Goal: Task Accomplishment & Management: Manage account settings

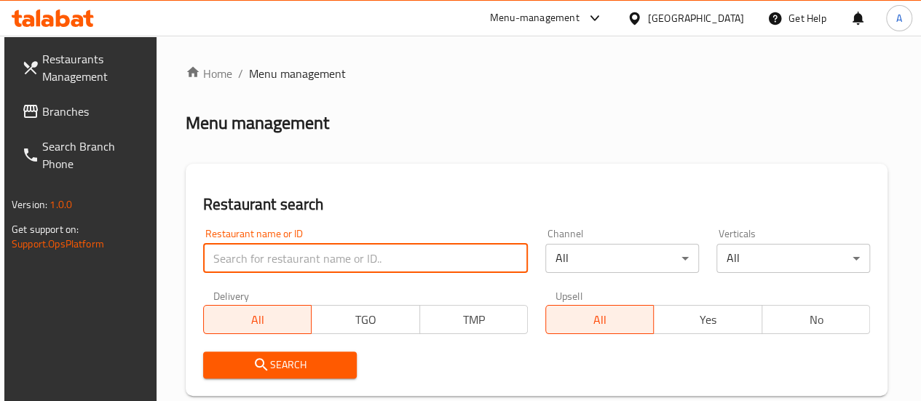
click at [306, 258] on input "search" at bounding box center [365, 258] width 325 height 29
paste input "قصدير"
type input "قصدير"
click button "Search" at bounding box center [280, 365] width 154 height 27
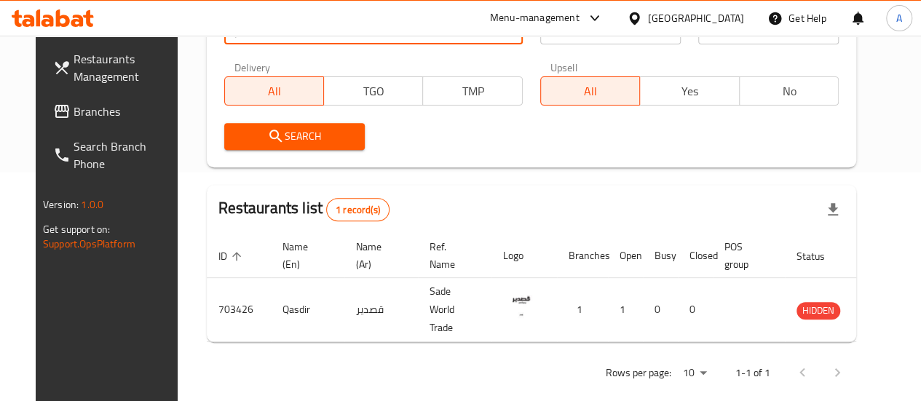
scroll to position [224, 0]
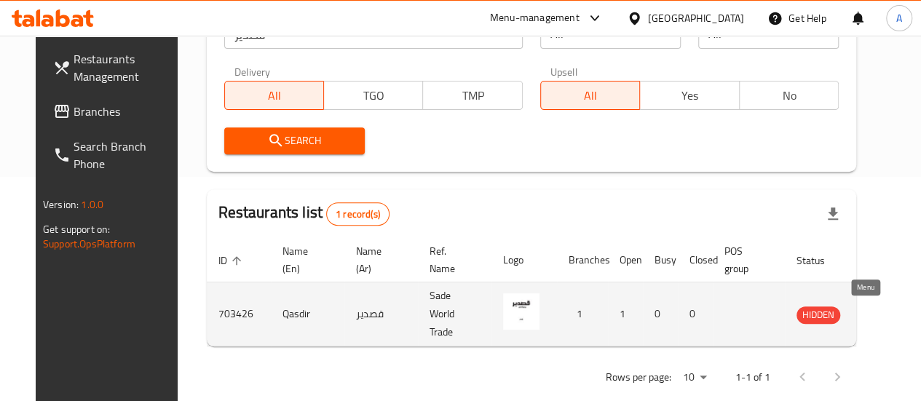
click at [873, 319] on icon "enhanced table" at bounding box center [881, 315] width 16 height 12
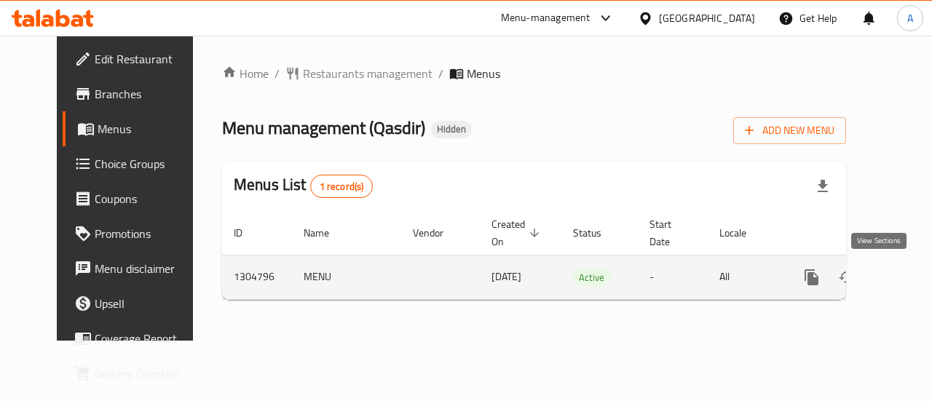
click at [908, 284] on icon "enhanced table" at bounding box center [916, 277] width 17 height 17
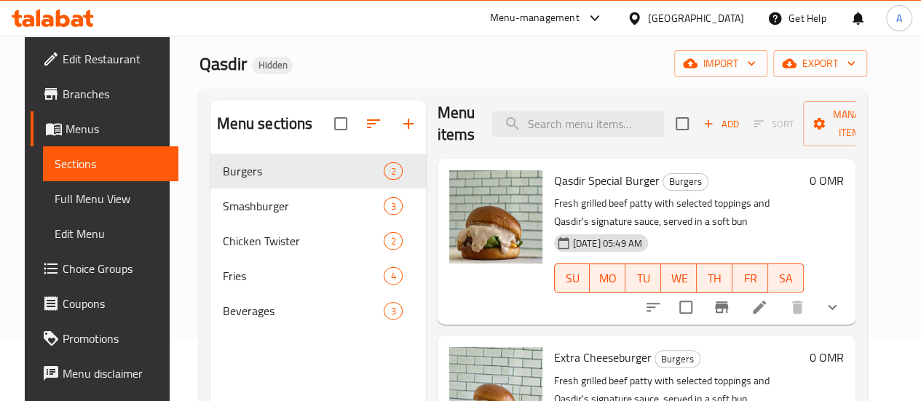
scroll to position [77, 0]
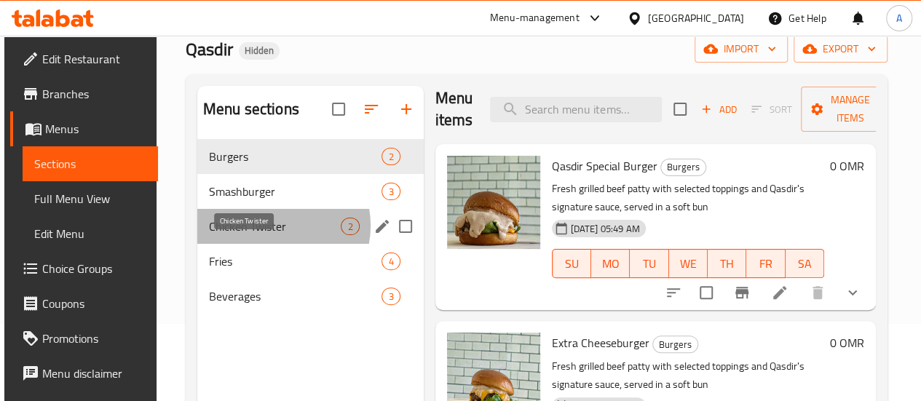
click at [274, 235] on span "Chicken Twister" at bounding box center [275, 226] width 132 height 17
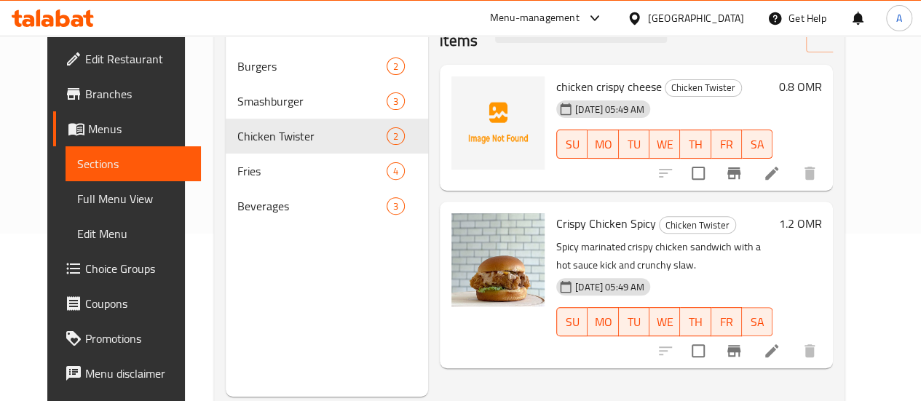
scroll to position [168, 0]
click at [780, 349] on icon at bounding box center [771, 349] width 17 height 17
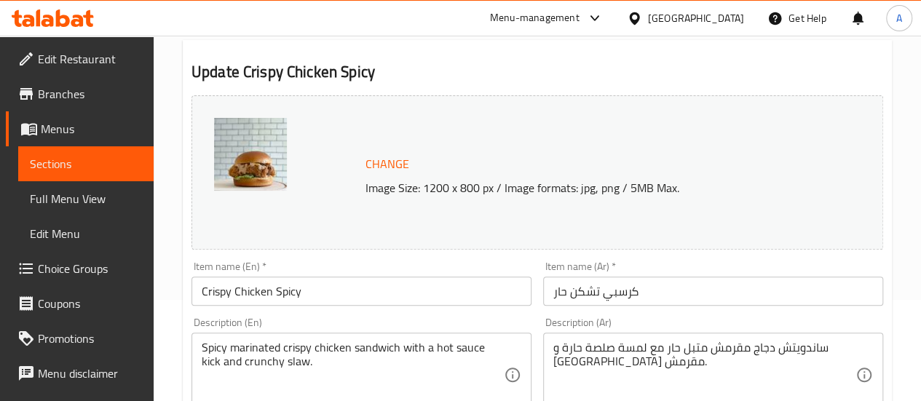
scroll to position [102, 0]
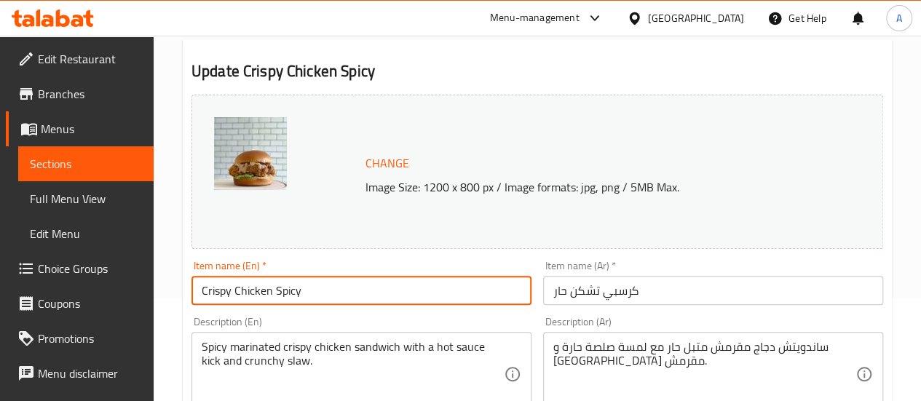
click at [390, 290] on input "Crispy Chicken Spicy" at bounding box center [361, 290] width 340 height 29
type input "Crispy Chicken Spicy Wrap"
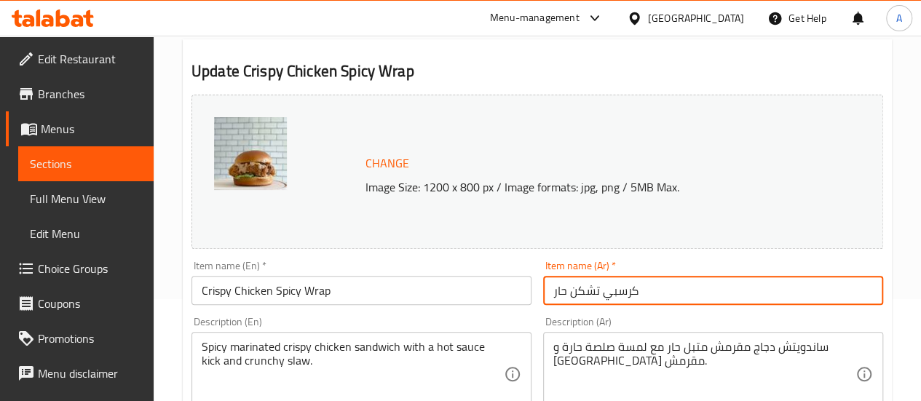
click at [550, 298] on input "كرسبي تشكن حار" at bounding box center [713, 290] width 340 height 29
click at [668, 300] on input "كرسبي تشكن حار" at bounding box center [713, 290] width 340 height 29
click at [653, 290] on input "كرسبي تشكن حار" at bounding box center [713, 290] width 340 height 29
click at [550, 289] on input "كرسبي تشكن حار" at bounding box center [713, 290] width 340 height 29
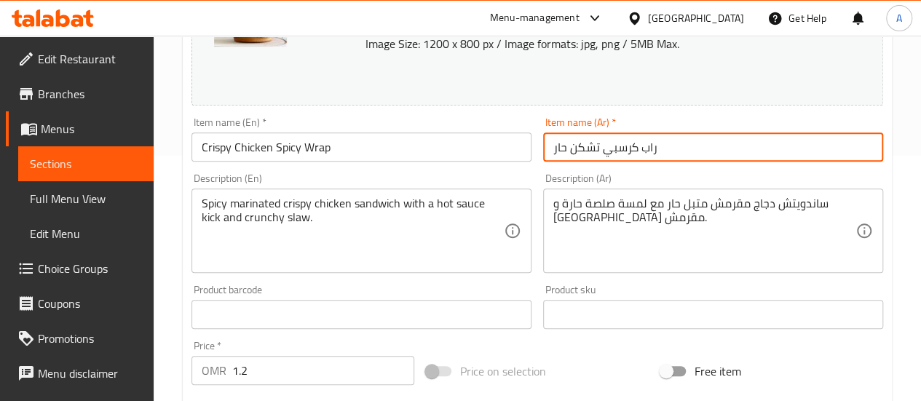
scroll to position [277, 0]
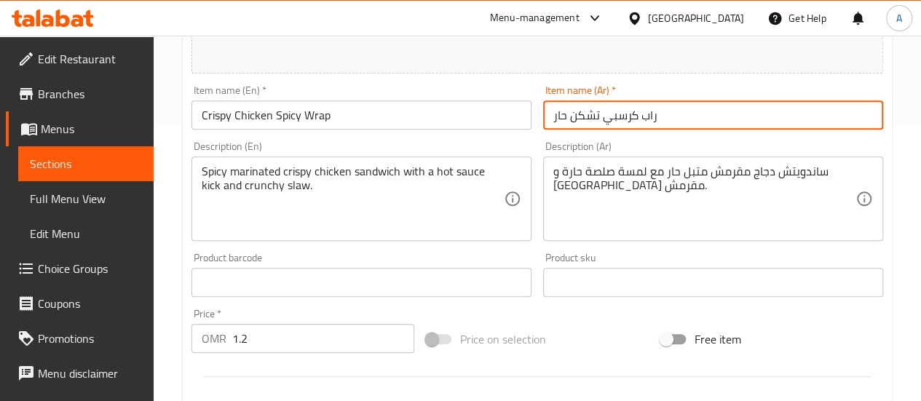
type input "راب كرسبي تشكن حار"
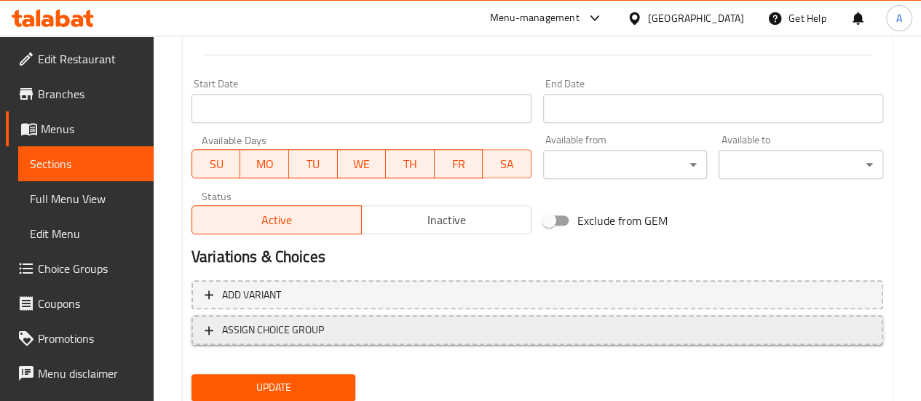
scroll to position [648, 0]
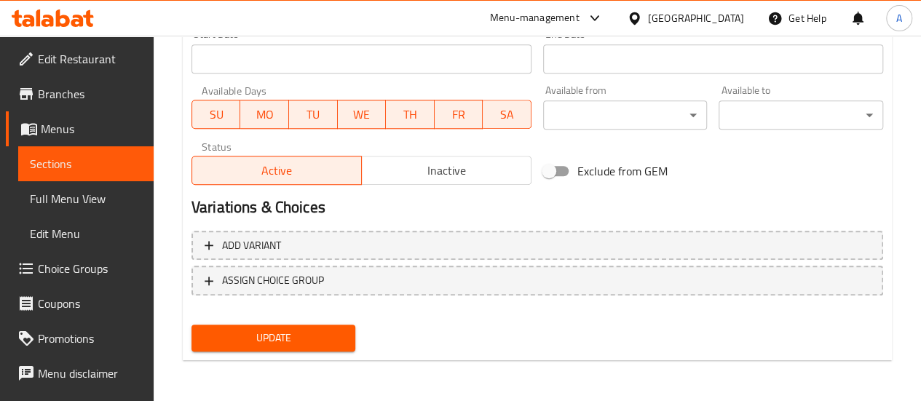
click at [306, 344] on span "Update" at bounding box center [273, 338] width 141 height 18
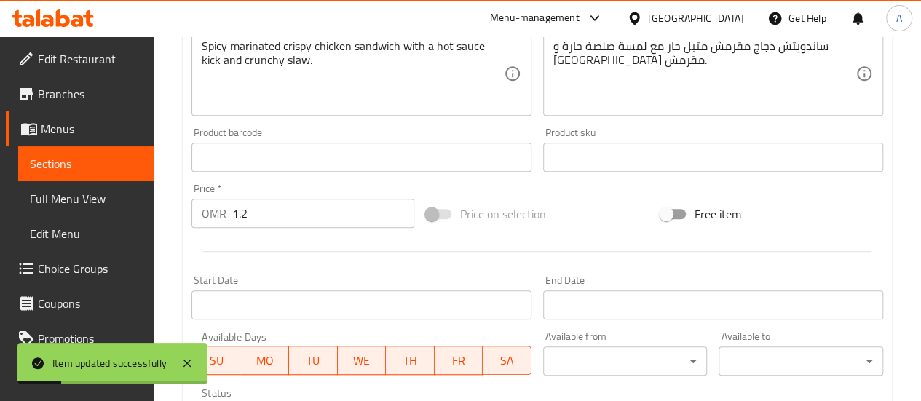
scroll to position [387, 0]
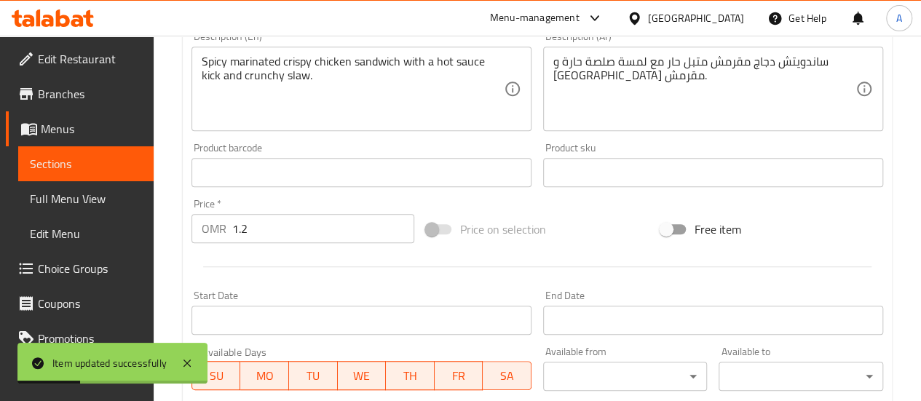
click at [305, 237] on input "1.2" at bounding box center [323, 228] width 182 height 29
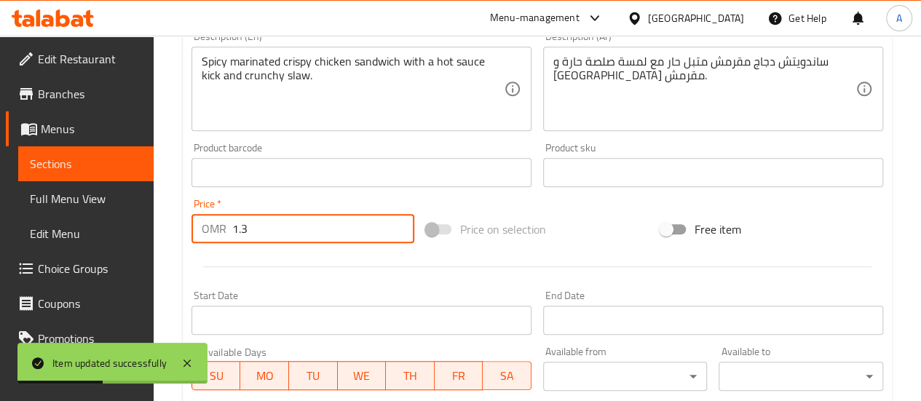
type input "1.3"
click at [319, 263] on div at bounding box center [537, 267] width 703 height 36
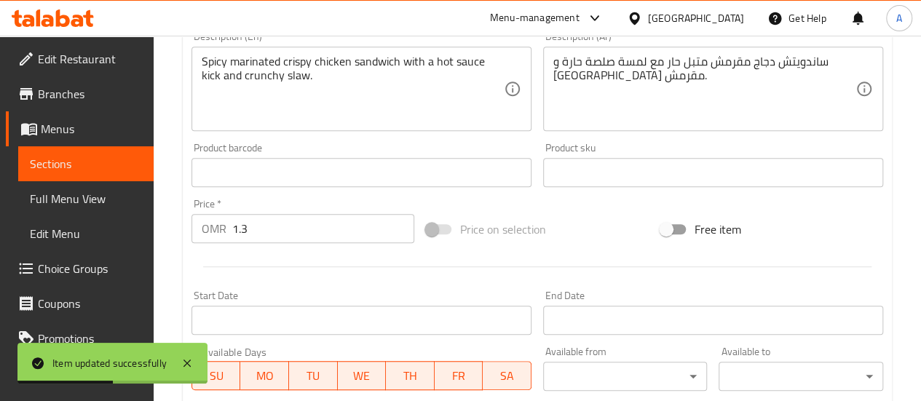
scroll to position [648, 0]
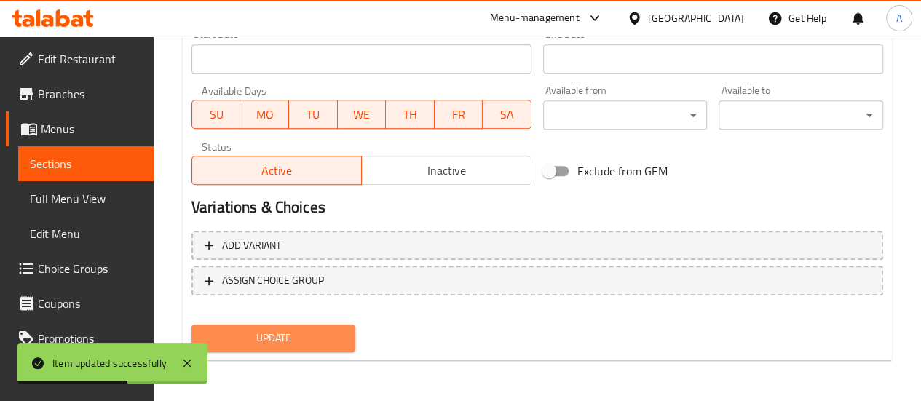
click at [271, 347] on button "Update" at bounding box center [273, 338] width 164 height 27
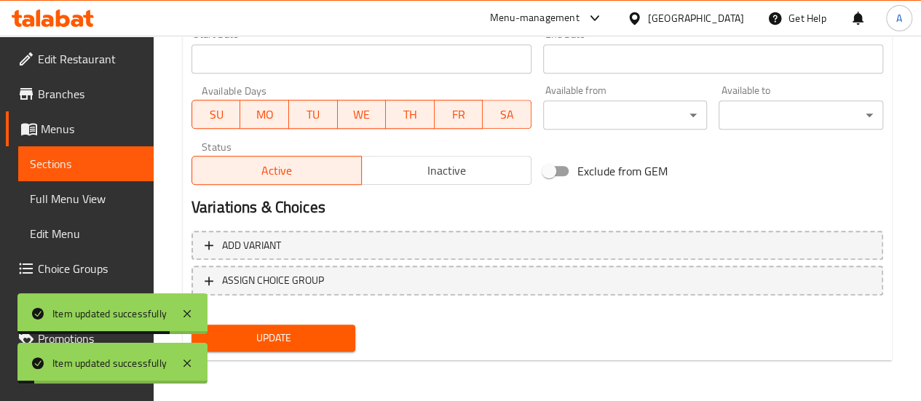
click at [79, 156] on span "Sections" at bounding box center [86, 163] width 112 height 17
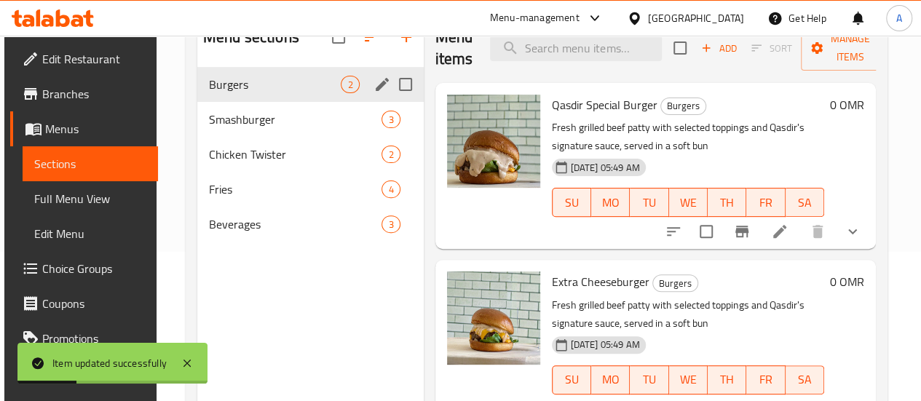
scroll to position [148, 0]
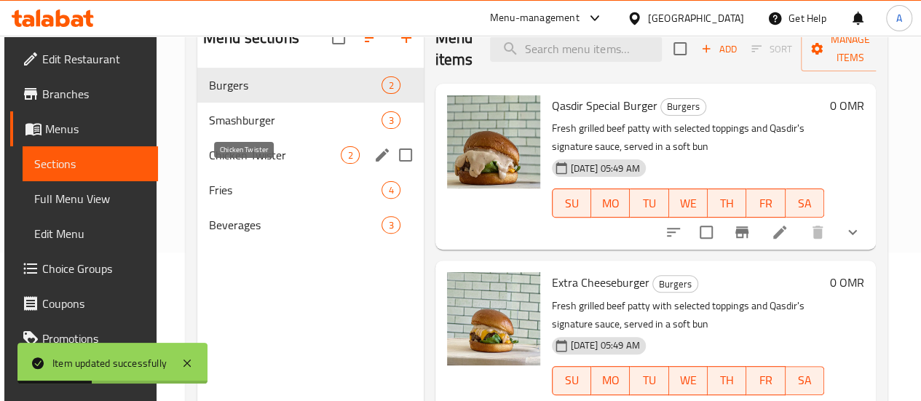
click at [261, 164] on span "Chicken Twister" at bounding box center [275, 154] width 132 height 17
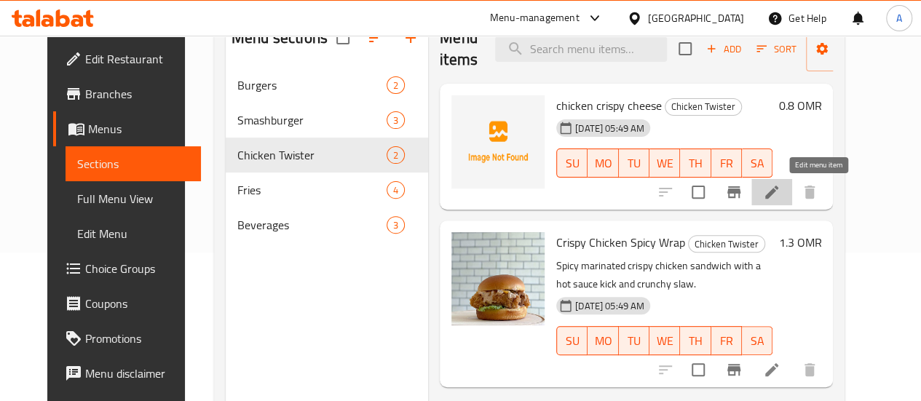
click at [780, 199] on icon at bounding box center [771, 191] width 17 height 17
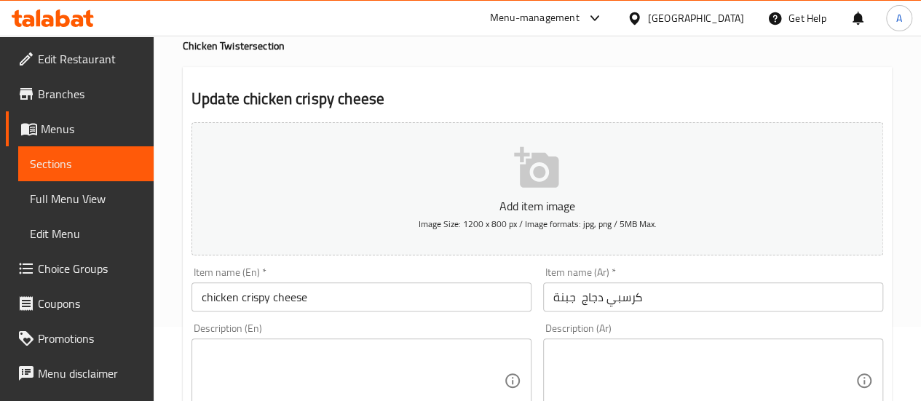
scroll to position [84, 0]
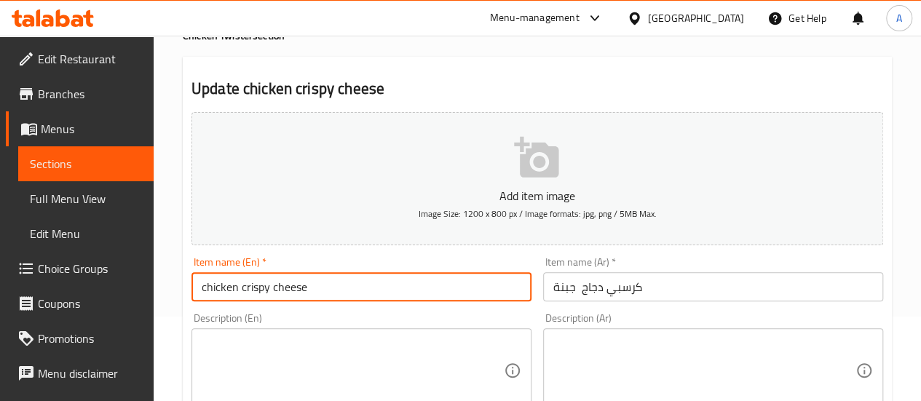
drag, startPoint x: 235, startPoint y: 289, endPoint x: 117, endPoint y: 295, distance: 118.1
click at [207, 290] on input "crispy cheese" at bounding box center [361, 286] width 340 height 29
click at [236, 291] on input "Crispy cheese" at bounding box center [361, 286] width 340 height 29
click at [345, 287] on input "Crispy Chicken cheese" at bounding box center [361, 286] width 340 height 29
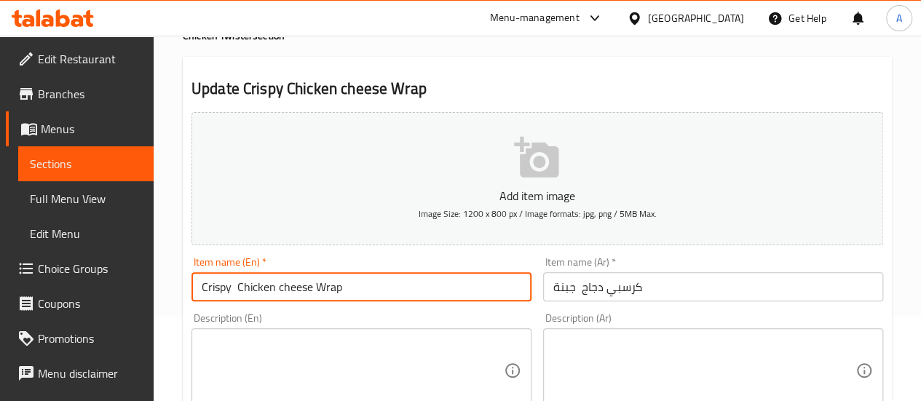
click at [284, 290] on input "Crispy Chicken cheese Wrap" at bounding box center [361, 286] width 340 height 29
click at [242, 290] on input "Crispy Chicken Cheese Wrap" at bounding box center [361, 286] width 340 height 29
click at [237, 287] on input "Crispy Chicken Cheese Wrap" at bounding box center [361, 286] width 340 height 29
click at [237, 284] on input "Crispy Chicken Cheese Wrap" at bounding box center [361, 286] width 340 height 29
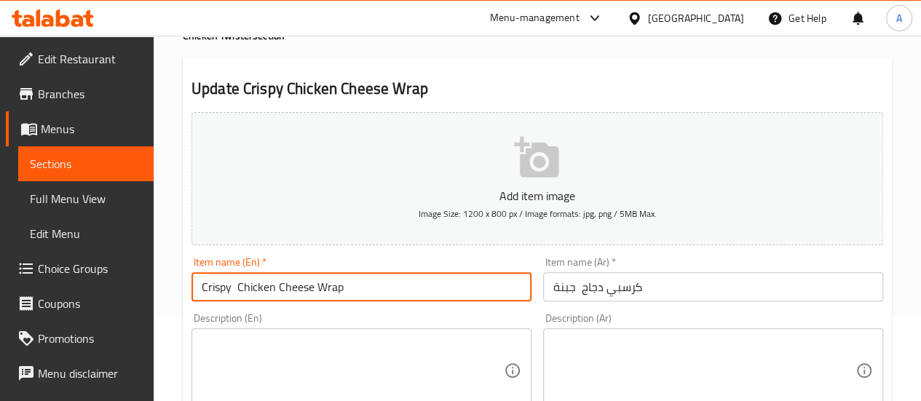
click at [239, 287] on input "Crispy Chicken Cheese Wrap" at bounding box center [361, 286] width 340 height 29
type input "Crispy Chicken Cheese Wrap"
click at [673, 287] on input "كرسبي دجاج جبنة" at bounding box center [713, 286] width 340 height 29
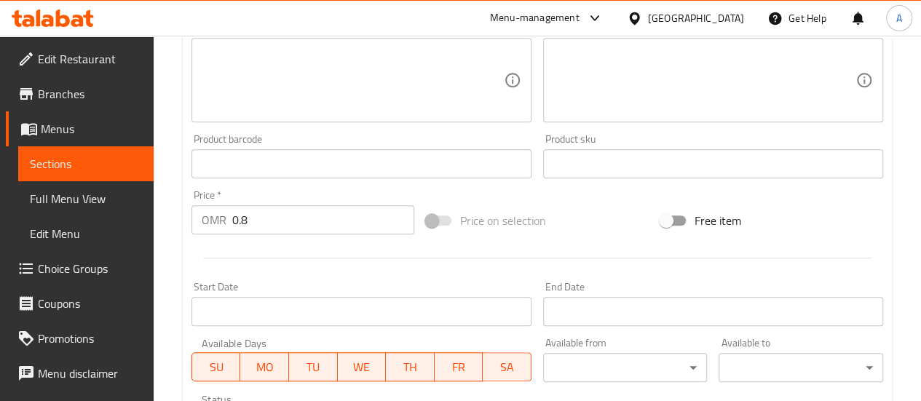
scroll to position [381, 0]
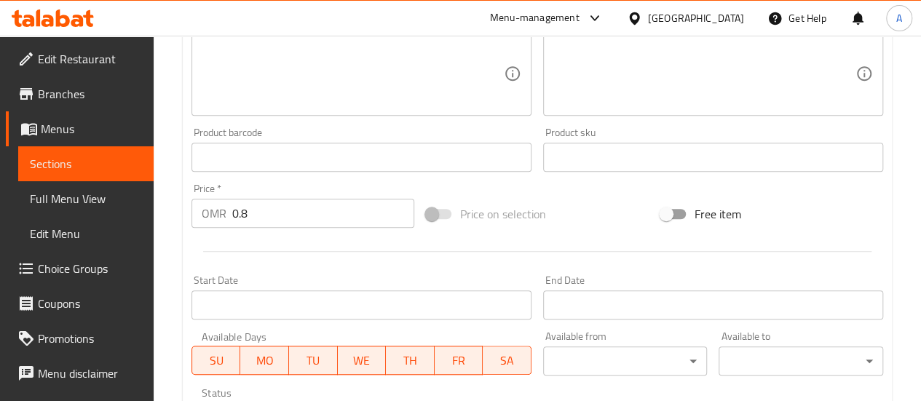
type input "كرسبي دجاج جبنة راب"
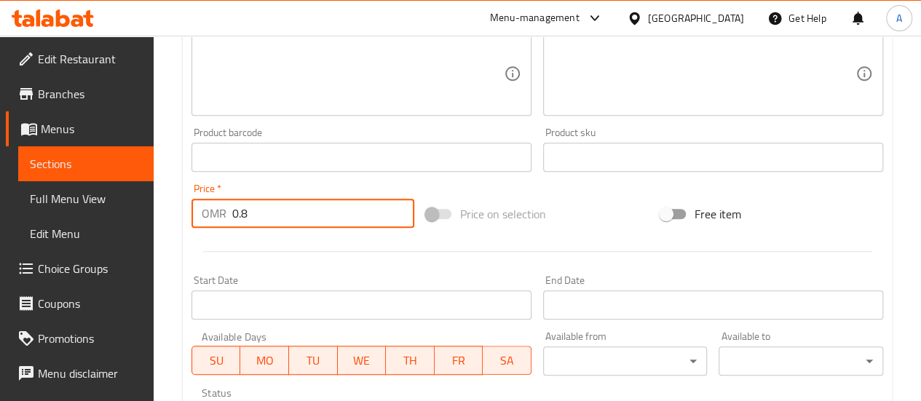
drag, startPoint x: 293, startPoint y: 226, endPoint x: 207, endPoint y: 215, distance: 86.5
click at [211, 226] on div "OMR 0.8 Price *" at bounding box center [302, 213] width 223 height 29
type input "1.4"
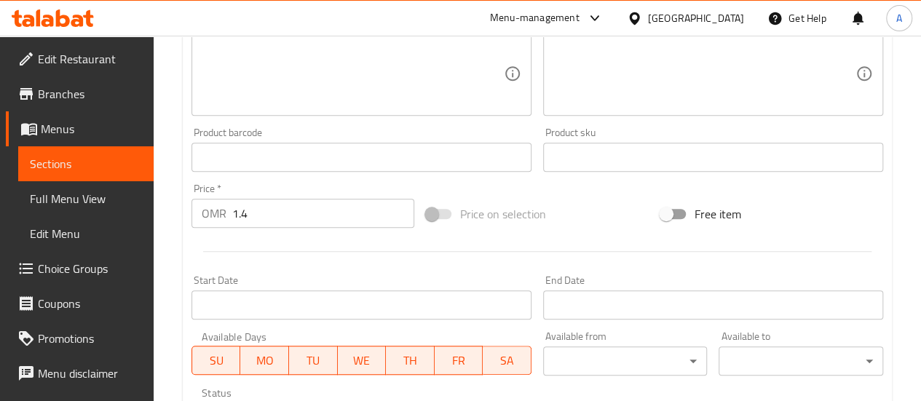
click at [249, 232] on div "Price   * OMR 1.4 Price *" at bounding box center [303, 206] width 234 height 56
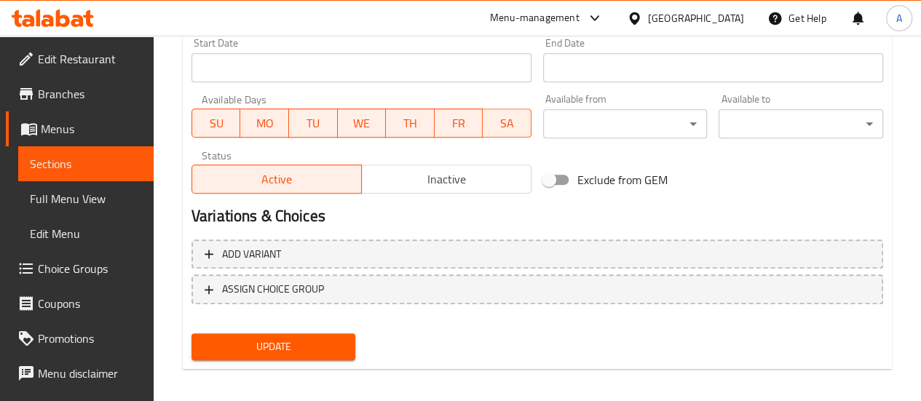
scroll to position [627, 0]
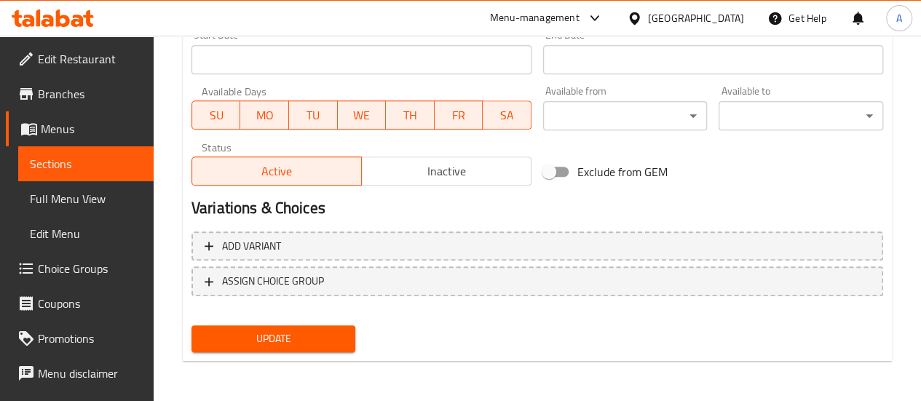
click at [298, 346] on span "Update" at bounding box center [273, 339] width 141 height 18
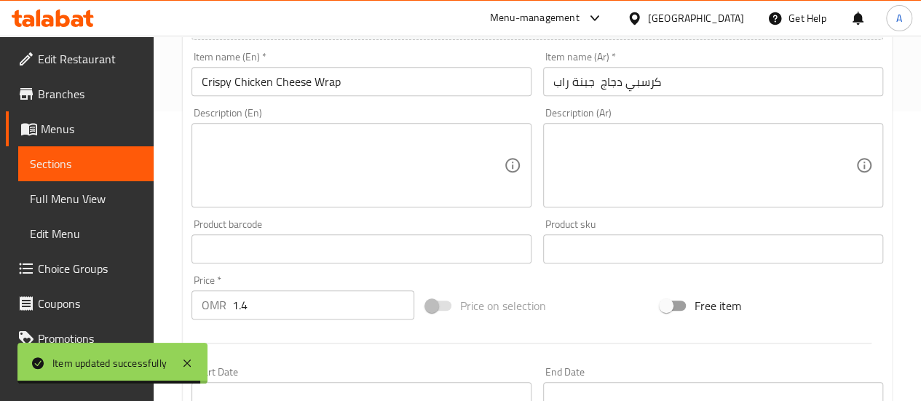
scroll to position [287, 0]
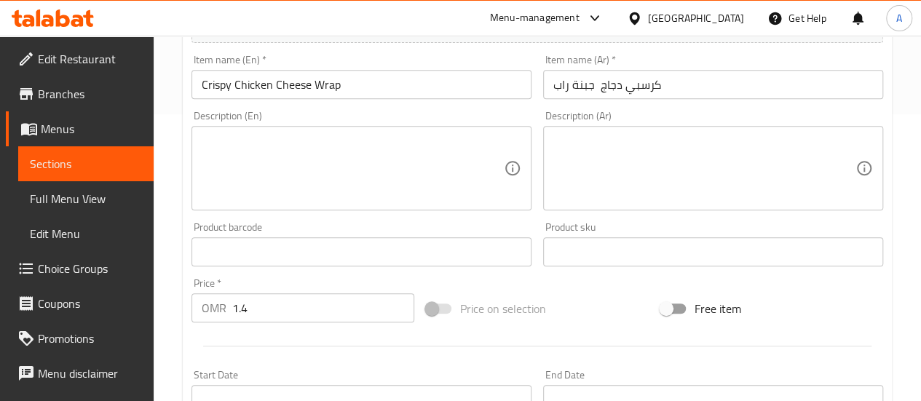
click at [63, 15] on icon at bounding box center [63, 17] width 14 height 17
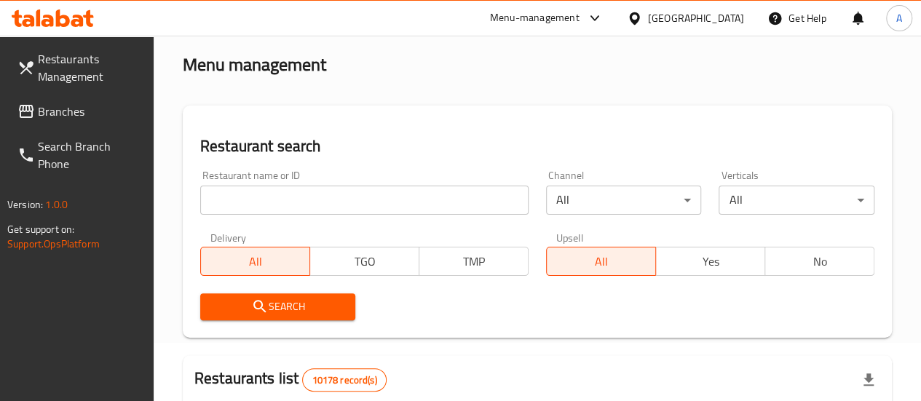
scroll to position [45, 0]
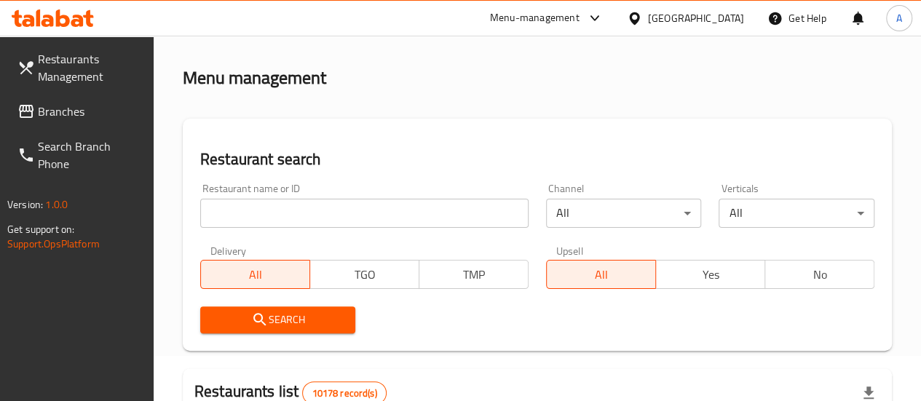
click at [305, 209] on input "search" at bounding box center [364, 213] width 328 height 29
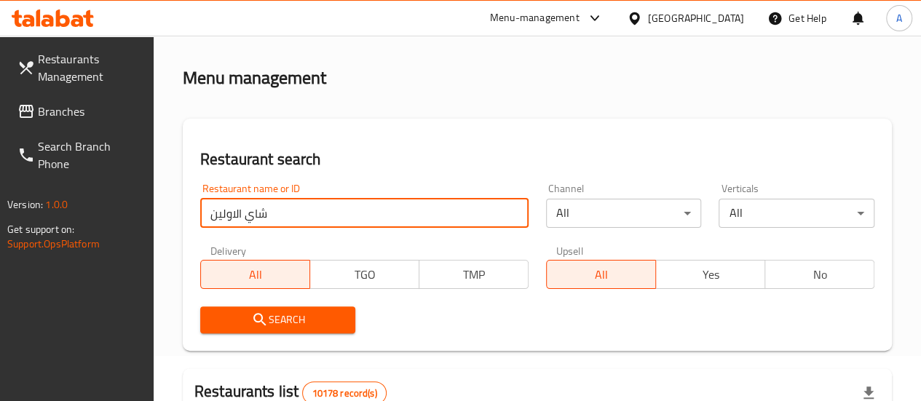
type input "شاي الاولين"
click button "Search" at bounding box center [278, 319] width 156 height 27
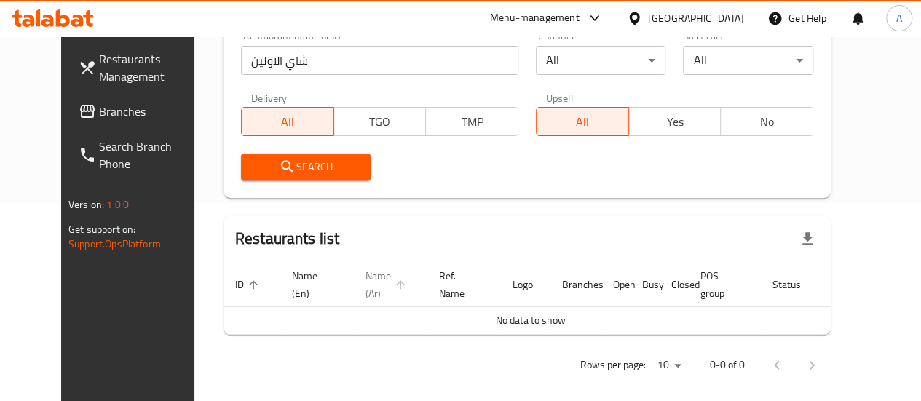
click at [365, 272] on span "Name (Ar)" at bounding box center [387, 284] width 44 height 35
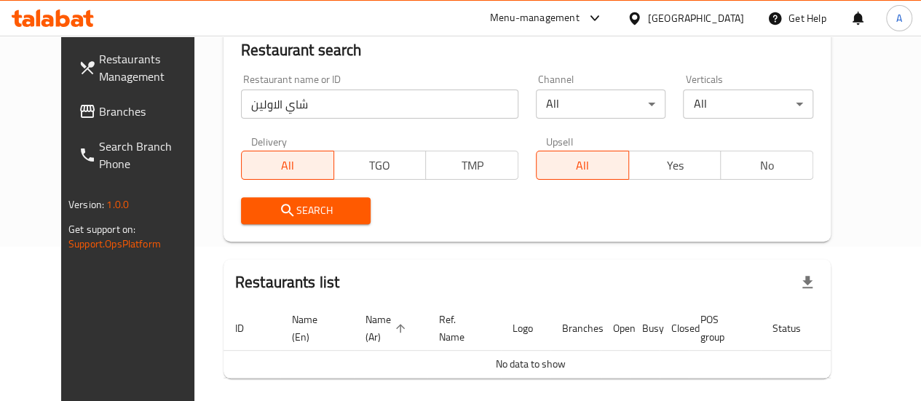
scroll to position [153, 0]
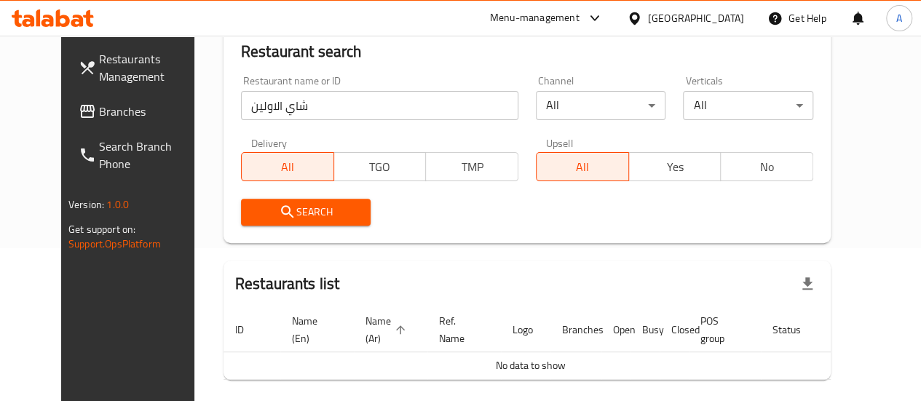
click at [309, 108] on input "شاي الاولين" at bounding box center [379, 105] width 277 height 29
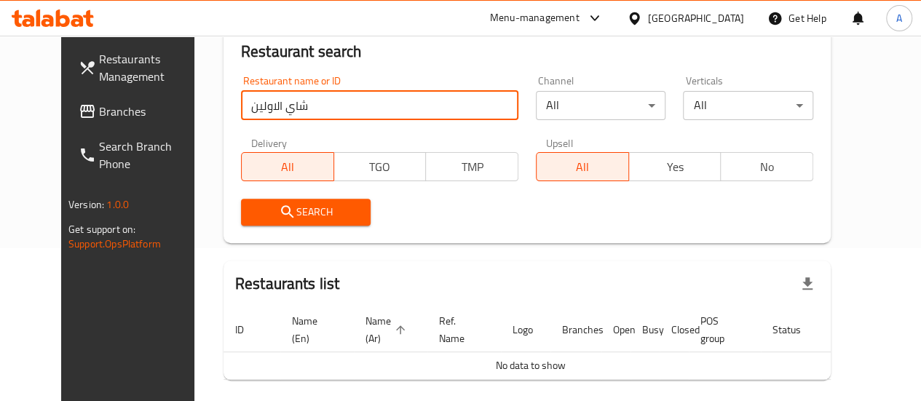
click at [336, 107] on input "شاي الاولين" at bounding box center [379, 105] width 277 height 29
paste input "شاهي الأولين"
type input "شاهي الأولين"
click at [280, 201] on button "Search" at bounding box center [306, 212] width 130 height 27
click at [288, 104] on input "شاهي الأولين" at bounding box center [379, 105] width 277 height 29
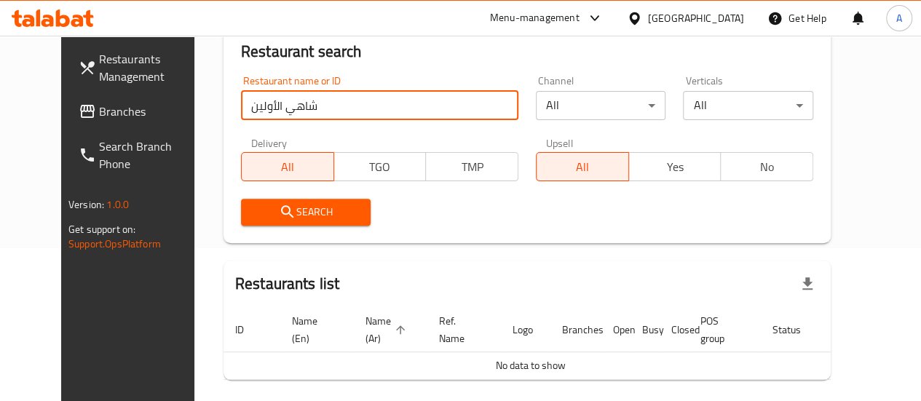
drag, startPoint x: 209, startPoint y: 106, endPoint x: 114, endPoint y: 114, distance: 95.0
click at [114, 114] on div "Restaurants Management Branches Search Branch Phone Version: 1.0.0 Get support …" at bounding box center [460, 171] width 798 height 576
click button "Search" at bounding box center [306, 212] width 130 height 27
drag, startPoint x: 296, startPoint y: 103, endPoint x: 103, endPoint y: 97, distance: 193.0
click at [103, 97] on div "Restaurants Management Branches Search Branch Phone Version: 1.0.0 Get support …" at bounding box center [460, 171] width 798 height 576
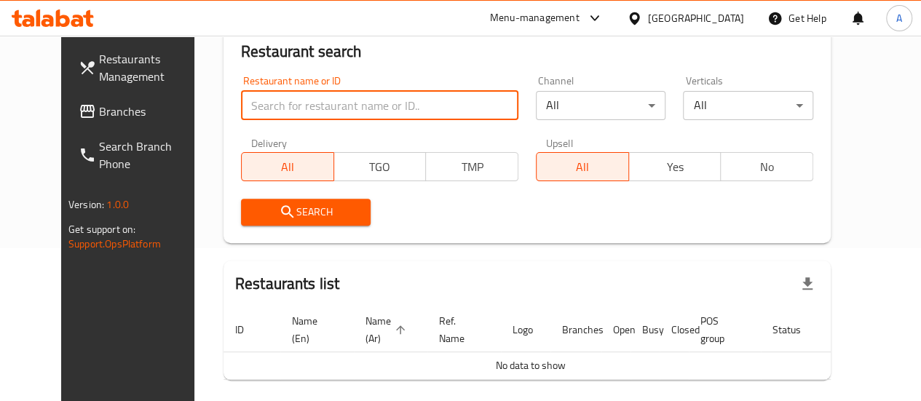
type input "ش"
click button "Search" at bounding box center [306, 212] width 130 height 27
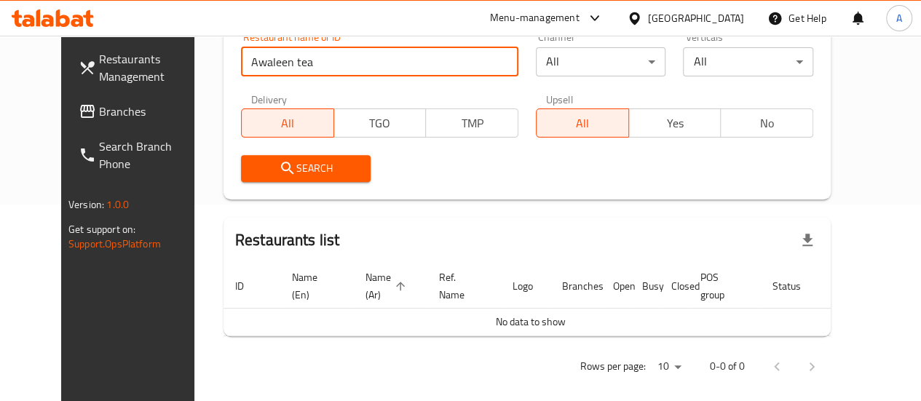
drag, startPoint x: 253, startPoint y: 65, endPoint x: 71, endPoint y: 68, distance: 181.3
click at [71, 68] on div "Restaurants Management Branches Search Branch Phone Version: 1.0.0 Get support …" at bounding box center [460, 127] width 798 height 576
type input "tea"
click button "Search" at bounding box center [306, 168] width 130 height 27
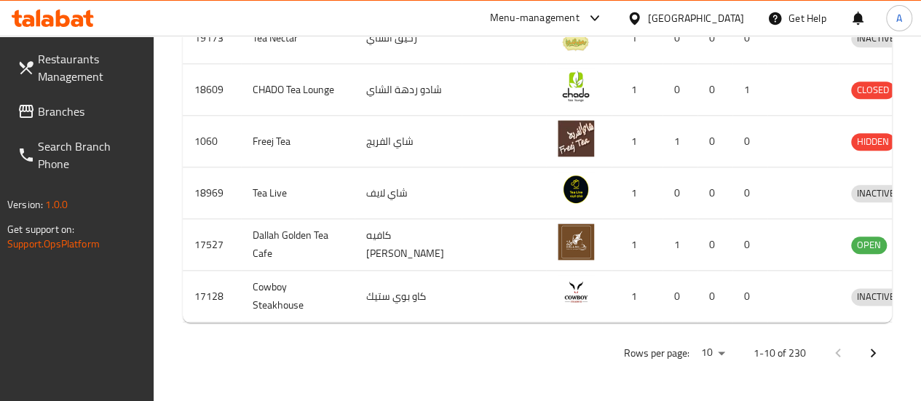
scroll to position [805, 0]
click at [872, 355] on icon "Next page" at bounding box center [872, 352] width 17 height 17
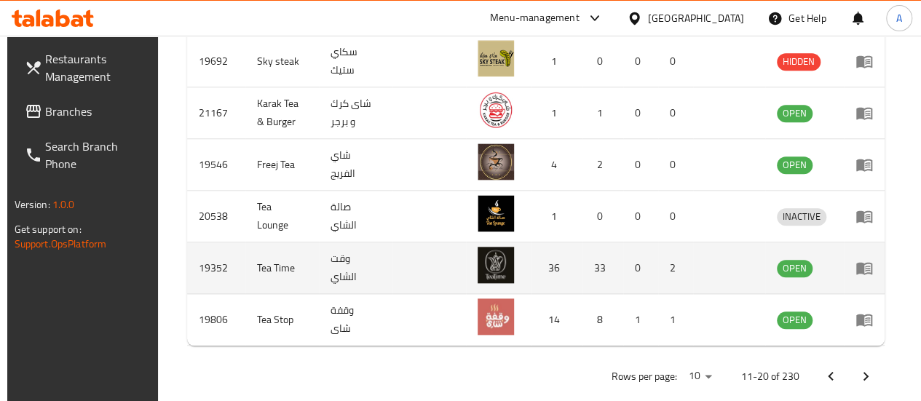
scroll to position [709, 0]
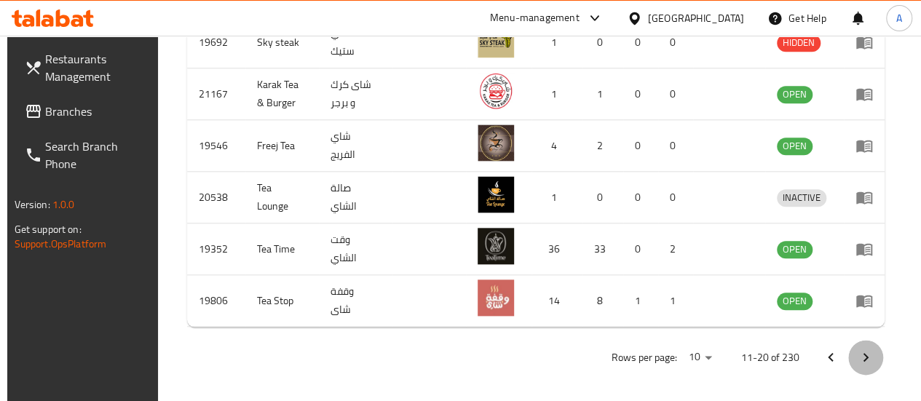
click at [868, 353] on icon "Next page" at bounding box center [865, 357] width 5 height 9
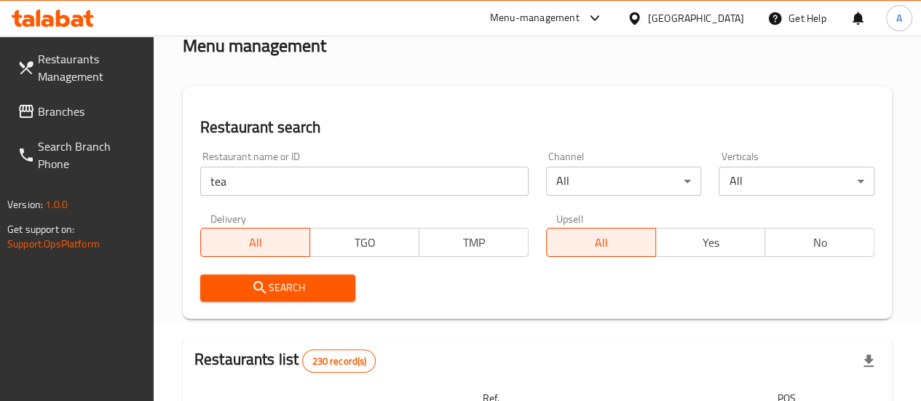
scroll to position [76, 0]
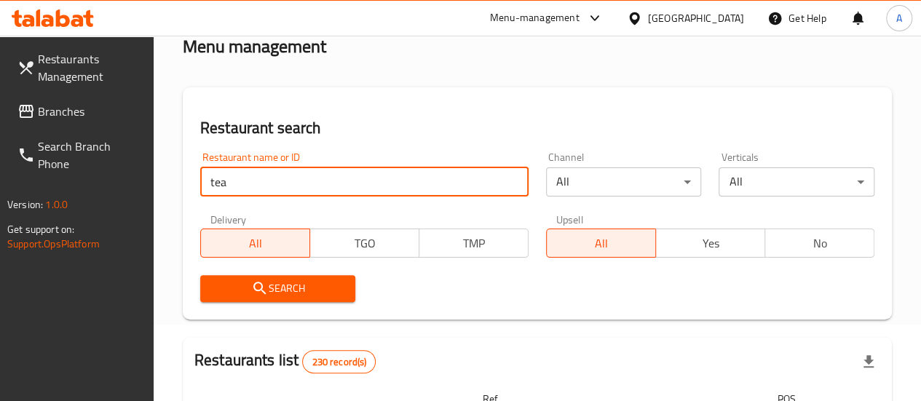
click at [338, 187] on input "tea" at bounding box center [364, 181] width 328 height 29
click at [341, 183] on input "tea" at bounding box center [364, 181] width 328 height 29
paste input "شاهي الأولين"
drag, startPoint x: 243, startPoint y: 185, endPoint x: 42, endPoint y: 202, distance: 201.6
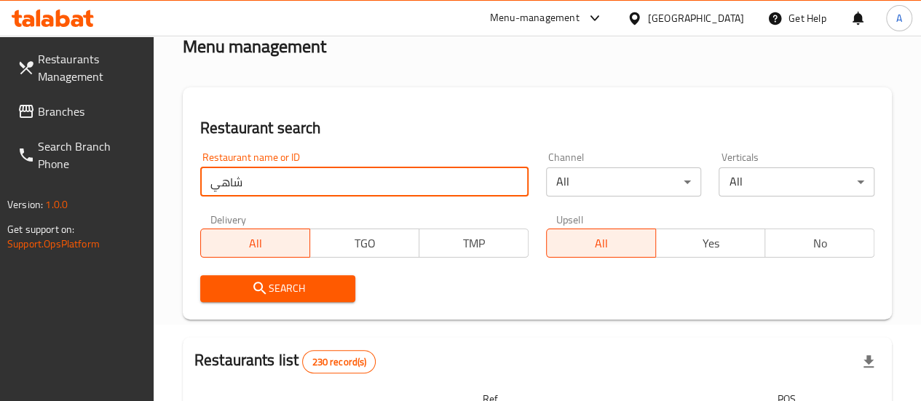
type input "شاهي"
click button "Search" at bounding box center [278, 288] width 156 height 27
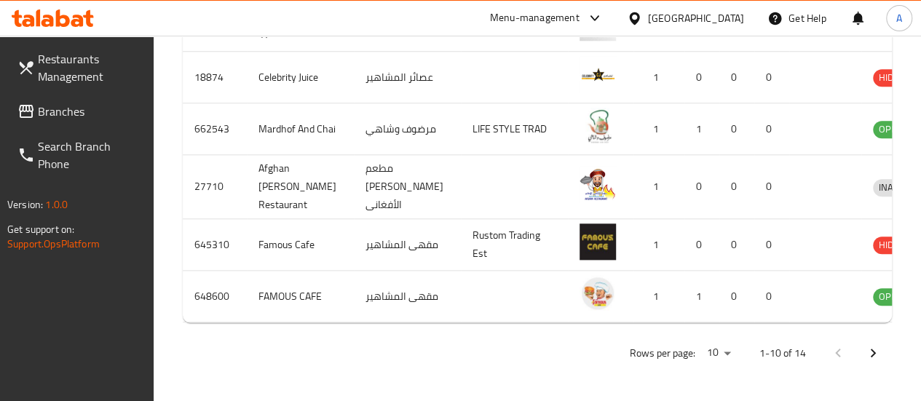
scroll to position [823, 0]
click at [873, 357] on icon "Next page" at bounding box center [872, 353] width 5 height 9
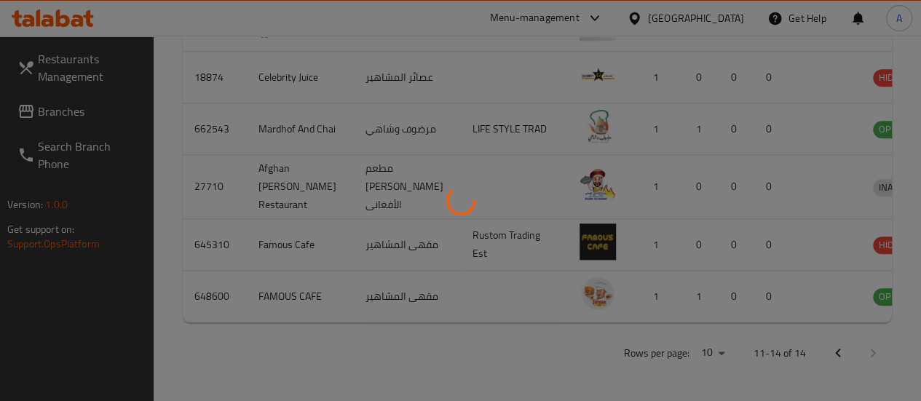
scroll to position [511, 0]
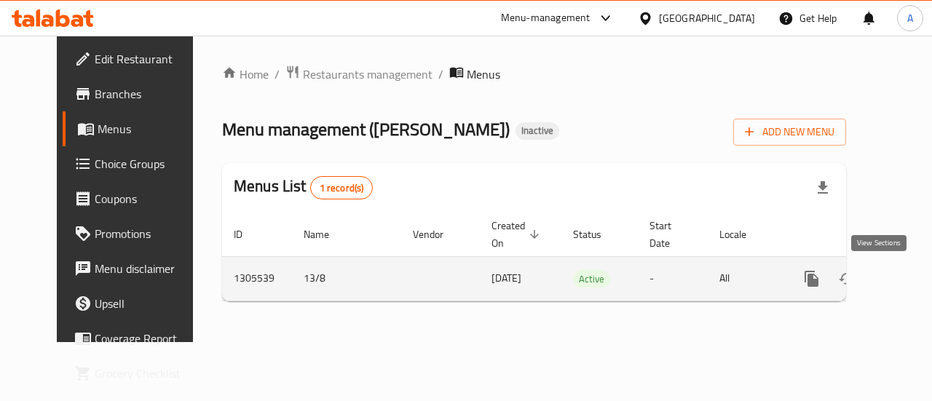
click at [910, 275] on icon "enhanced table" at bounding box center [916, 278] width 13 height 13
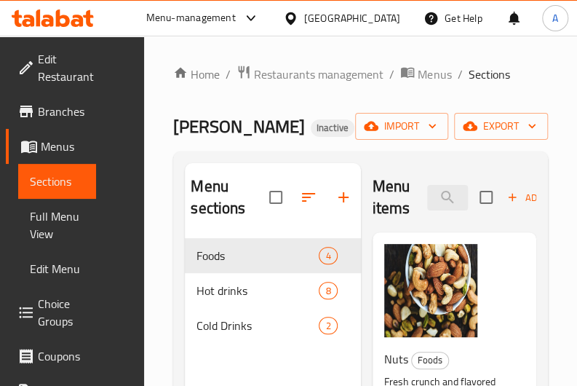
click at [429, 159] on div "Menu sections Foods 4 Hot drinks 8 Cold Drinks 2 Menu items Add Sort Manage ite…" at bounding box center [360, 355] width 375 height 409
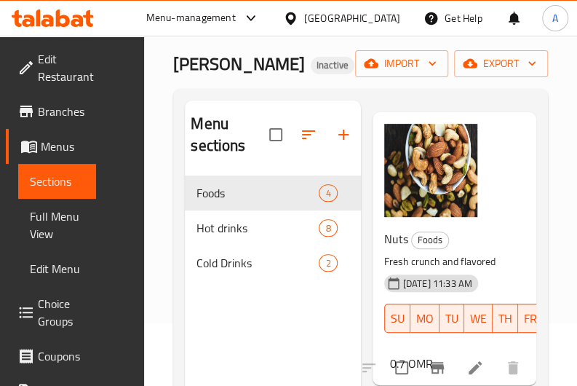
scroll to position [41, 0]
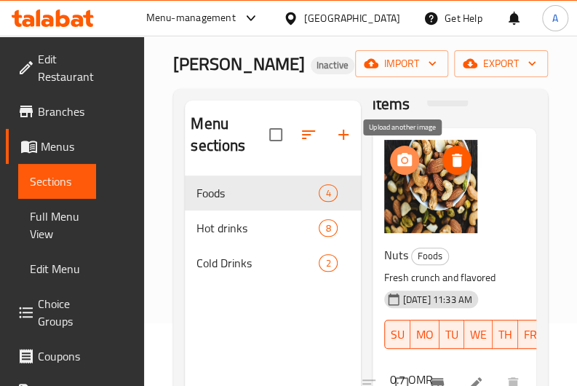
click at [400, 167] on icon "upload picture" at bounding box center [404, 159] width 17 height 17
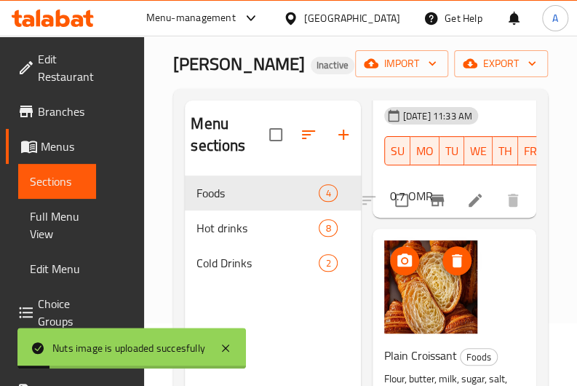
scroll to position [226, 0]
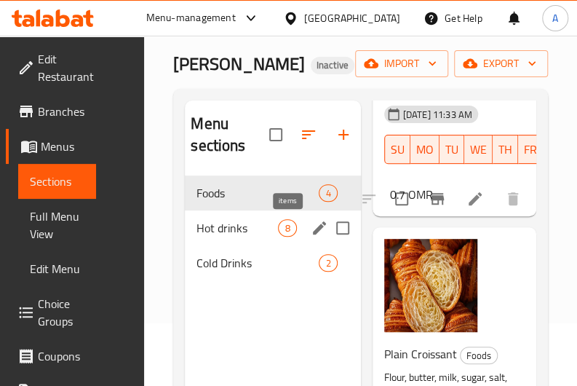
click at [284, 229] on span "8" at bounding box center [287, 228] width 17 height 14
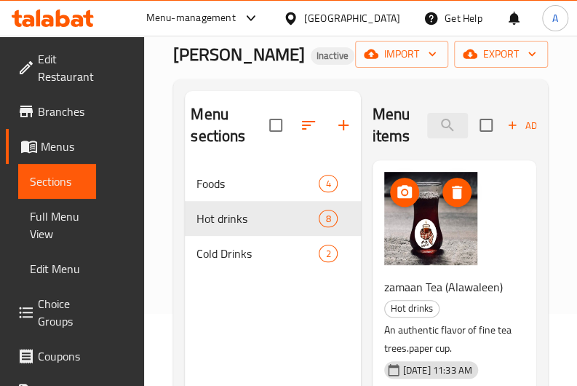
scroll to position [73, 0]
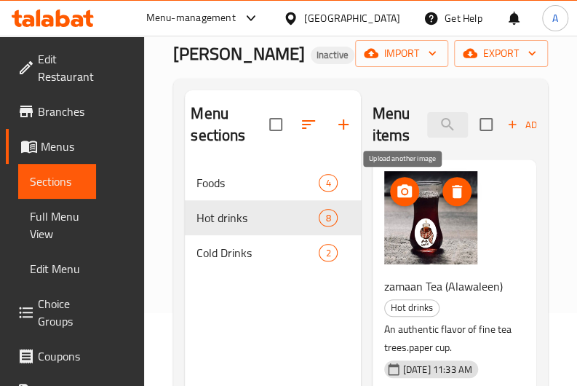
click at [401, 195] on icon "upload picture" at bounding box center [404, 190] width 15 height 13
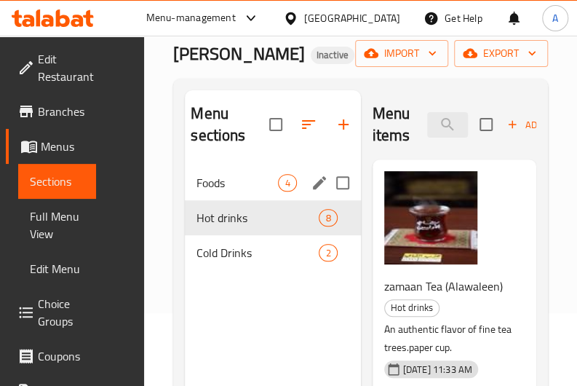
click at [239, 172] on div "Foods 4" at bounding box center [272, 182] width 175 height 35
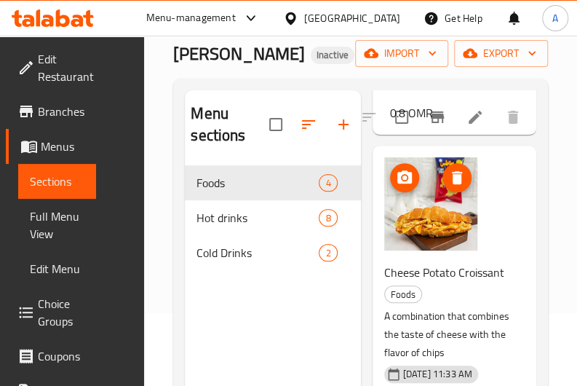
scroll to position [928, 0]
click at [402, 174] on icon "upload picture" at bounding box center [404, 177] width 17 height 17
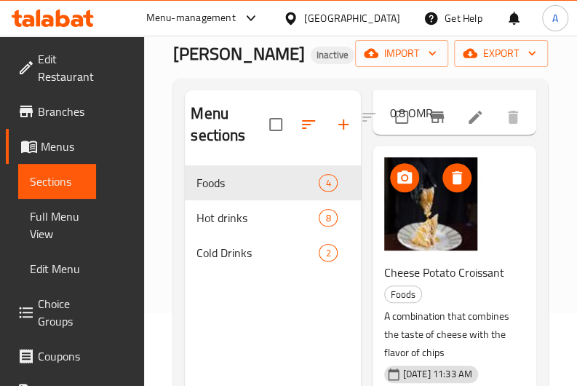
click at [397, 170] on icon "upload picture" at bounding box center [404, 176] width 15 height 13
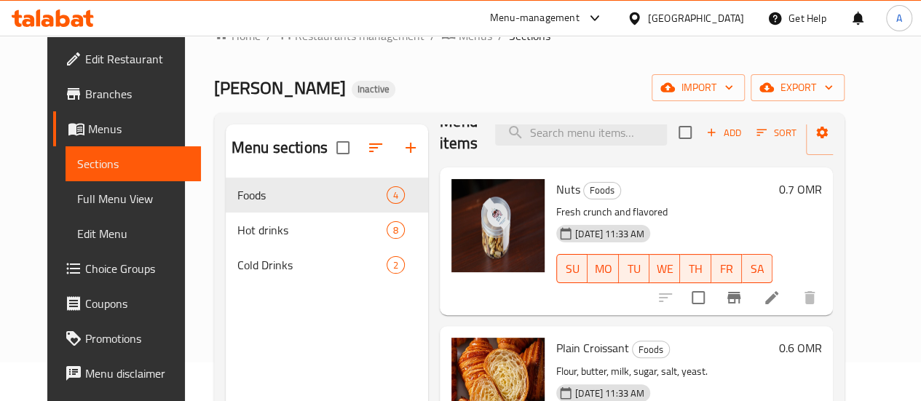
scroll to position [0, 0]
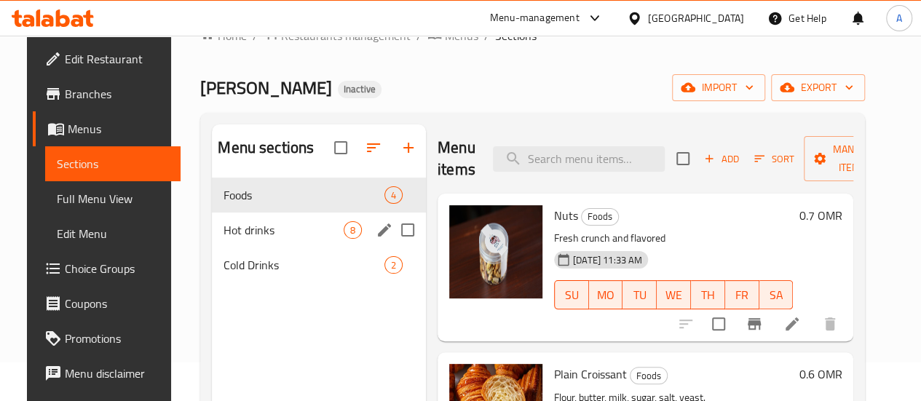
click at [243, 239] on span "Hot drinks" at bounding box center [283, 229] width 120 height 17
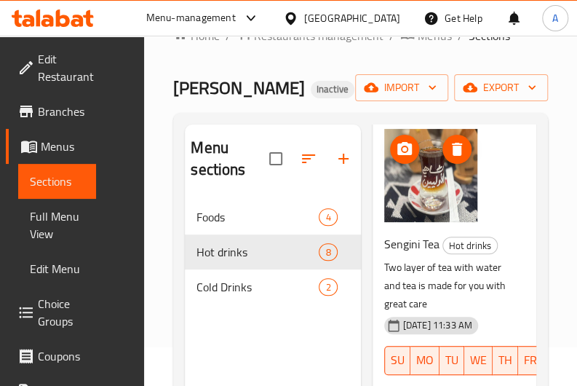
scroll to position [398, 0]
click at [410, 158] on icon "upload picture" at bounding box center [404, 149] width 17 height 17
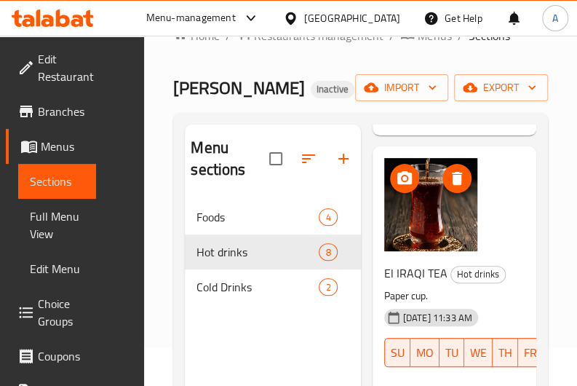
scroll to position [1319, 0]
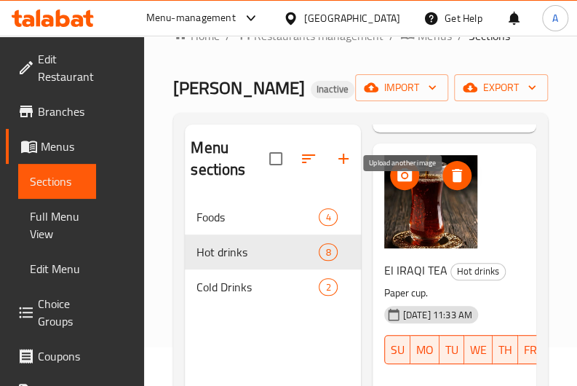
click at [400, 181] on icon "upload picture" at bounding box center [404, 174] width 15 height 13
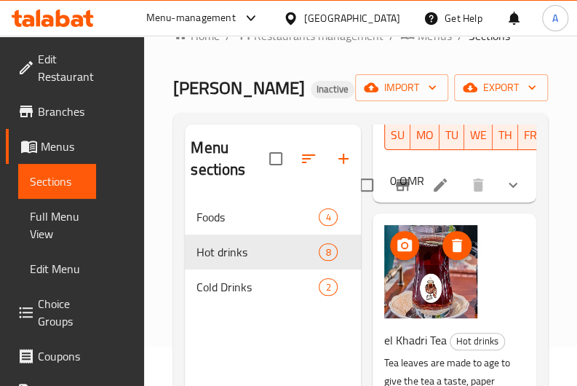
scroll to position [624, 0]
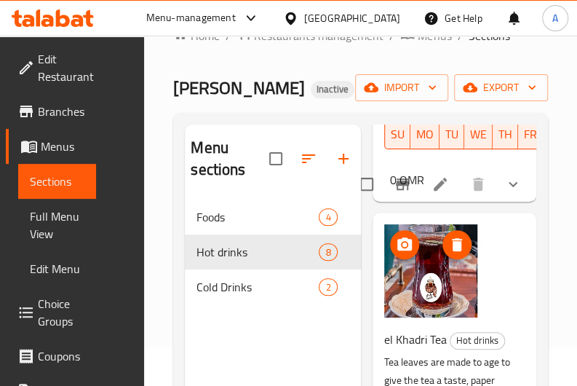
click at [397, 245] on icon "upload picture" at bounding box center [404, 244] width 17 height 17
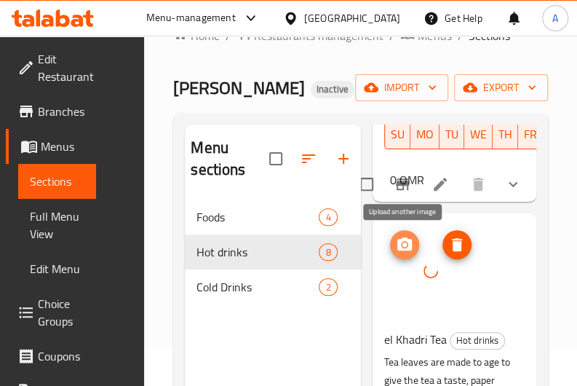
click at [403, 248] on icon "upload picture" at bounding box center [404, 243] width 15 height 13
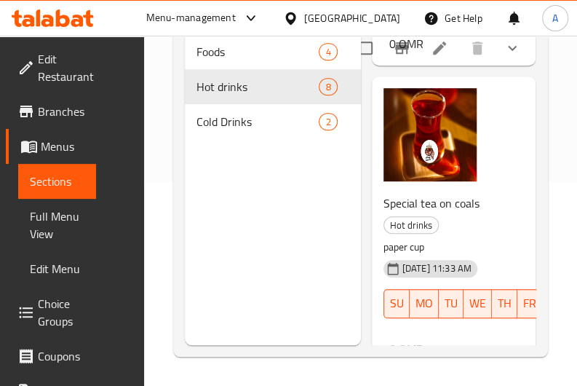
scroll to position [909, 1]
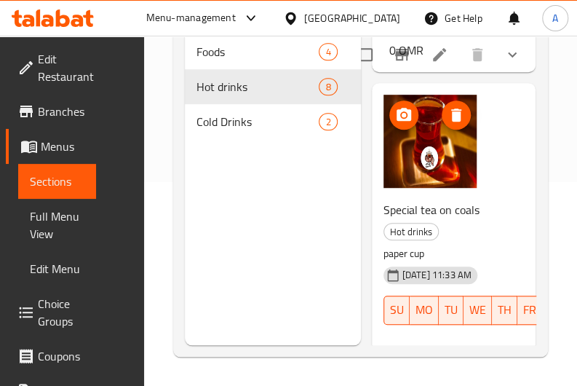
click at [399, 121] on icon "upload picture" at bounding box center [404, 114] width 15 height 13
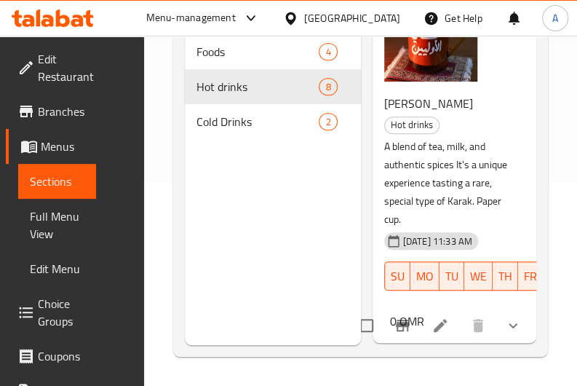
scroll to position [1814, 0]
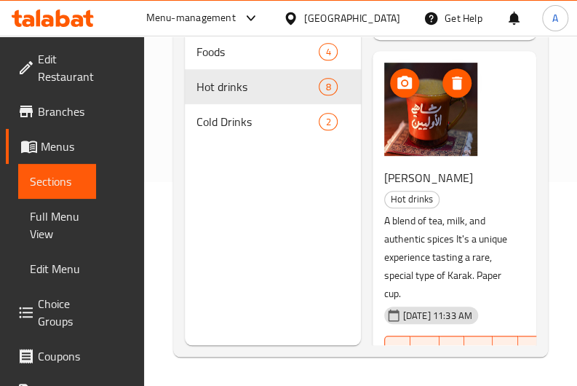
click at [402, 89] on icon "upload picture" at bounding box center [404, 82] width 15 height 13
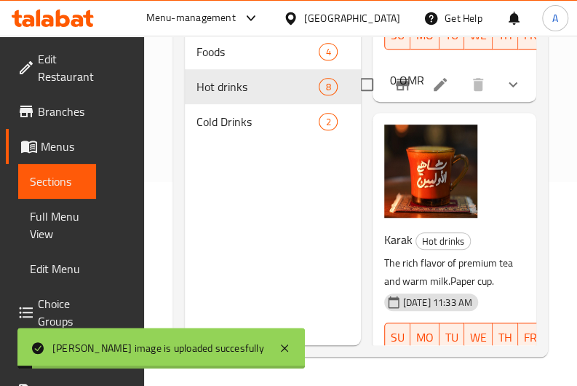
scroll to position [2140, 0]
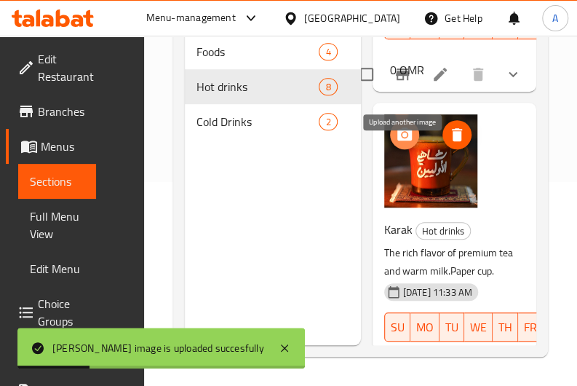
click at [397, 140] on icon "upload picture" at bounding box center [404, 133] width 15 height 13
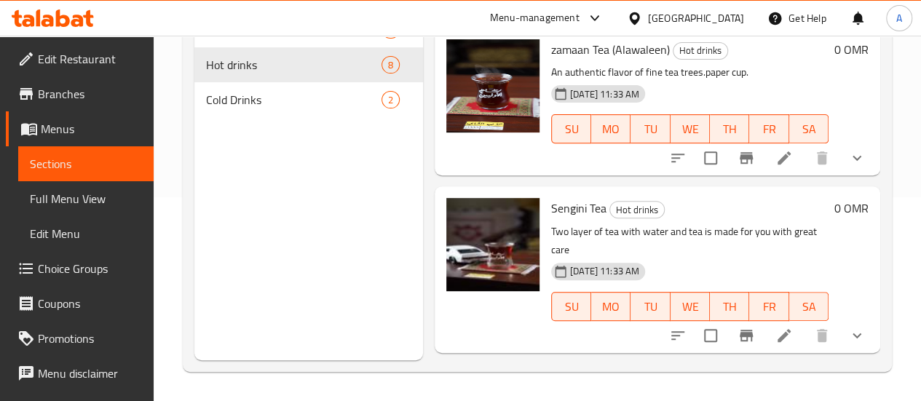
scroll to position [0, 0]
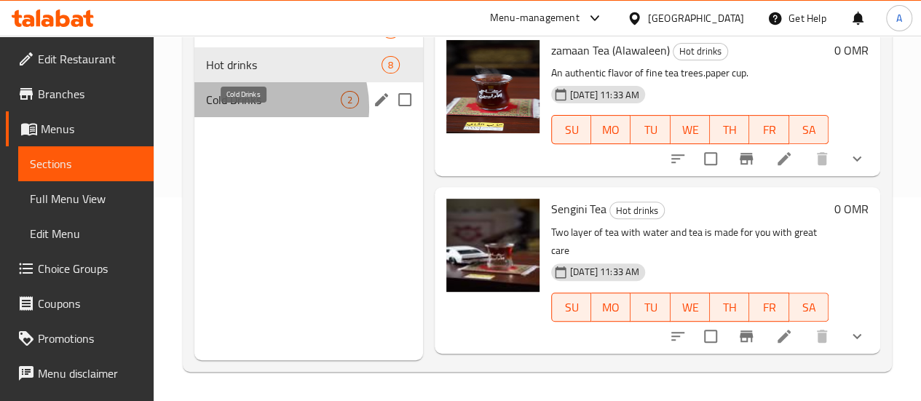
click at [257, 108] on span "Cold Drinks" at bounding box center [273, 99] width 135 height 17
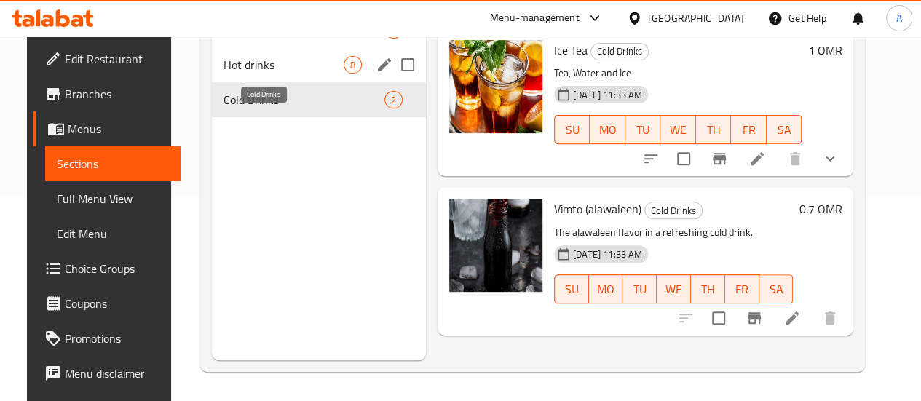
scroll to position [129, 0]
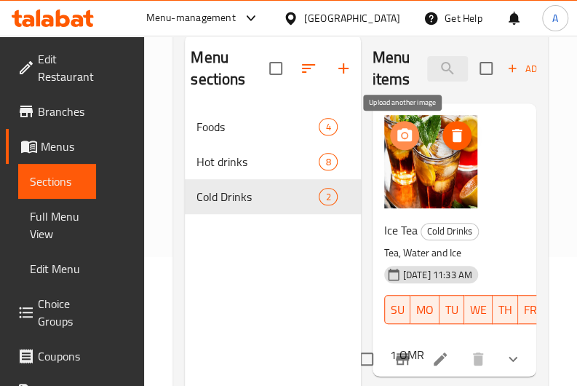
click at [397, 134] on icon "upload picture" at bounding box center [404, 134] width 15 height 13
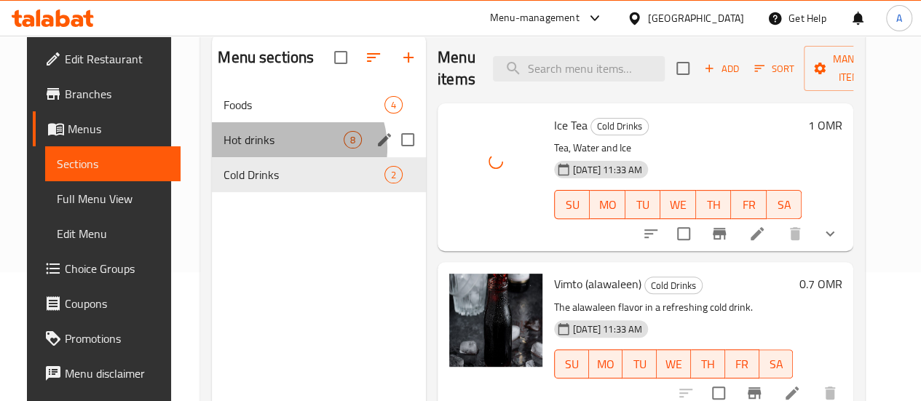
click at [274, 157] on div "Hot drinks 8" at bounding box center [319, 139] width 214 height 35
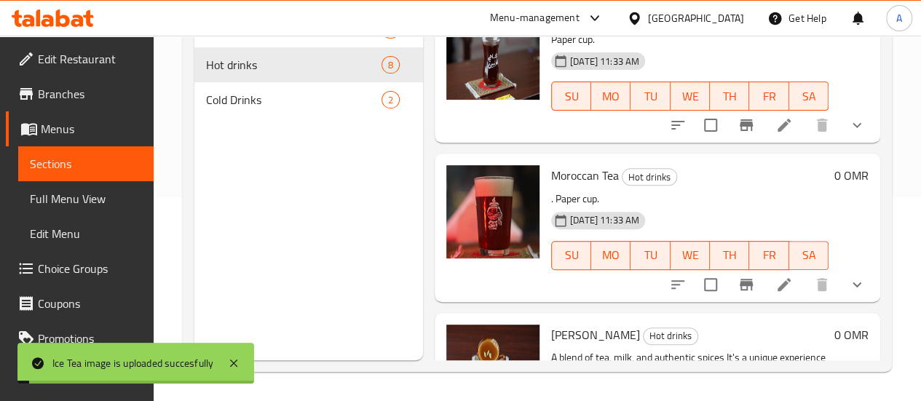
scroll to position [666, 0]
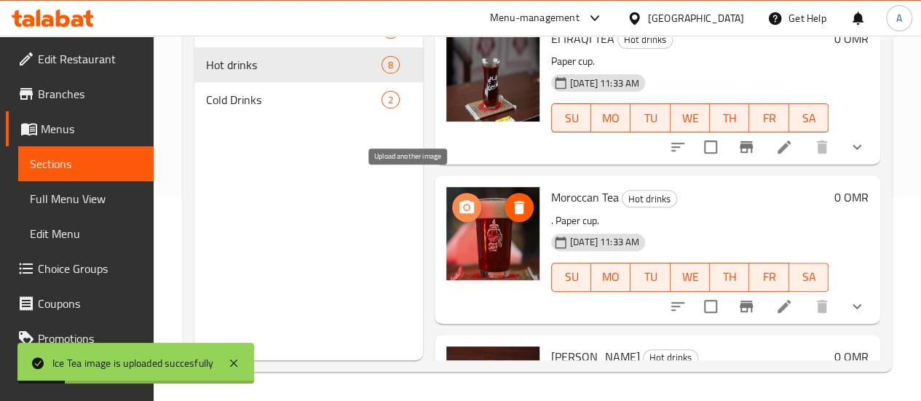
click at [458, 199] on icon "upload picture" at bounding box center [466, 207] width 17 height 17
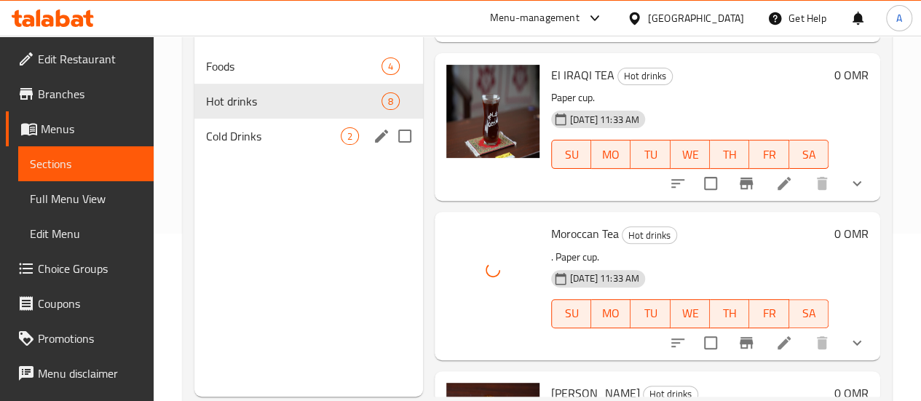
scroll to position [167, 0]
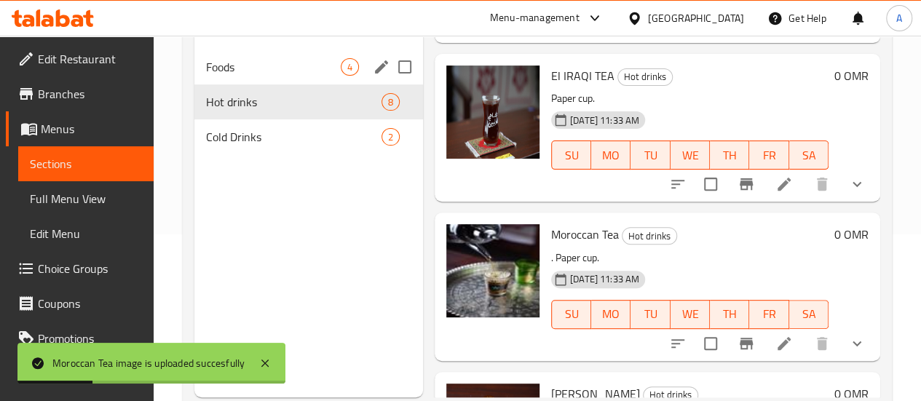
click at [254, 76] on span "Foods" at bounding box center [273, 66] width 135 height 17
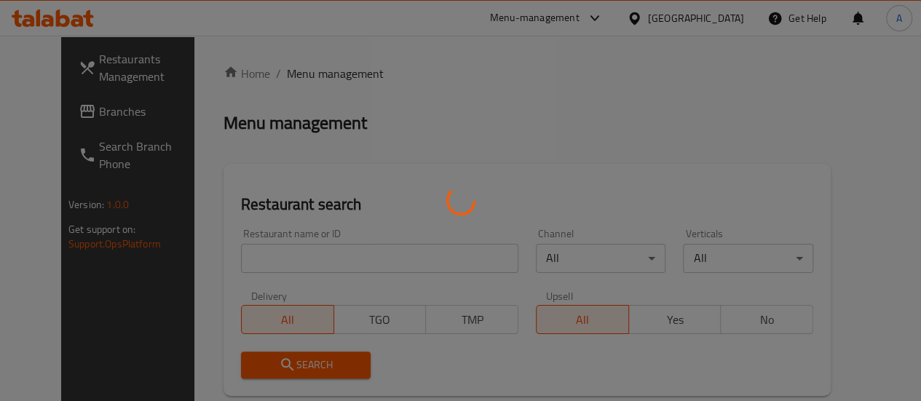
click at [286, 254] on div at bounding box center [460, 200] width 921 height 401
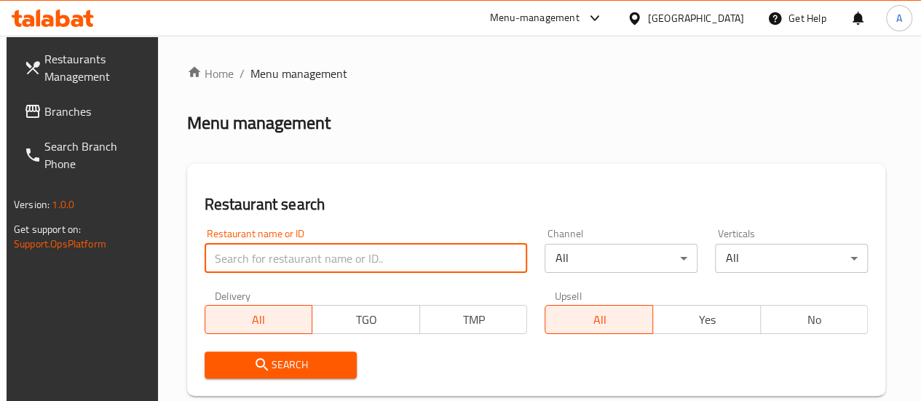
click at [290, 255] on input "search" at bounding box center [366, 258] width 323 height 29
paste input "ترويقة"
type input "ترويقة"
click button "Search" at bounding box center [281, 365] width 153 height 27
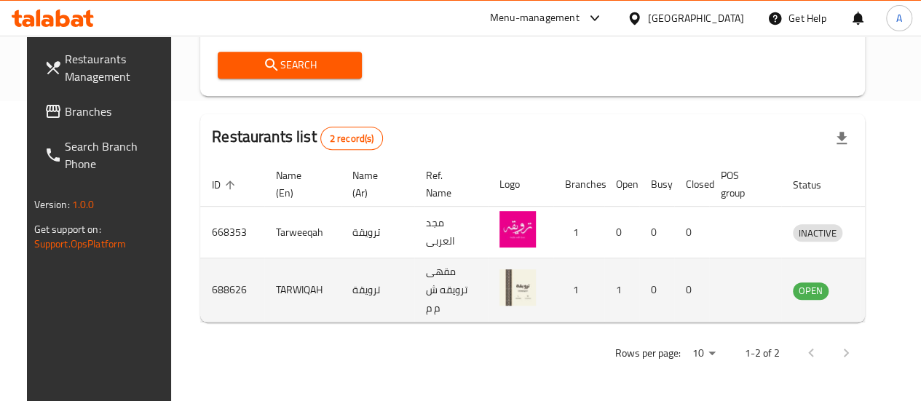
scroll to position [0, 1]
click at [870, 285] on icon "enhanced table" at bounding box center [878, 291] width 16 height 12
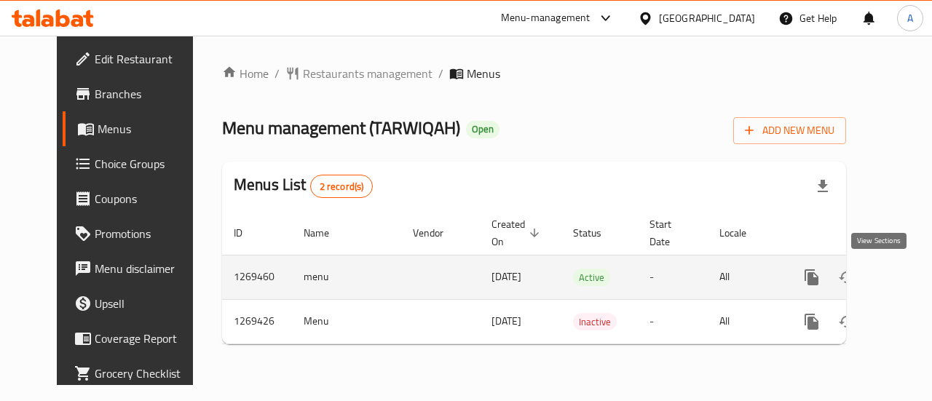
click at [899, 287] on link "enhanced table" at bounding box center [916, 277] width 35 height 35
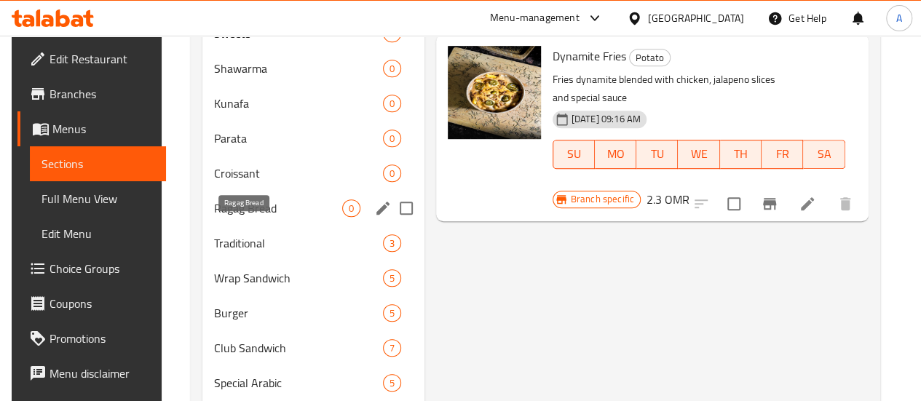
scroll to position [374, 0]
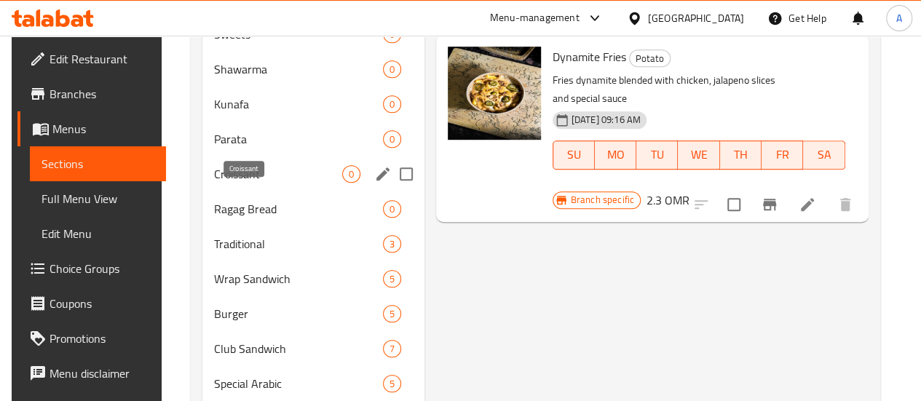
click at [247, 183] on span "Croissant" at bounding box center [278, 173] width 128 height 17
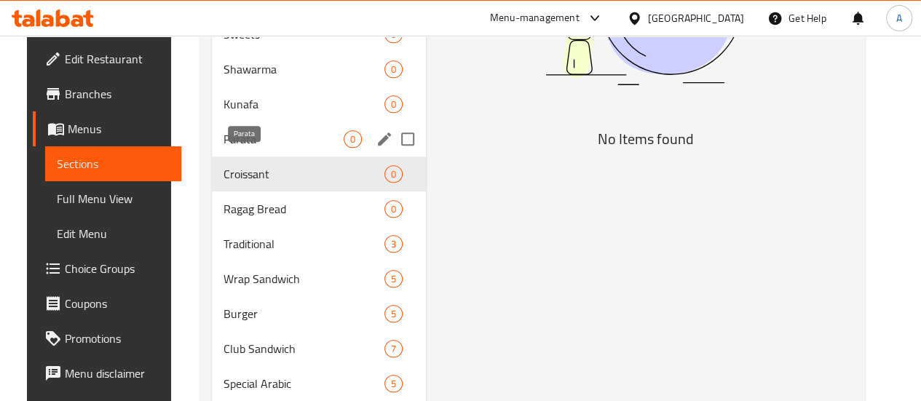
click at [242, 148] on span "Parata" at bounding box center [283, 138] width 120 height 17
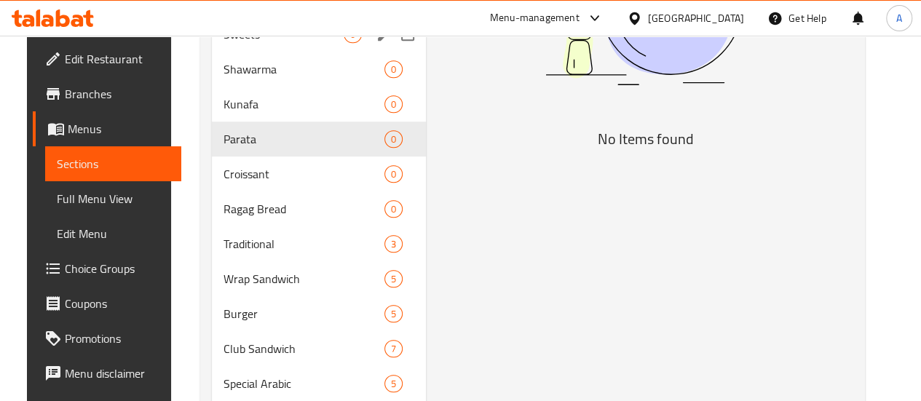
scroll to position [247, 0]
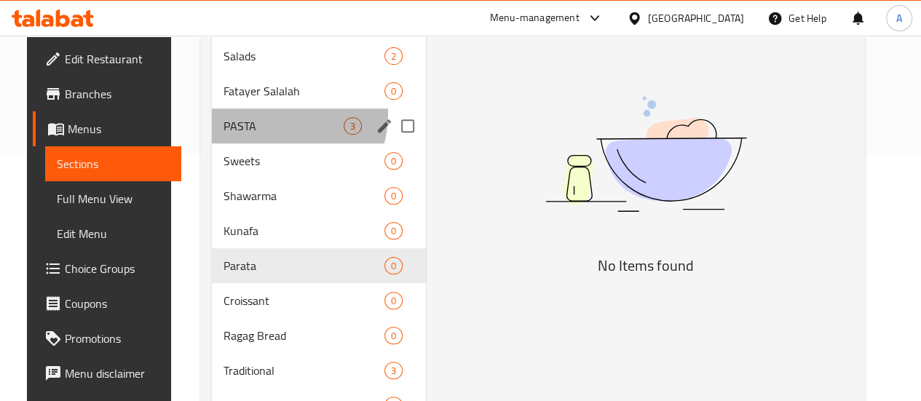
click at [245, 133] on div "PASTA 3" at bounding box center [319, 125] width 214 height 35
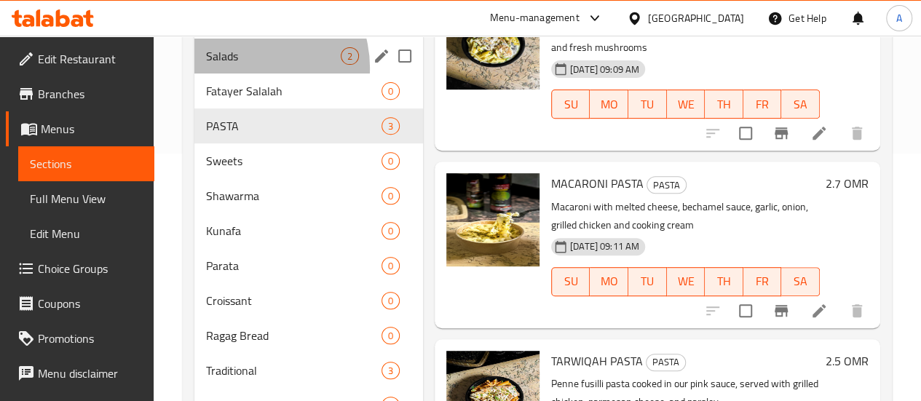
click at [246, 74] on div "Salads 2" at bounding box center [308, 56] width 229 height 35
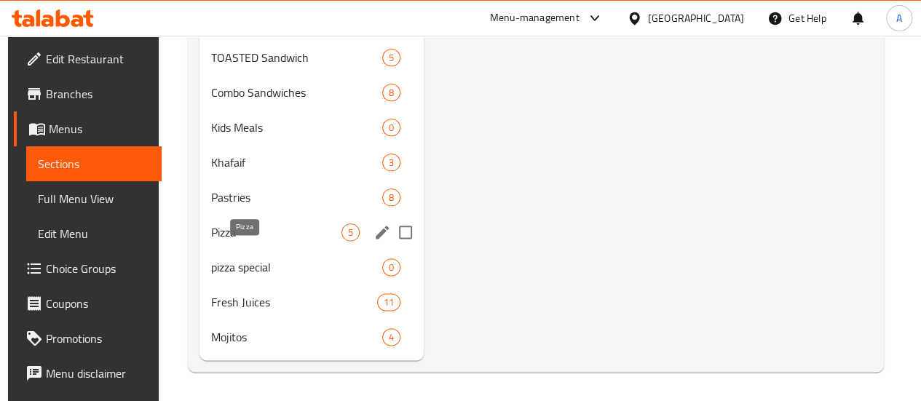
scroll to position [809, 0]
click at [247, 241] on span "Pizza" at bounding box center [276, 231] width 130 height 17
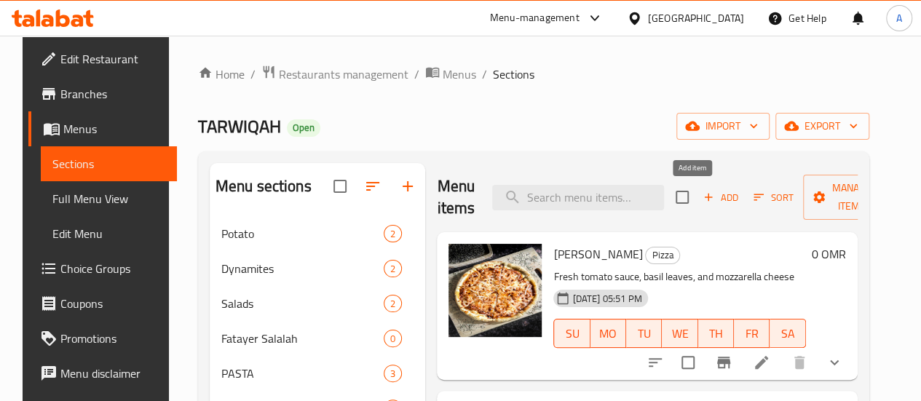
click at [701, 201] on span "Add" at bounding box center [720, 197] width 39 height 17
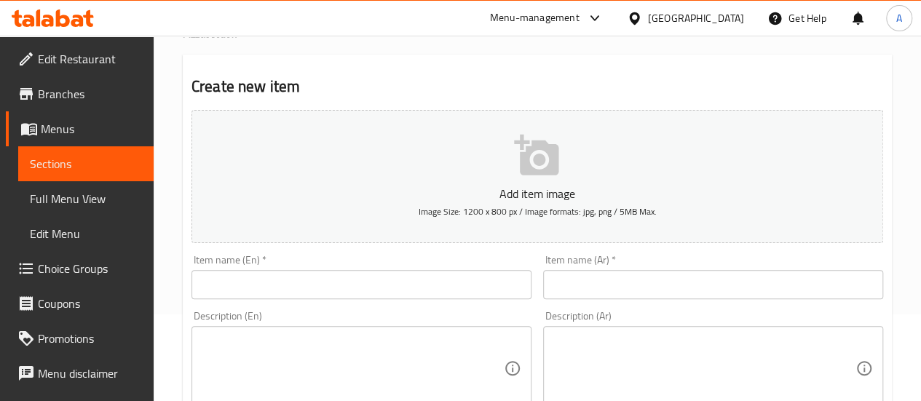
scroll to position [87, 0]
click at [290, 295] on input "text" at bounding box center [361, 283] width 340 height 29
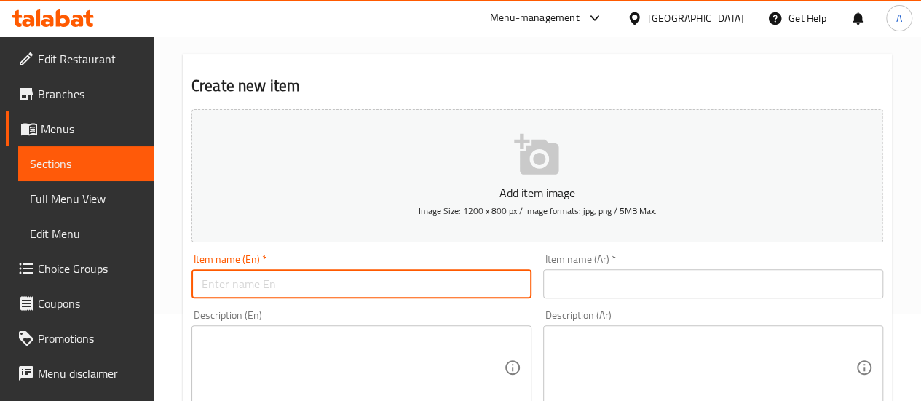
paste input "Crispy chicken pizza"
type input "Crispy chicken pizza"
click at [618, 287] on input "text" at bounding box center [713, 283] width 340 height 29
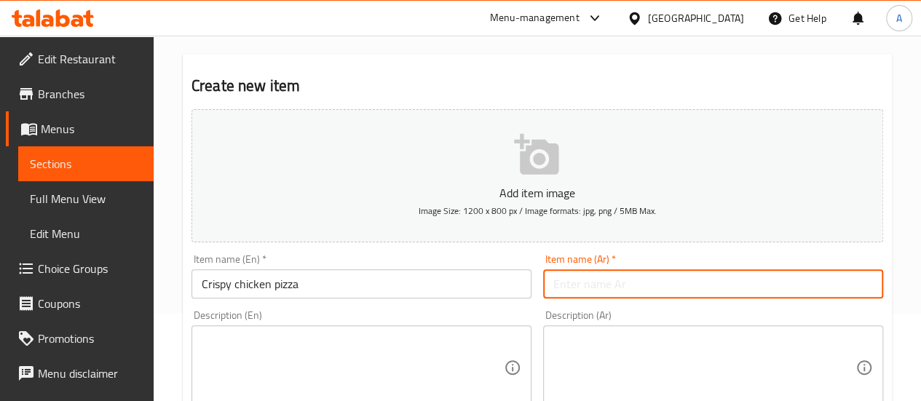
paste input "بيتزا الدجاج المقرمش"
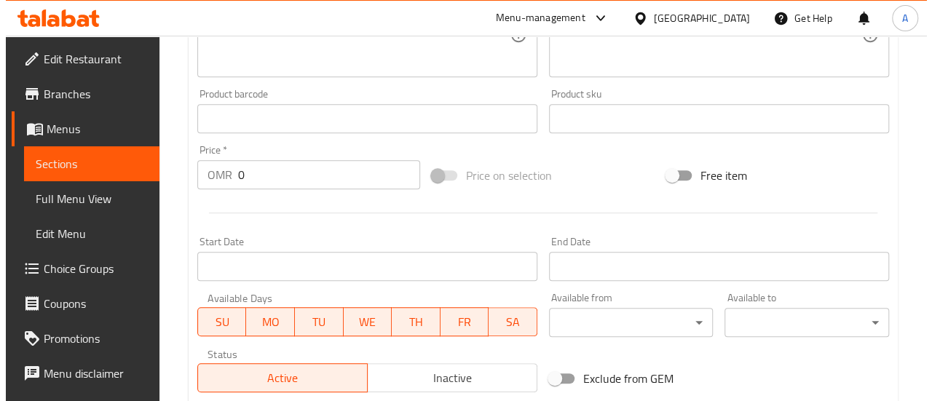
scroll to position [424, 0]
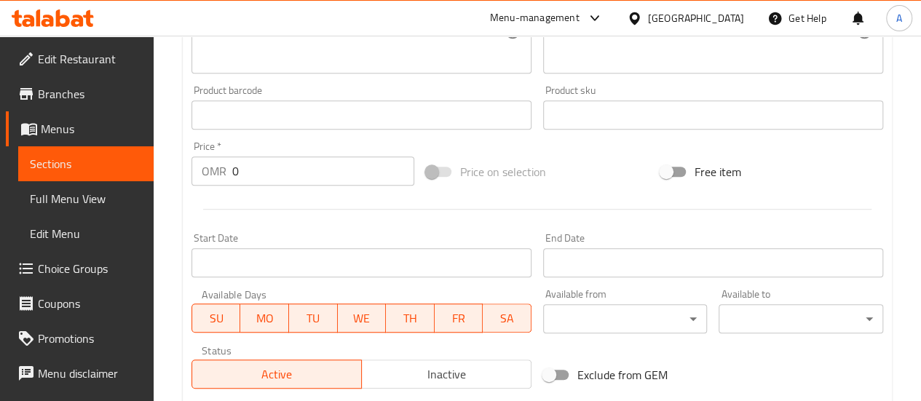
type input "بيتزا الدجاج المقرمش"
click at [255, 175] on input "0" at bounding box center [323, 170] width 182 height 29
drag, startPoint x: 299, startPoint y: 181, endPoint x: 118, endPoint y: 199, distance: 182.1
click at [118, 199] on div "Edit Restaurant Branches Menus Sections Full Menu View Edit Menu Choice Groups …" at bounding box center [460, 108] width 921 height 993
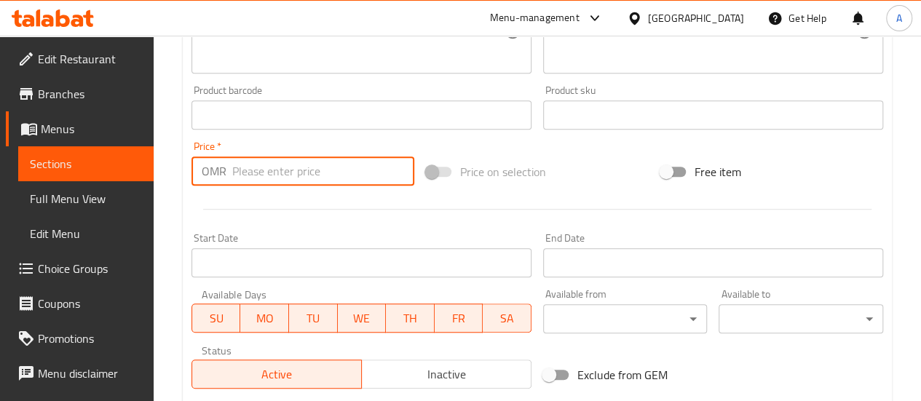
type input "4"
type input "4.1"
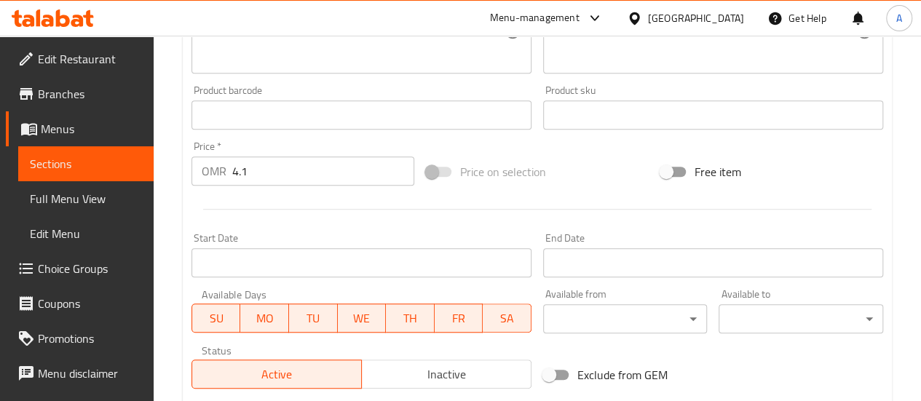
click at [475, 242] on div "Start Date Start Date" at bounding box center [361, 255] width 340 height 44
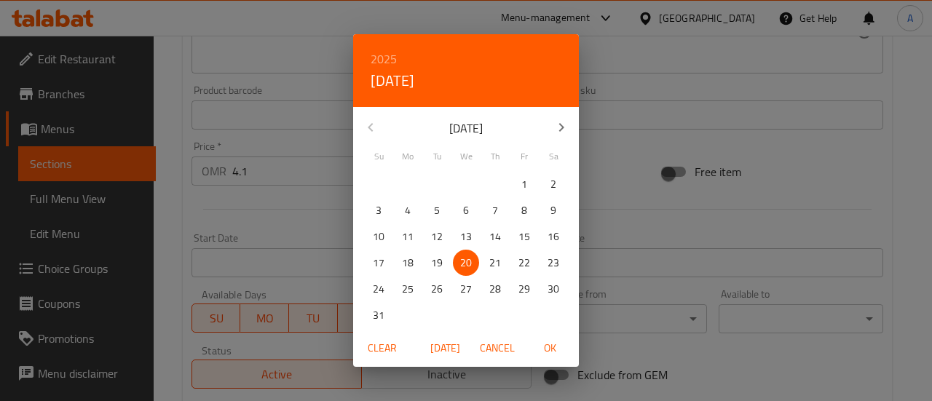
click at [338, 215] on div "2025 Wed, Aug [DATE] Mo Tu We Th Fr Sa 27 28 29 30 31 1 2 3 4 5 6 7 8 9 10 11 1…" at bounding box center [466, 200] width 932 height 401
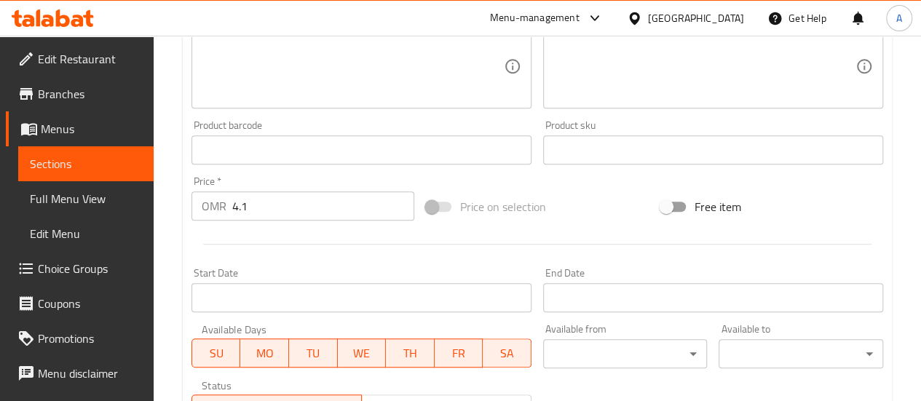
scroll to position [408, 0]
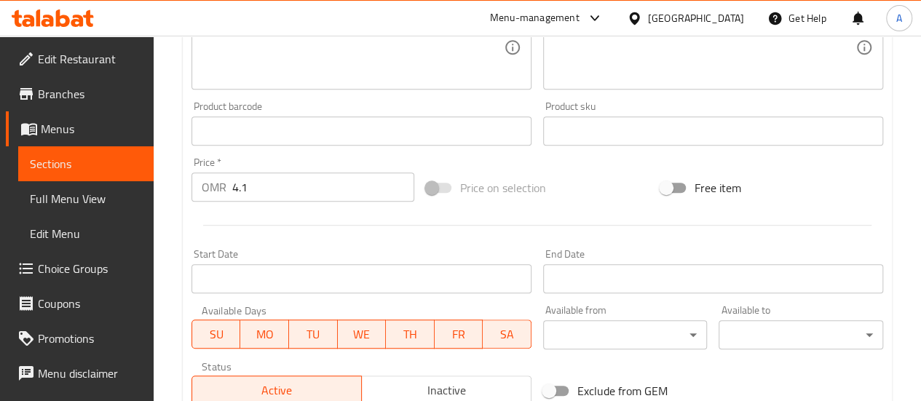
click at [223, 79] on textarea at bounding box center [353, 47] width 302 height 69
paste textarea "يتزا دجاج مقرمش مزيج فلفل حار أمريكي مع مشروم وزيتون أسود أو صلصة خاصة مع دجاج …"
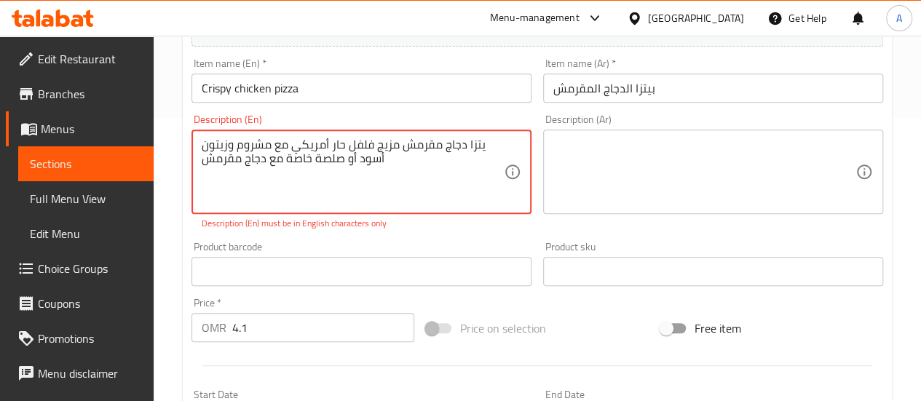
scroll to position [282, 0]
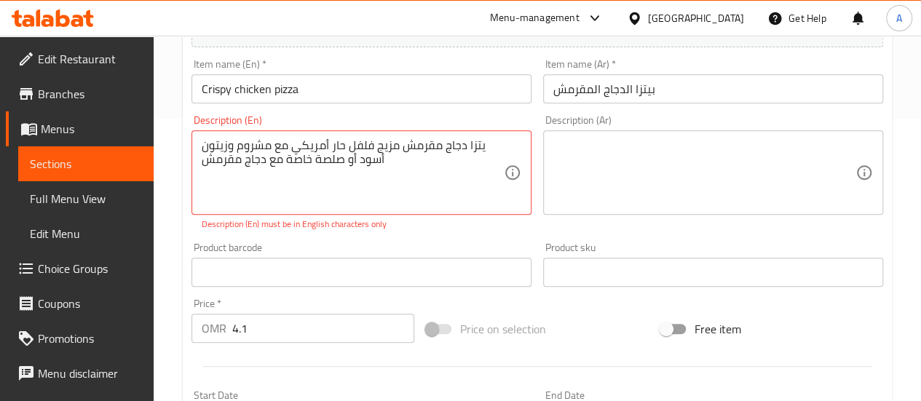
click at [537, 264] on div "Product sku Product sku" at bounding box center [713, 265] width 352 height 56
click at [480, 151] on textarea "يتزا دجاج مقرمش مزيج فلفل حار أمريكي مع مشروم وزيتون أسود أو صلصة خاصة مع دجاج …" at bounding box center [353, 172] width 302 height 69
click at [483, 151] on textarea "يتزا دجاج مقرمش مزيج فلفل حار أمريكي مع مشروم وزيتون أسود أو صلصة خاصة مع دجاج …" at bounding box center [353, 172] width 302 height 69
click at [475, 147] on textarea "يتزا دجاج مقرمش مزيج فلفل حار أمريكي مع مشروم وزيتون أسود أو صلصة خاصة مع دجاج …" at bounding box center [353, 172] width 302 height 69
click at [480, 148] on textarea "يتزا دجاج مقرمش مزيج فلفل حار أمريكي مع مشروم وزيتون أسود أو صلصة خاصة مع دجاج …" at bounding box center [353, 172] width 302 height 69
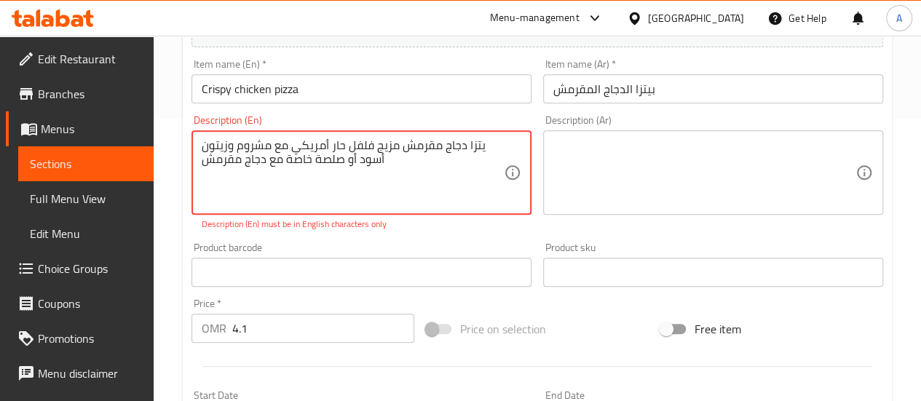
click at [483, 148] on textarea "يتزا دجاج مقرمش مزيج فلفل حار أمريكي مع مشروم وزيتون أسود أو صلصة خاصة مع دجاج …" at bounding box center [353, 172] width 302 height 69
click at [480, 147] on textarea "يتزا دجاج مقرمش مزيج فلفل حار أمريكي مع مشروم وزيتون أسود أو صلصة خاصة مع دجاج …" at bounding box center [353, 172] width 302 height 69
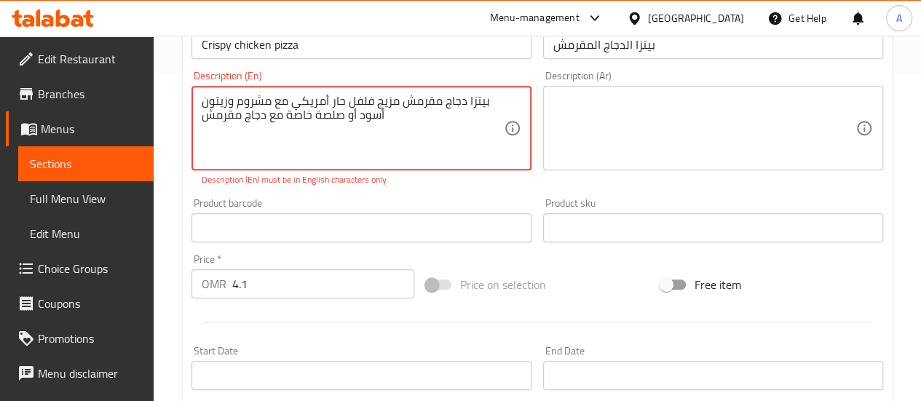
scroll to position [328, 0]
type textarea "بيتزا دجاج مقرمش مزيج فلفل حار أمريكي مع مشروم وزيتون أسود أو صلصة خاصة مع دجاج…"
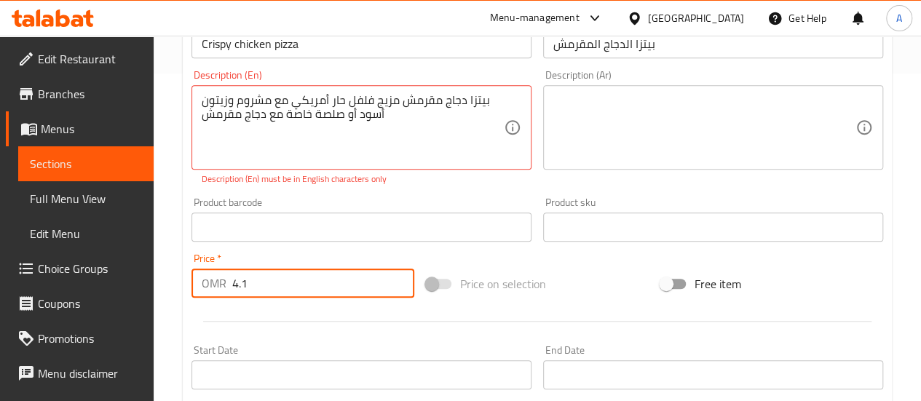
drag, startPoint x: 322, startPoint y: 280, endPoint x: 207, endPoint y: 274, distance: 115.9
click at [207, 274] on div "OMR 4.1 Price *" at bounding box center [302, 283] width 223 height 29
type input "0"
click at [430, 314] on div at bounding box center [537, 322] width 703 height 36
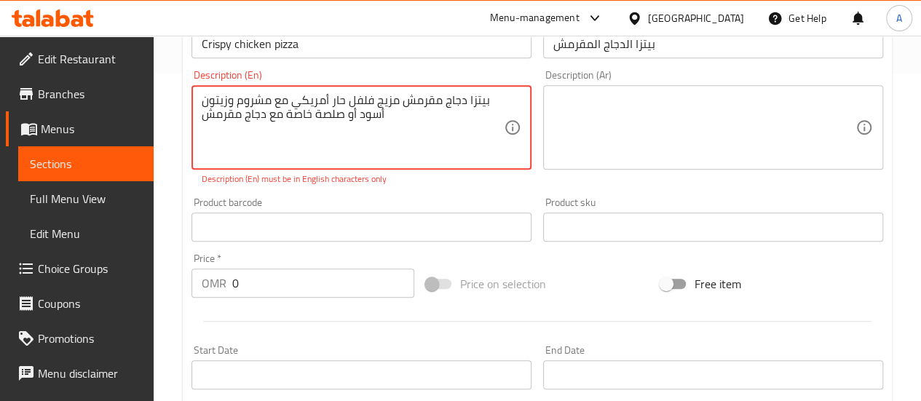
drag, startPoint x: 451, startPoint y: 151, endPoint x: 223, endPoint y: 100, distance: 234.1
click at [447, 129] on textarea "بيتزا دجاج مقرمش مزيج فلفل حار أمريكي مع مشروم وزيتون أسود أو صلصة خاصة مع دجاج…" at bounding box center [353, 127] width 302 height 69
drag, startPoint x: 491, startPoint y: 101, endPoint x: 216, endPoint y: 159, distance: 281.1
click at [216, 159] on textarea "بيتزا دجاج مقرمش مزيج فلفل حار أمريكي مع مشروم وزيتون أسود أو صلصة خاصة مع دجاج…" at bounding box center [353, 127] width 302 height 69
click at [572, 151] on textarea at bounding box center [704, 127] width 302 height 69
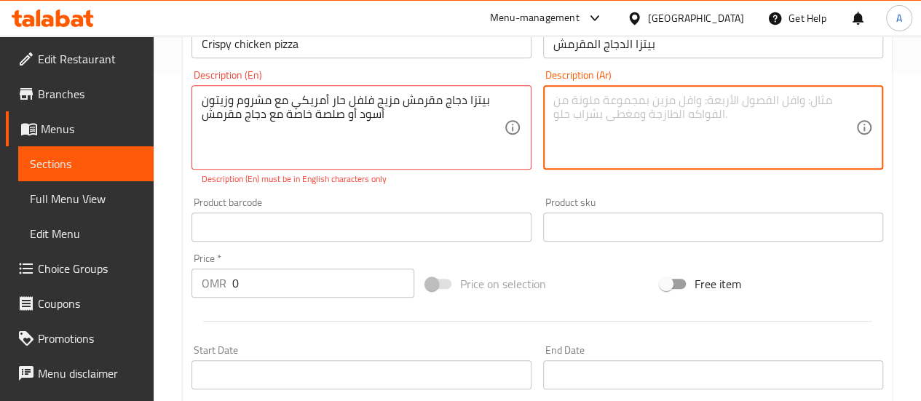
paste textarea "يتزا دجاج مقرمش مزيج فلفل حار أمريكي مع مشروم وزيتون أسود أو صلصة خاصة مع دجاج …"
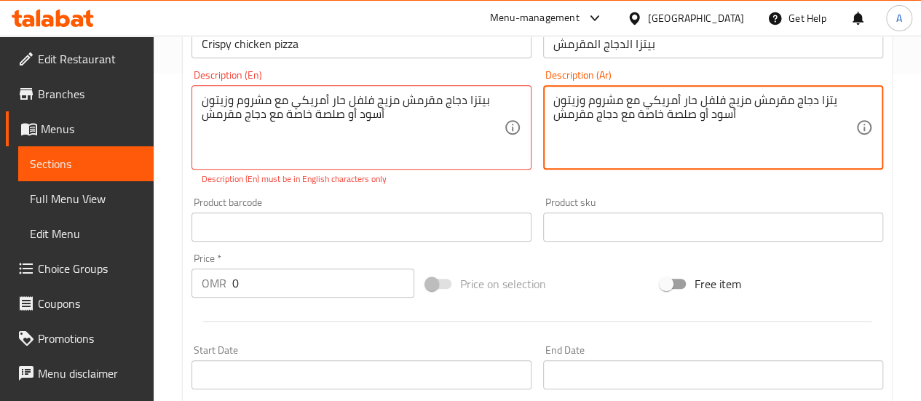
click at [830, 103] on textarea "يتزا دجاج مقرمش مزيج فلفل حار أمريكي مع مشروم وزيتون أسود أو صلصة خاصة مع دجاج …" at bounding box center [704, 127] width 302 height 69
click at [827, 101] on textarea "بتزا دجاج مقرمش مزيج فلفل حار أمريكي مع مشروم وزيتون أسود أو صلصة خاصة مع دجاج …" at bounding box center [704, 127] width 302 height 69
type textarea "بيتزا دجاج مقرمش مزيج فلفل حار أمريكي مع مشروم وزيتون أسود أو صلصة خاصة مع دجاج…"
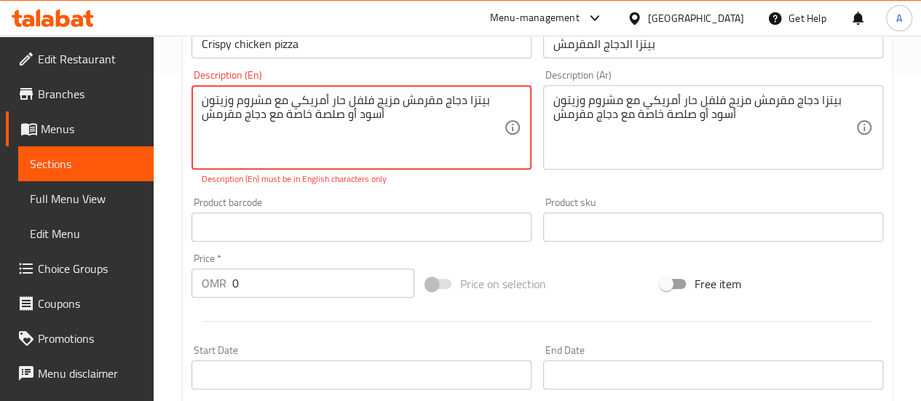
drag, startPoint x: 402, startPoint y: 122, endPoint x: 81, endPoint y: 81, distance: 323.5
type textarea "بيتزا دجاج مقرمش مزيج فلفل حار أمريكي مع مشروم وزيتون"
drag, startPoint x: 489, startPoint y: 109, endPoint x: 116, endPoint y: 110, distance: 372.6
click at [116, 110] on div "Edit Restaurant Branches Menus Sections Full Menu View Edit Menu Choice Groups …" at bounding box center [460, 212] width 921 height 1009
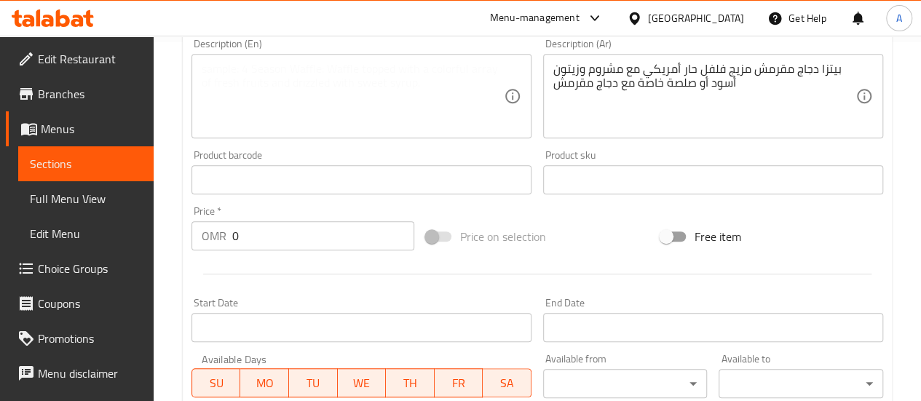
click at [509, 177] on div "Product barcode Product barcode" at bounding box center [361, 172] width 340 height 44
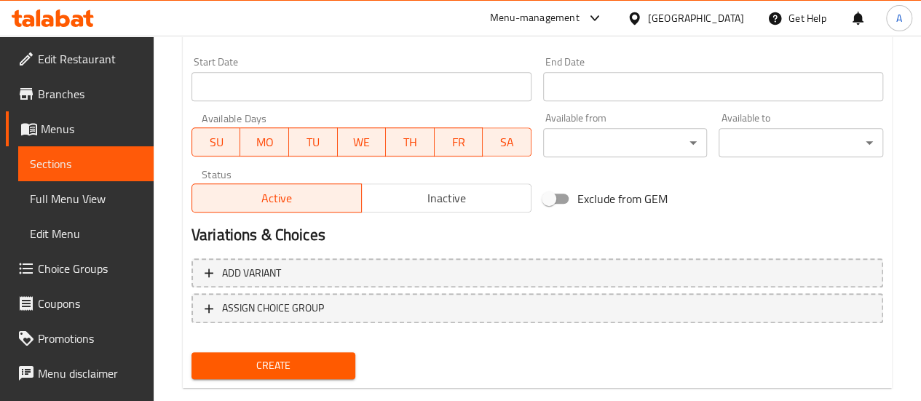
scroll to position [627, 0]
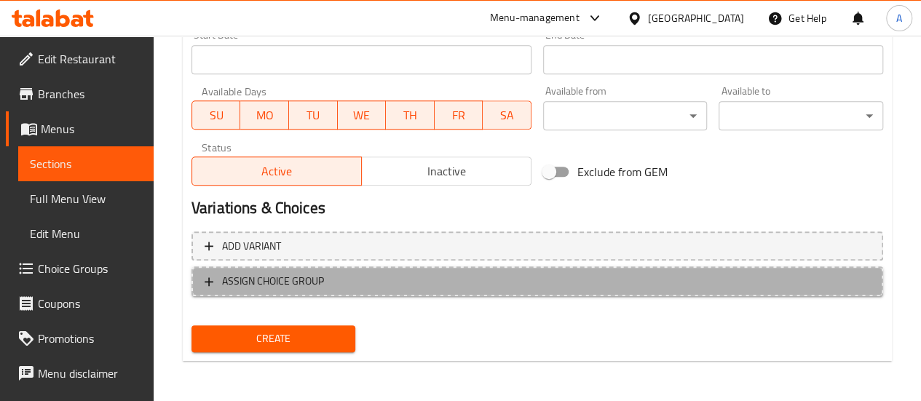
click at [303, 277] on span "ASSIGN CHOICE GROUP" at bounding box center [273, 281] width 102 height 18
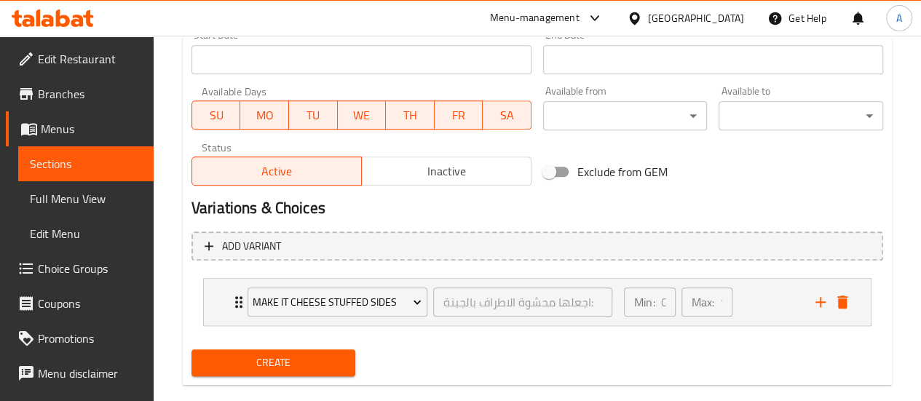
scroll to position [650, 0]
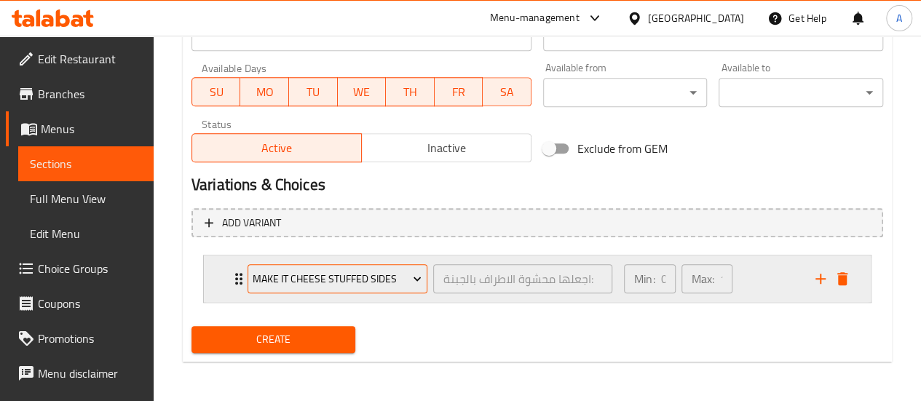
click at [301, 282] on span "make it cheese stuffed sides" at bounding box center [337, 279] width 169 height 18
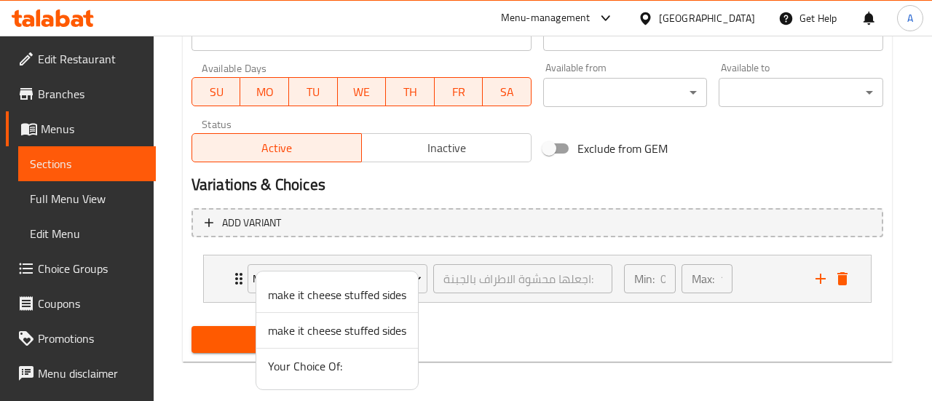
click at [225, 235] on div at bounding box center [466, 200] width 932 height 401
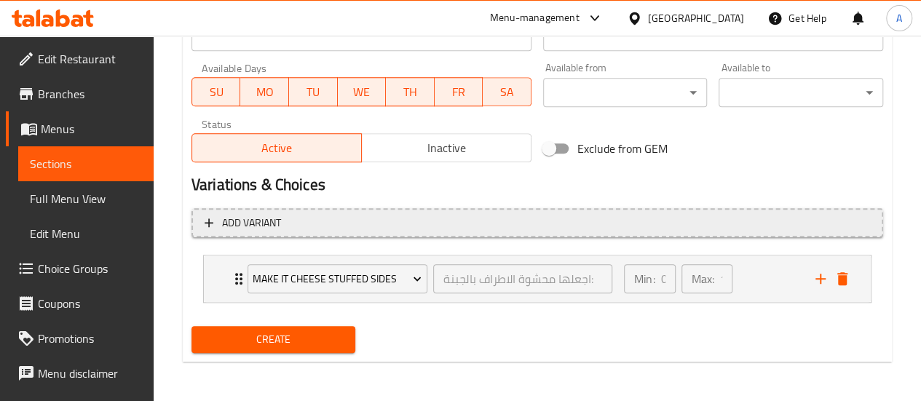
click at [269, 234] on button "Add variant" at bounding box center [536, 223] width 691 height 30
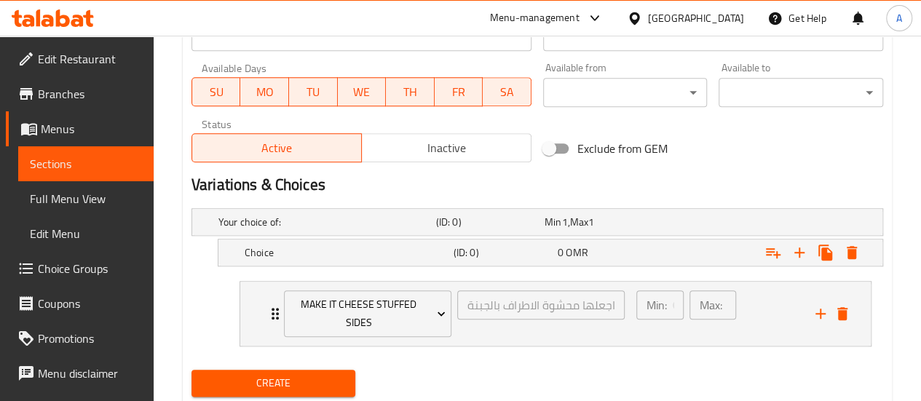
click at [269, 234] on div "Choice (ID: 0) 0 OMR" at bounding box center [541, 222] width 652 height 32
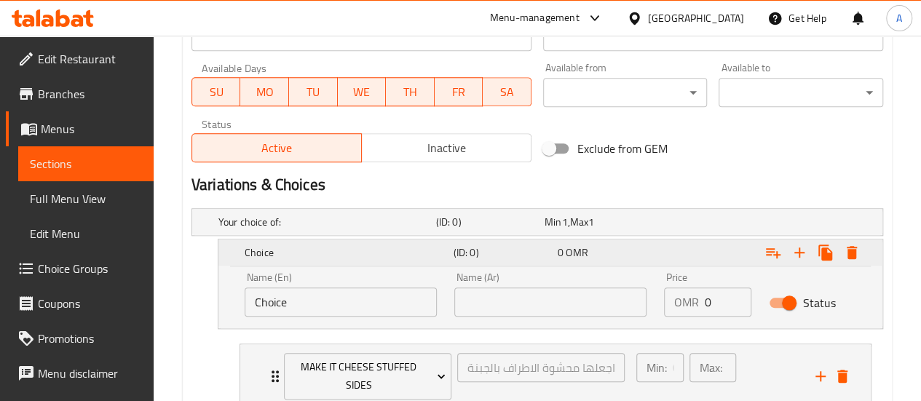
click at [285, 238] on div "Choice (ID: 0) 0 OMR" at bounding box center [555, 253] width 626 height 32
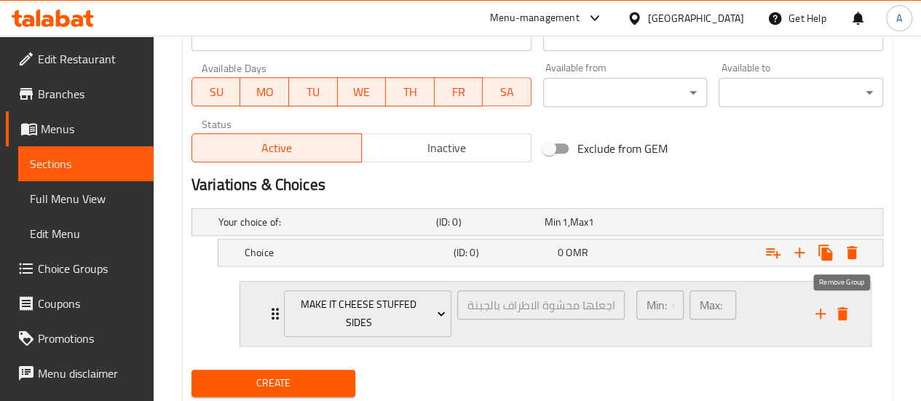
click at [841, 307] on icon "delete" at bounding box center [842, 313] width 10 height 13
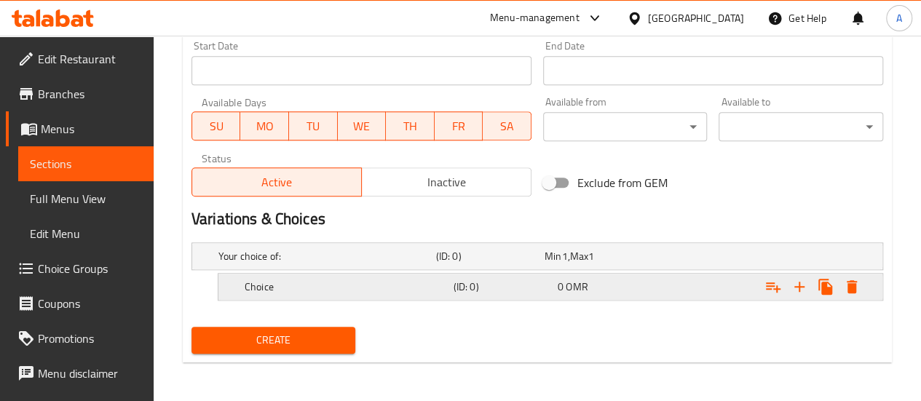
click at [559, 266] on span "0" at bounding box center [552, 256] width 17 height 19
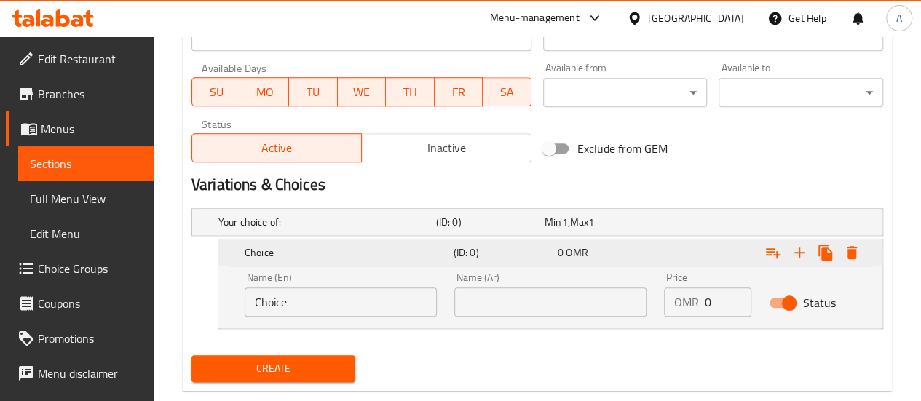
scroll to position [678, 0]
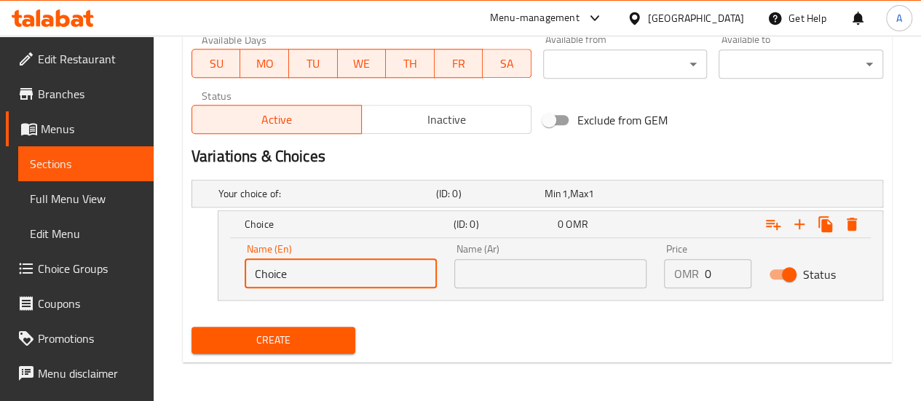
drag, startPoint x: 362, startPoint y: 282, endPoint x: 153, endPoint y: 256, distance: 211.2
type input "س"
type input "Small"
click at [477, 270] on input "text" at bounding box center [550, 273] width 192 height 29
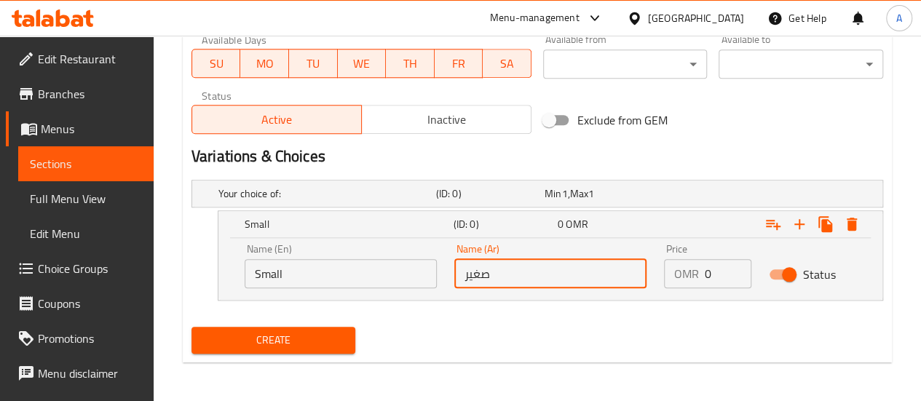
type input "صغير"
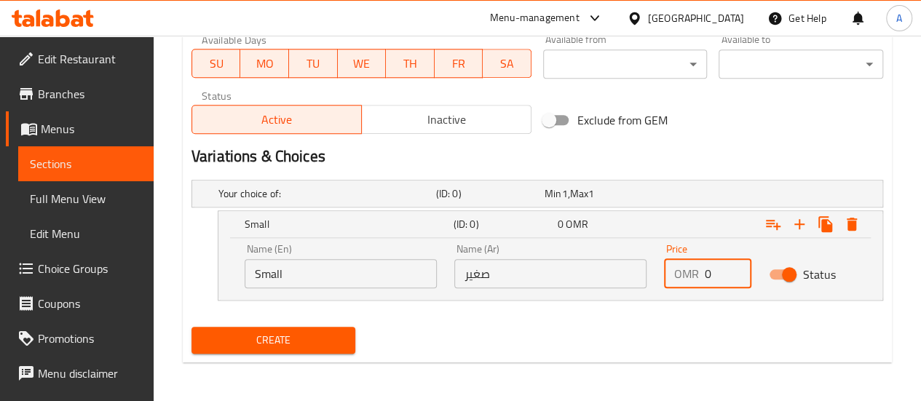
click at [713, 275] on input "0" at bounding box center [728, 273] width 47 height 29
type input "4.1"
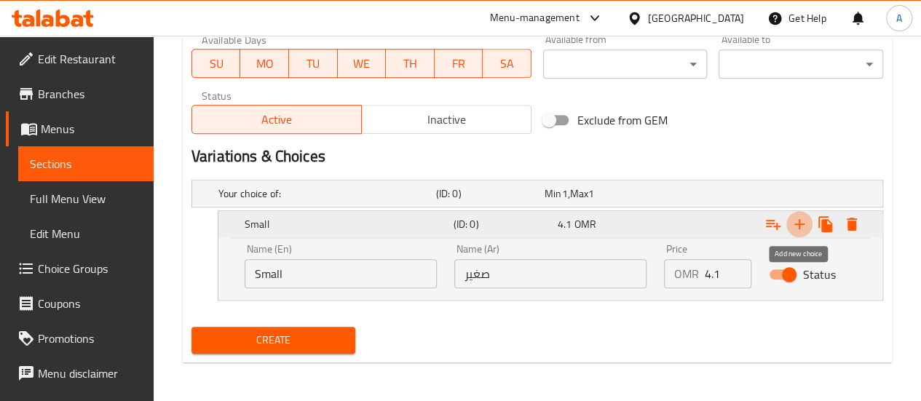
click at [804, 224] on icon "Expand" at bounding box center [798, 223] width 17 height 17
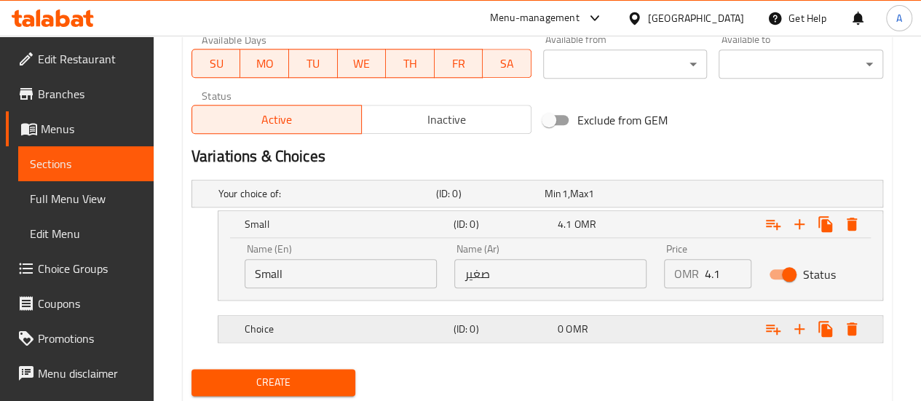
click at [393, 201] on h5 "Choice" at bounding box center [324, 193] width 212 height 15
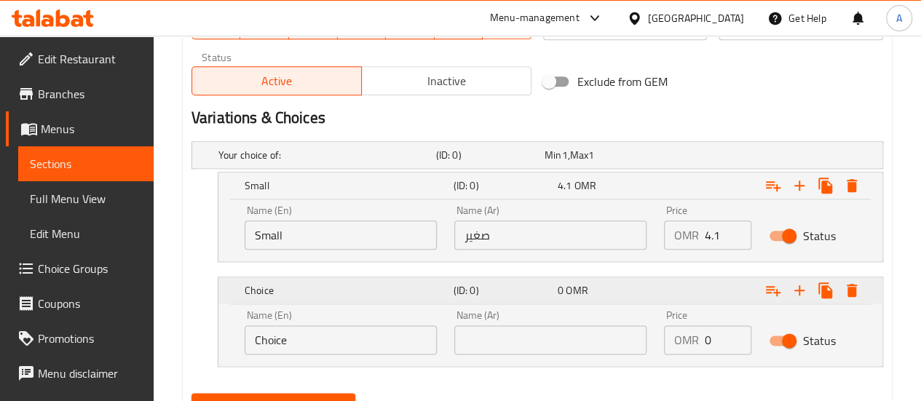
scroll to position [720, 0]
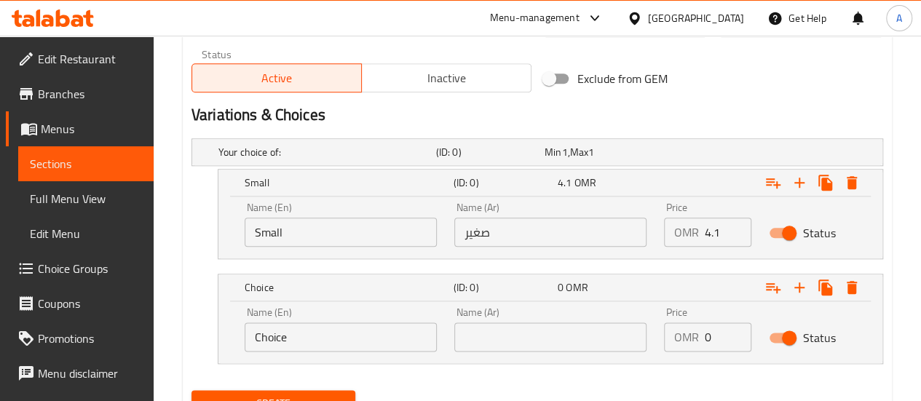
click at [346, 335] on input "Choice" at bounding box center [341, 336] width 192 height 29
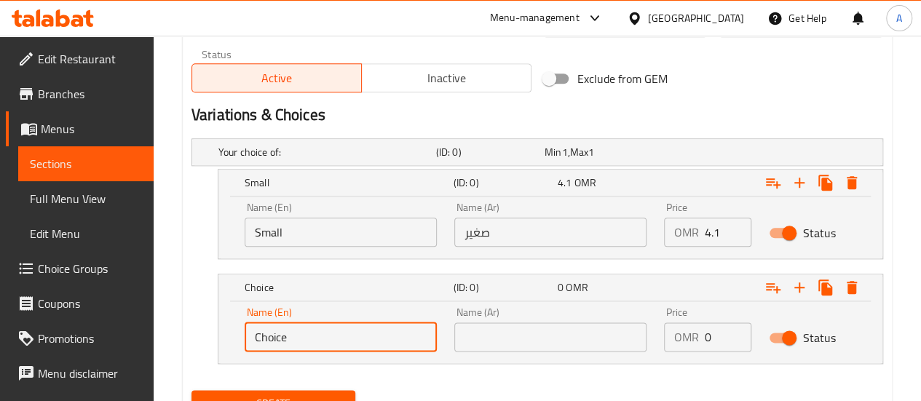
drag, startPoint x: 346, startPoint y: 335, endPoint x: 109, endPoint y: 341, distance: 236.6
type input "ة"
type input "Large"
click at [493, 327] on input "text" at bounding box center [550, 336] width 192 height 29
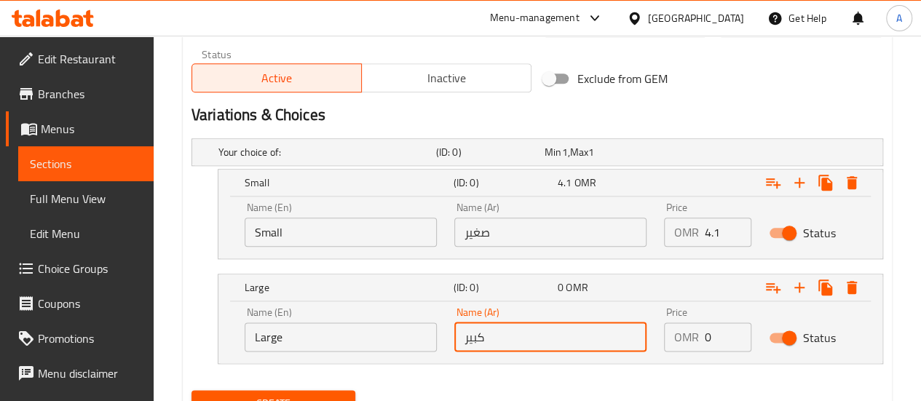
type input "كبير"
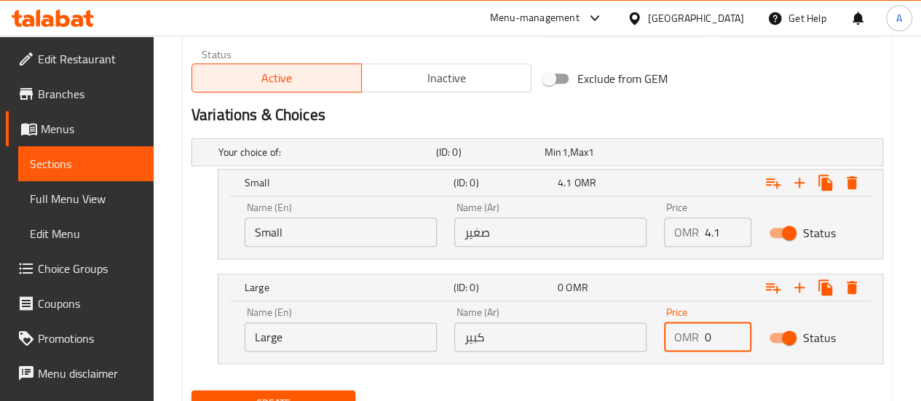
drag, startPoint x: 716, startPoint y: 341, endPoint x: 652, endPoint y: 341, distance: 64.0
click at [652, 341] on div "Name (En) Large Name (En) Name (Ar) كبير Name (Ar) Price OMR 0 Price Status" at bounding box center [550, 329] width 629 height 62
type input "4.1"
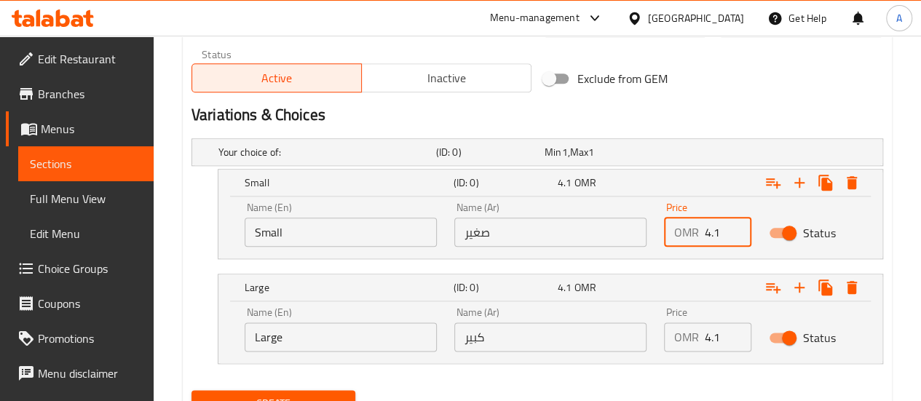
drag, startPoint x: 726, startPoint y: 230, endPoint x: 584, endPoint y: 228, distance: 141.9
click at [584, 228] on div "Name (En) Small Name (En) Name (Ar) صغير Name (Ar) Price OMR 4.1 Price Status" at bounding box center [550, 225] width 629 height 62
type input "3"
click at [520, 384] on div "Create" at bounding box center [537, 403] width 703 height 39
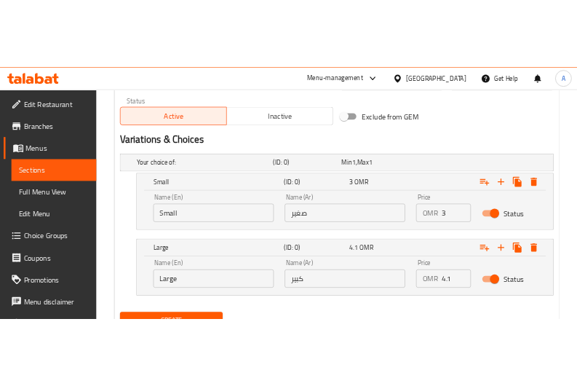
scroll to position [782, 0]
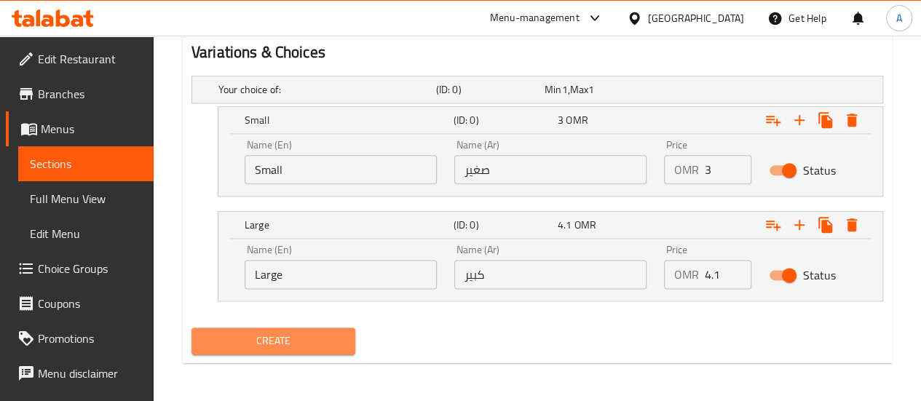
click at [314, 340] on span "Create" at bounding box center [273, 341] width 141 height 18
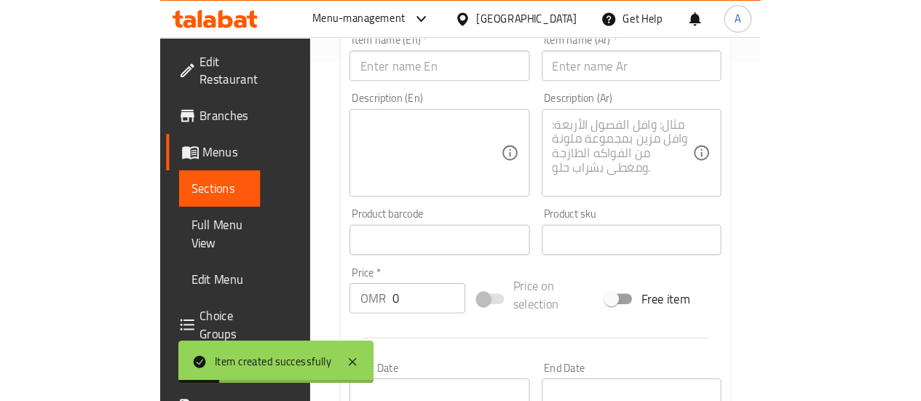
scroll to position [0, 0]
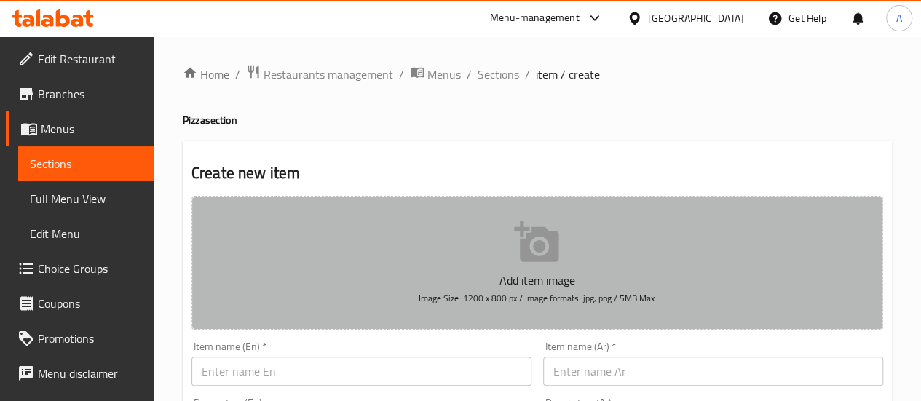
click at [558, 266] on button "Add item image Image Size: 1200 x 800 px / Image formats: jpg, png / 5MB Max." at bounding box center [536, 263] width 691 height 133
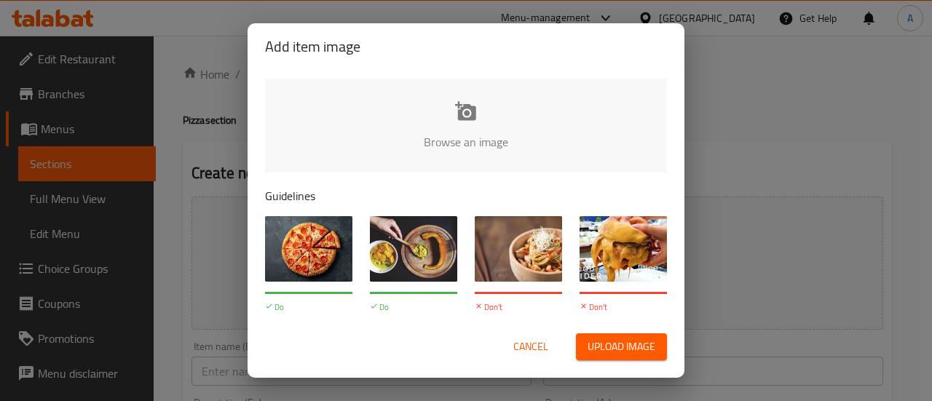
click at [179, 174] on div "Add item image Browse an image Guidelines Do Images should be high-quality and …" at bounding box center [466, 200] width 932 height 401
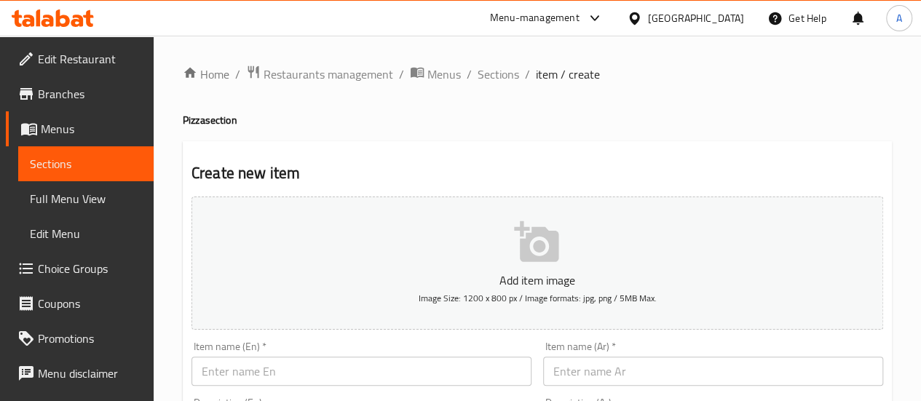
click at [71, 172] on span "Sections" at bounding box center [86, 163] width 112 height 17
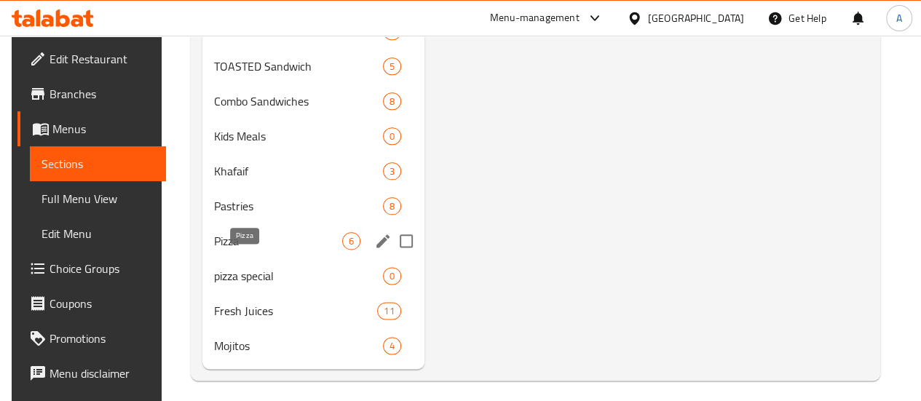
scroll to position [797, 0]
click at [252, 249] on span "Pizza" at bounding box center [278, 239] width 128 height 17
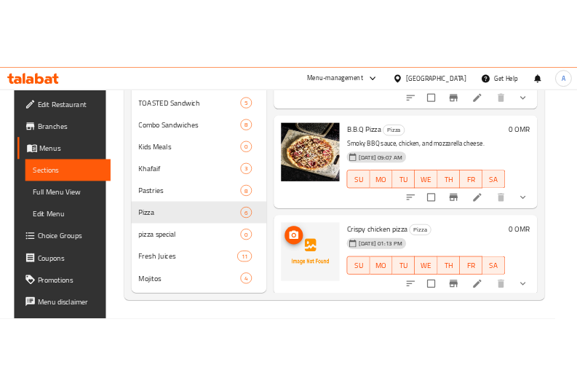
scroll to position [826, 0]
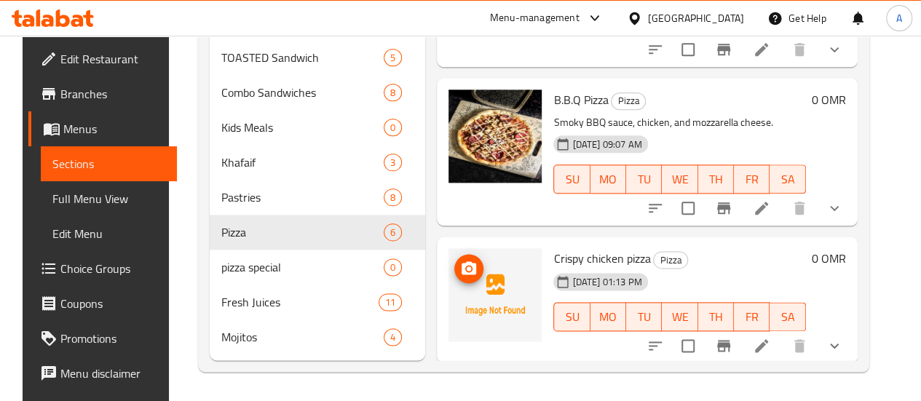
click at [460, 260] on icon "upload picture" at bounding box center [468, 268] width 17 height 17
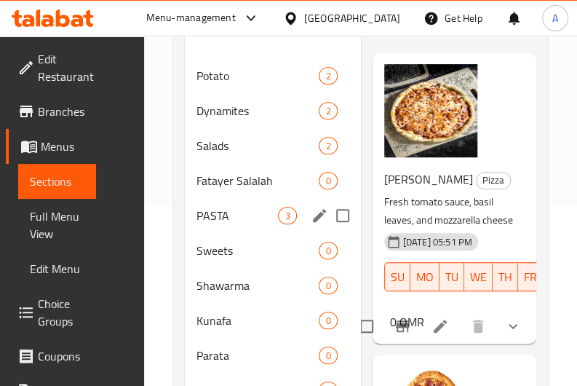
scroll to position [165, 0]
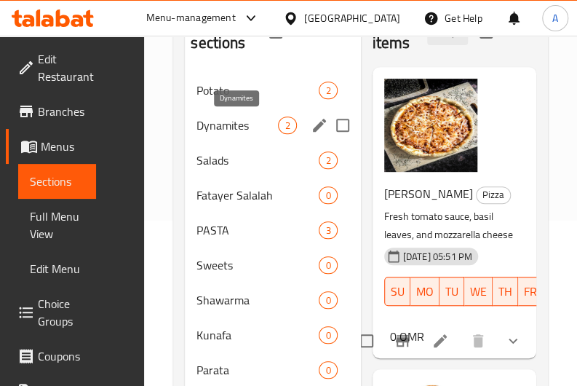
click at [209, 126] on span "Dynamites" at bounding box center [238, 124] width 82 height 17
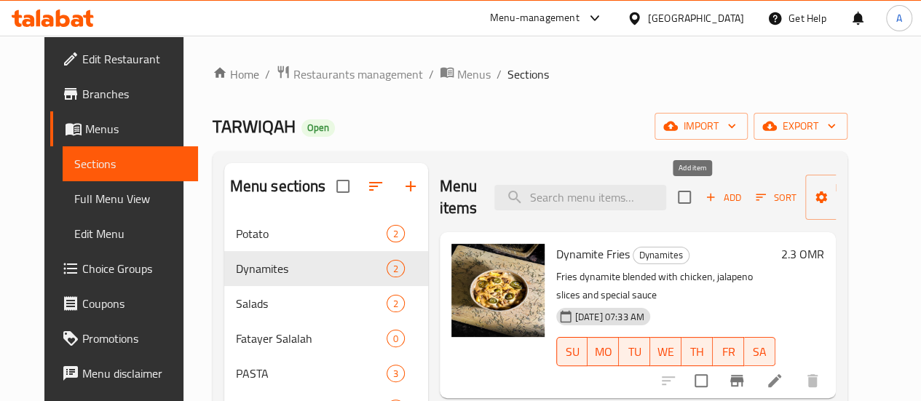
click at [703, 193] on span "Add" at bounding box center [722, 197] width 39 height 17
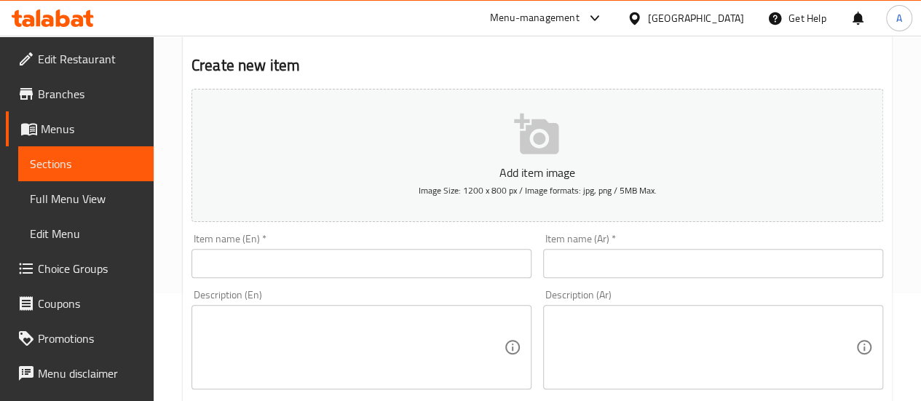
scroll to position [128, 0]
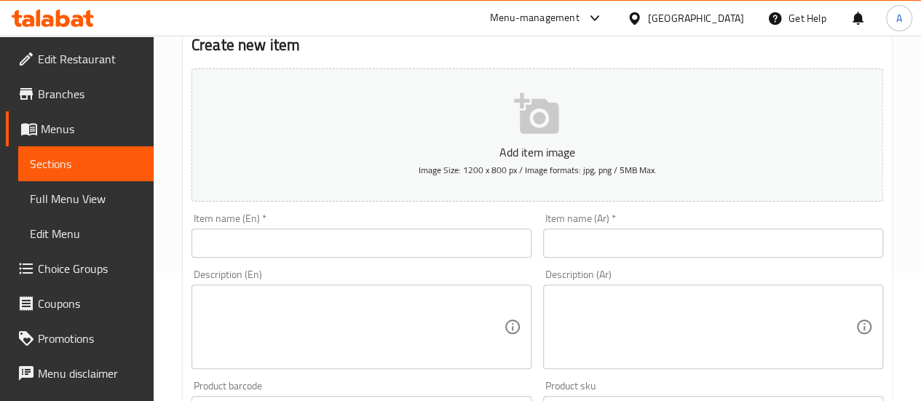
click at [384, 306] on textarea at bounding box center [353, 327] width 302 height 69
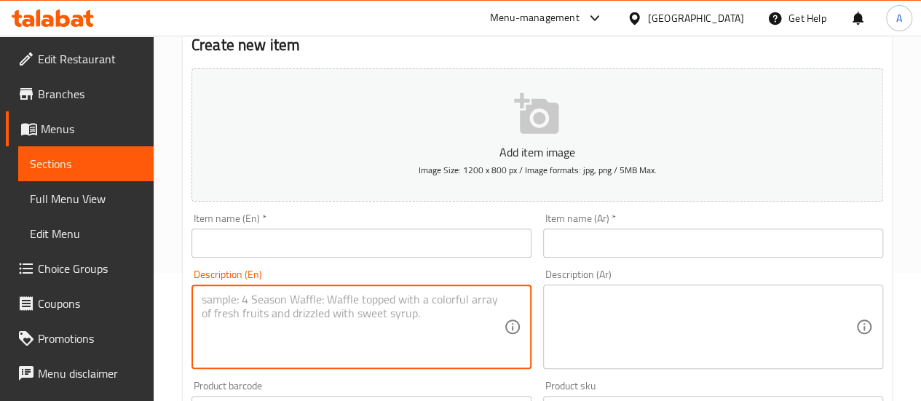
drag, startPoint x: 384, startPoint y: 306, endPoint x: 599, endPoint y: 322, distance: 215.3
click at [599, 322] on textarea at bounding box center [704, 327] width 302 height 69
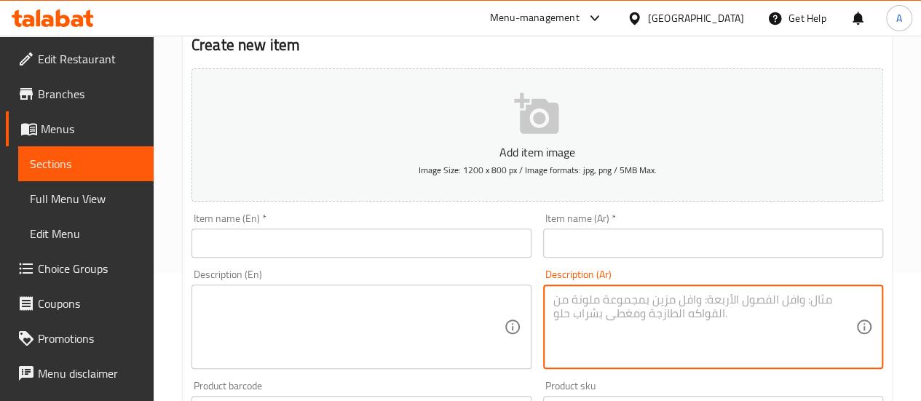
paste textarea "بطاطس ديناميت مخبوزة بطاطس مهروسة مع دجاج مشوي وجبنة موزاريلا، مغطاة بصلصة خاصة"
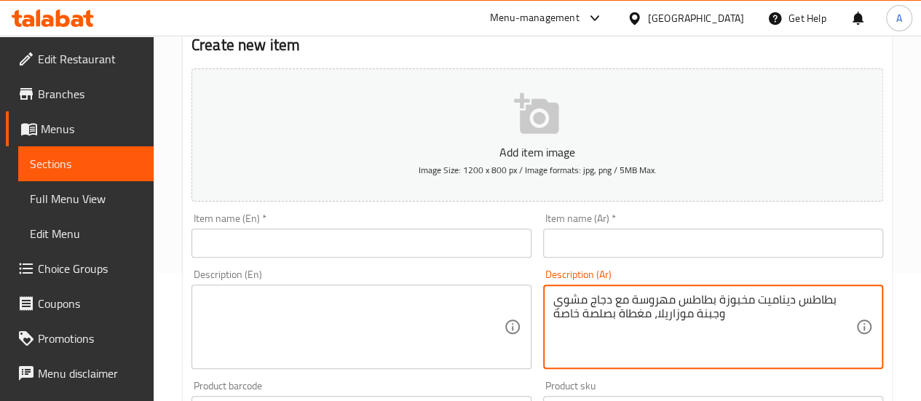
type textarea "بطاطس ديناميت مخبوزة بطاطس مهروسة مع دجاج مشوي وجبنة موزاريلا، مغطاة بصلصة خاصة"
click at [333, 234] on input "text" at bounding box center [361, 243] width 340 height 29
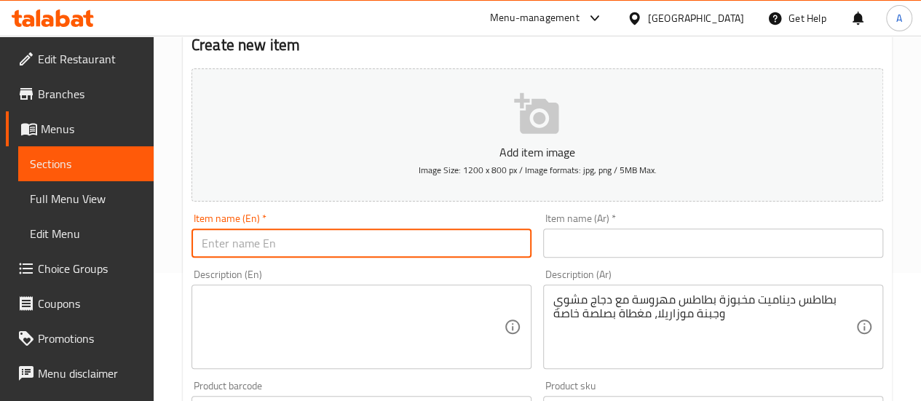
paste input ".‏Dynamite baked potato"
drag, startPoint x: 206, startPoint y: 245, endPoint x: 126, endPoint y: 266, distance: 82.8
click at [126, 266] on div "Edit Restaurant Branches Menus Sections Full Menu View Edit Menu Choice Groups …" at bounding box center [460, 404] width 921 height 993
type input "Dynamite baked potato"
click at [571, 240] on input "text" at bounding box center [713, 243] width 340 height 29
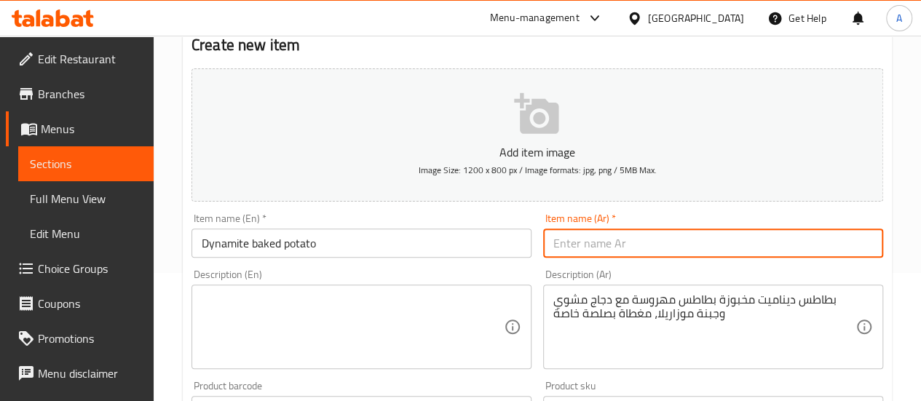
paste input "بطاطس ديناميت مخبوزة"
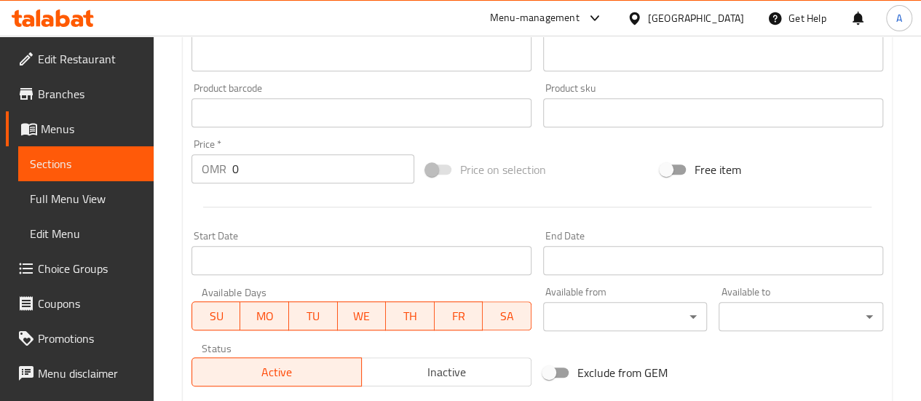
scroll to position [427, 0]
type input "بطاطس ديناميت مخبوزة"
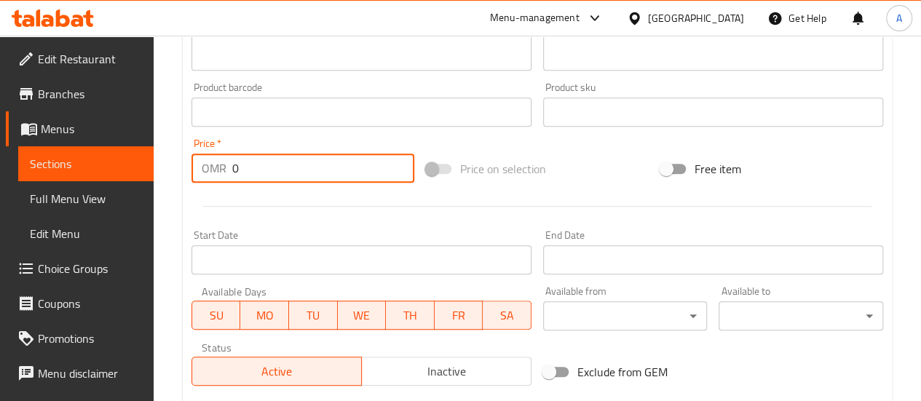
drag, startPoint x: 276, startPoint y: 169, endPoint x: 20, endPoint y: 144, distance: 257.4
click at [20, 144] on div "Edit Restaurant Branches Menus Sections Full Menu View Edit Menu Choice Groups …" at bounding box center [460, 105] width 921 height 993
type input "2.8"
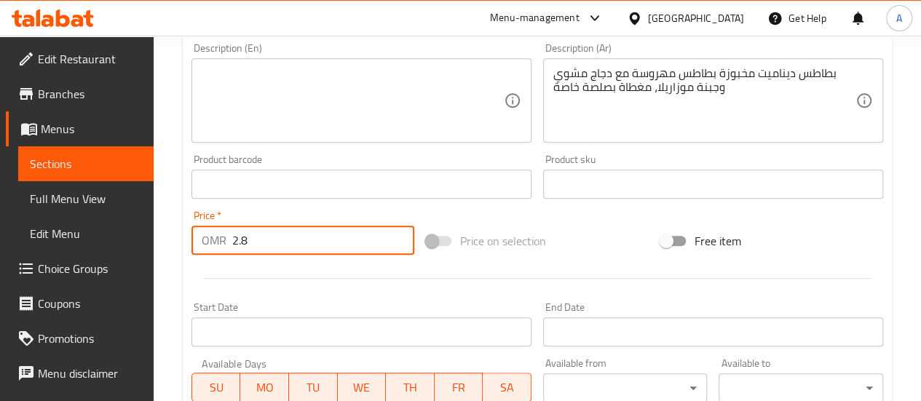
scroll to position [627, 0]
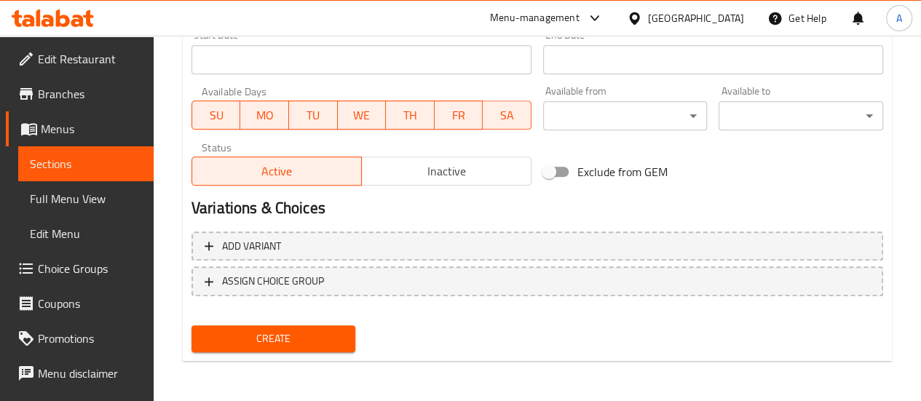
click at [330, 334] on span "Create" at bounding box center [273, 339] width 141 height 18
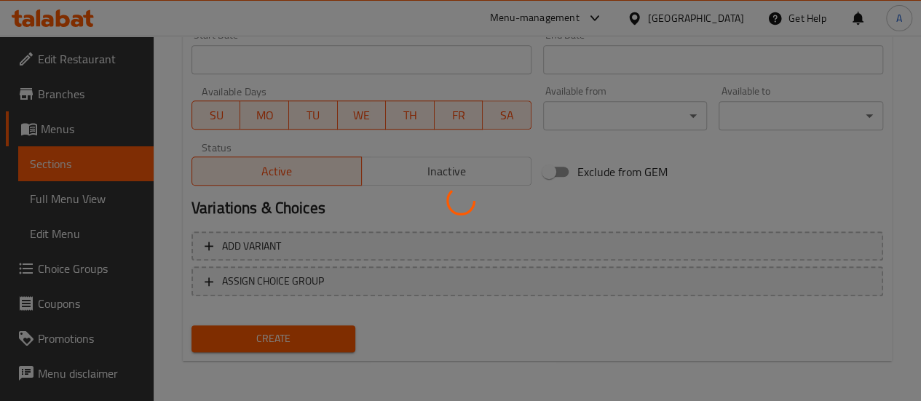
type input "0"
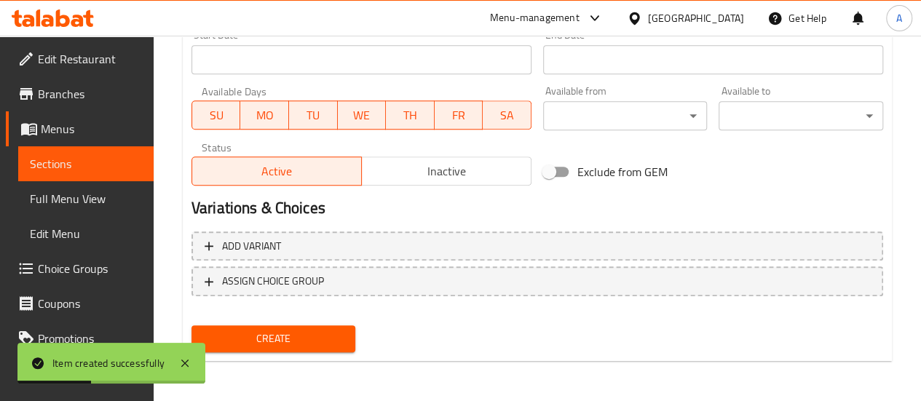
click at [103, 172] on span "Sections" at bounding box center [86, 163] width 112 height 17
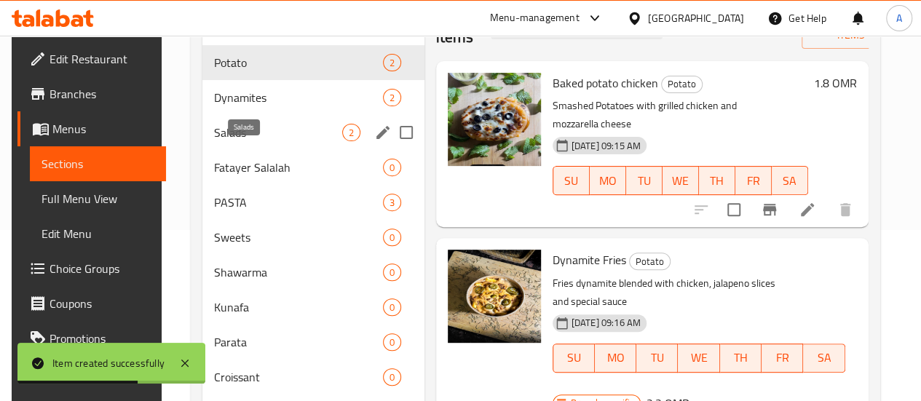
scroll to position [151, 0]
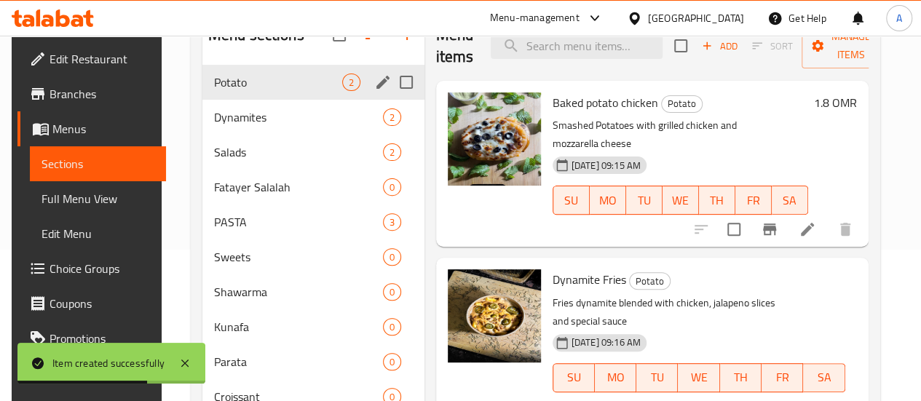
click at [253, 127] on div "Dynamites 2" at bounding box center [313, 117] width 222 height 35
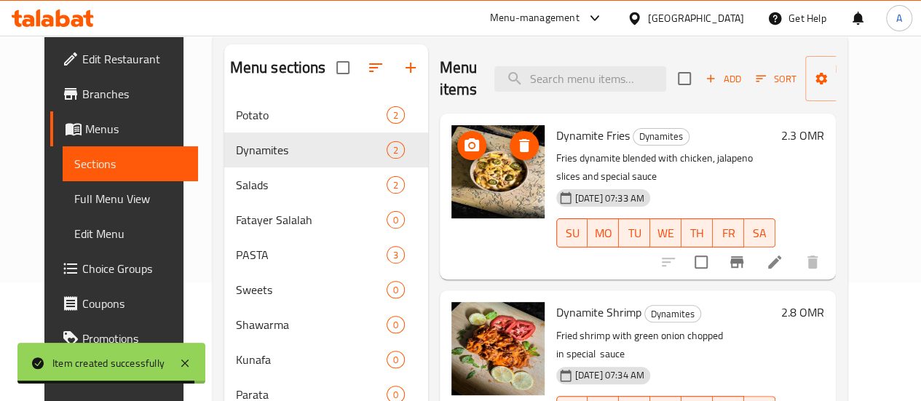
scroll to position [103, 0]
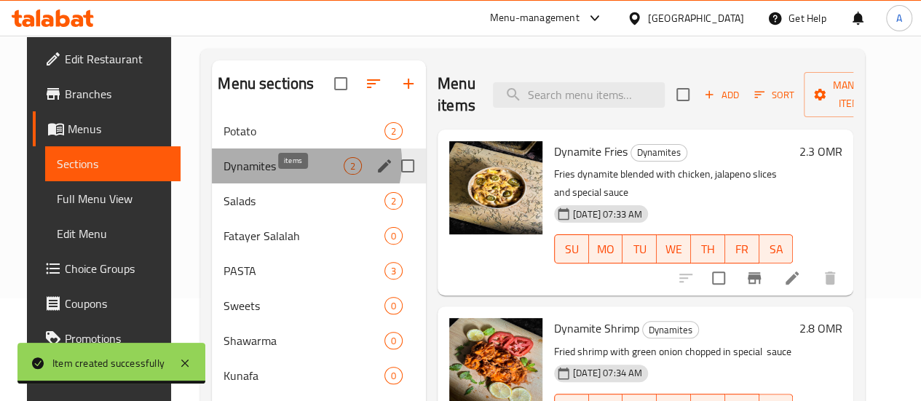
click at [344, 173] on span "2" at bounding box center [352, 166] width 17 height 14
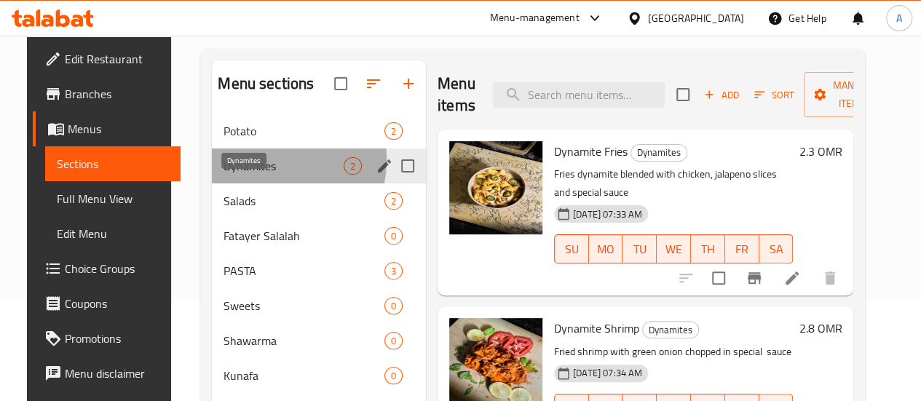
click at [240, 175] on span "Dynamites" at bounding box center [283, 165] width 120 height 17
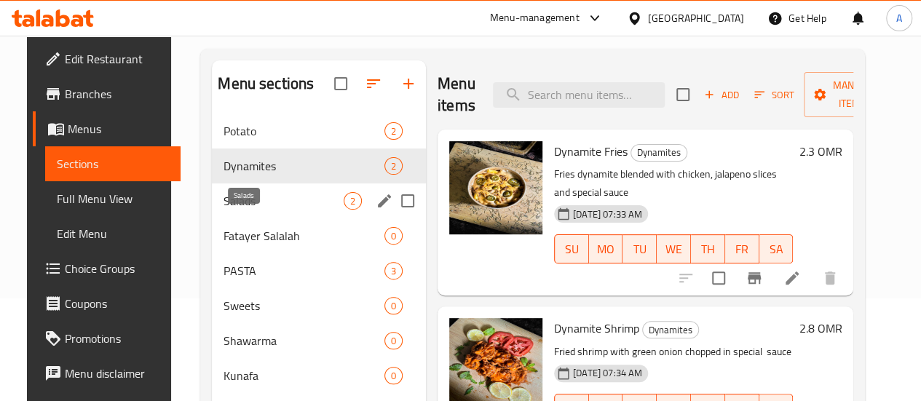
click at [244, 210] on span "Salads" at bounding box center [283, 200] width 120 height 17
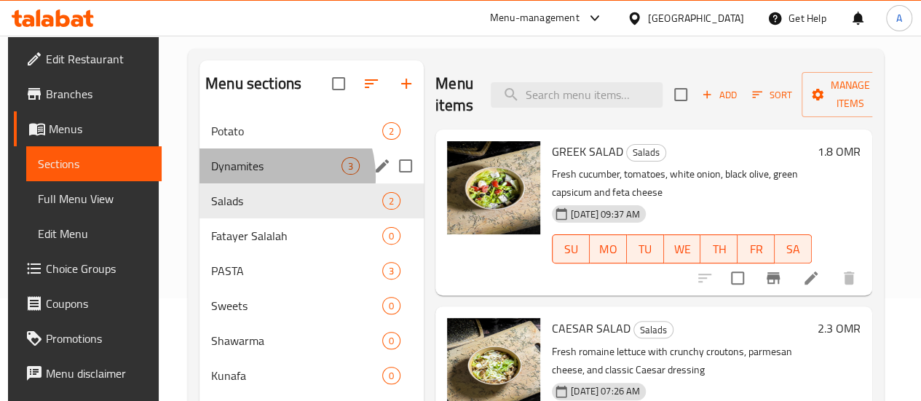
click at [262, 183] on div "Dynamites 3" at bounding box center [311, 165] width 224 height 35
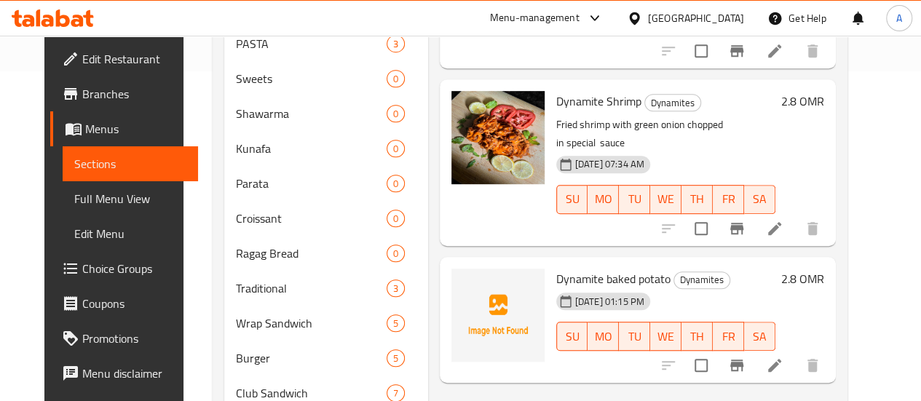
scroll to position [346, 0]
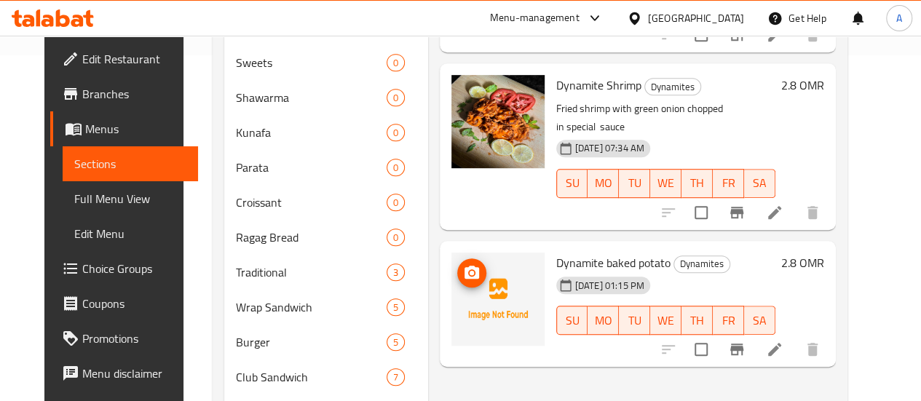
click at [464, 266] on icon "upload picture" at bounding box center [471, 272] width 15 height 13
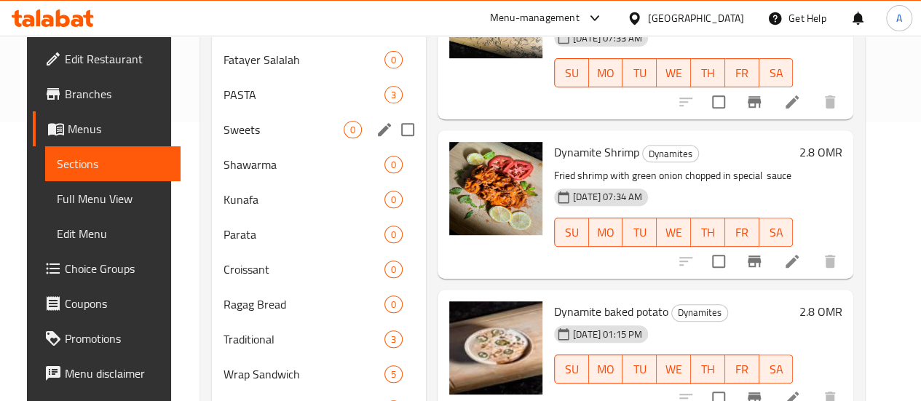
scroll to position [223, 0]
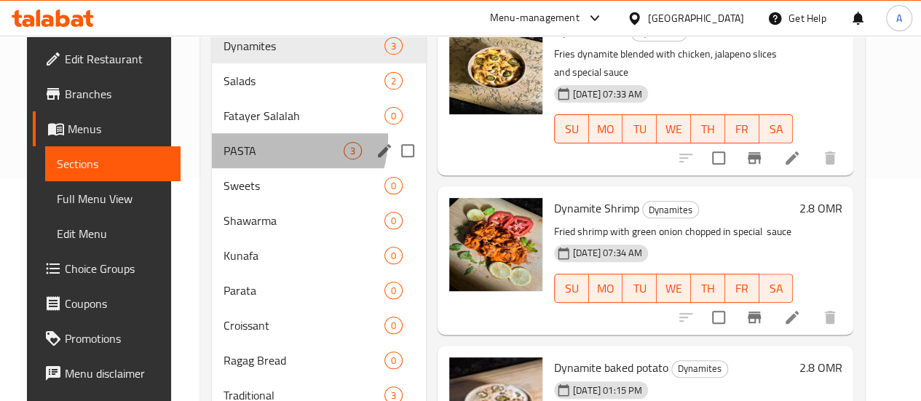
click at [243, 158] on div "PASTA 3" at bounding box center [319, 150] width 214 height 35
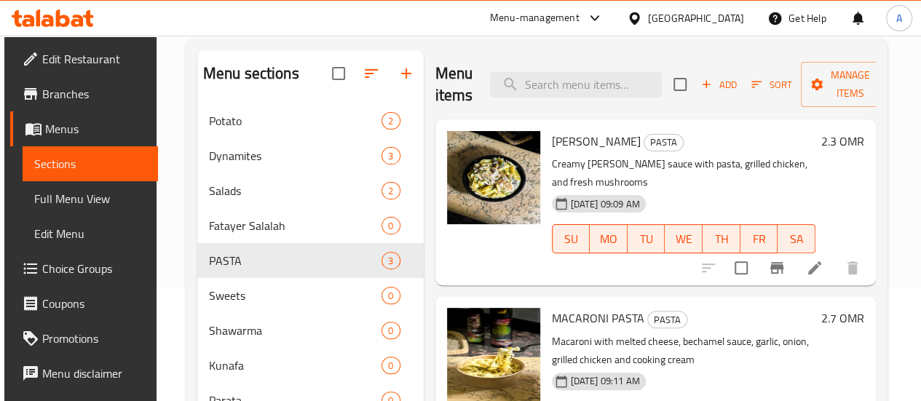
scroll to position [111, 0]
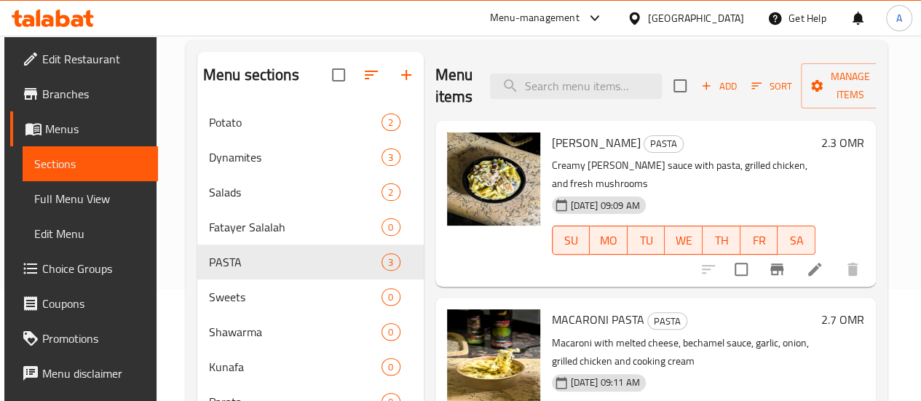
click at [699, 89] on span "Add" at bounding box center [718, 86] width 39 height 17
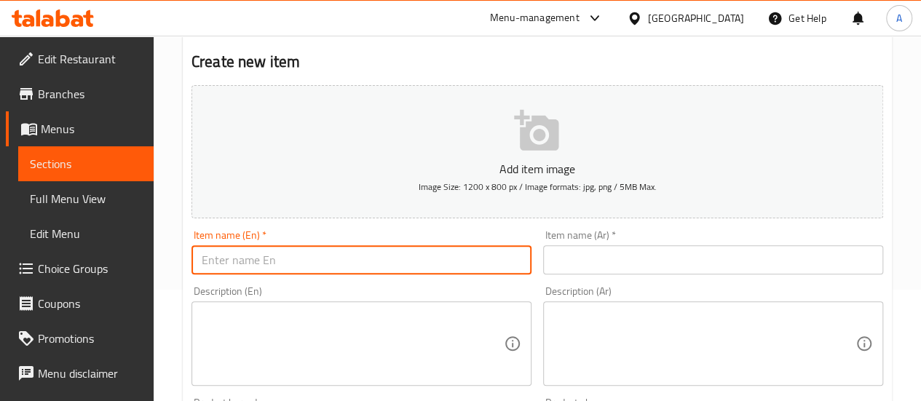
click at [340, 271] on input "text" at bounding box center [361, 259] width 340 height 29
paste input "penne shrimp pasta"
click at [272, 264] on input "penne shrimp pasta" at bounding box center [361, 259] width 340 height 29
type input "penne shrimp pasta"
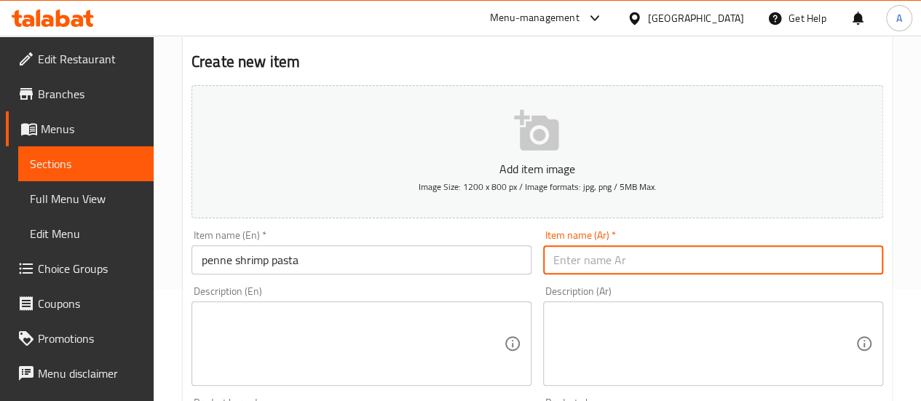
click at [590, 257] on input "text" at bounding box center [713, 259] width 340 height 29
paste input "[PERSON_NAME]"
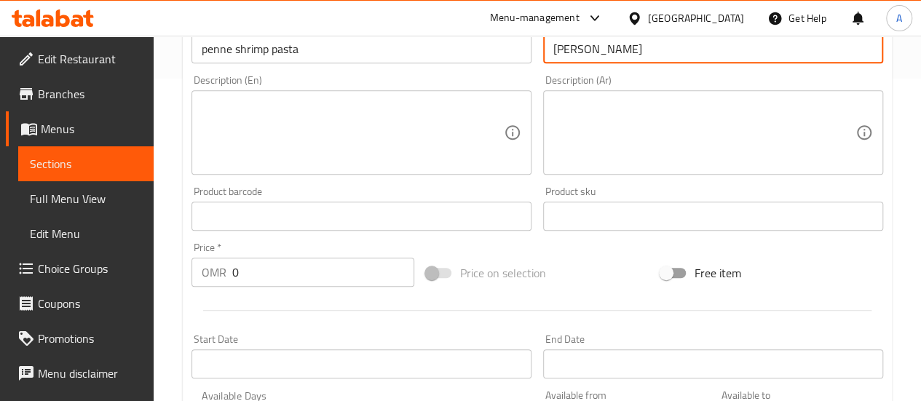
type input "[PERSON_NAME]"
click at [253, 277] on input "0" at bounding box center [323, 272] width 182 height 29
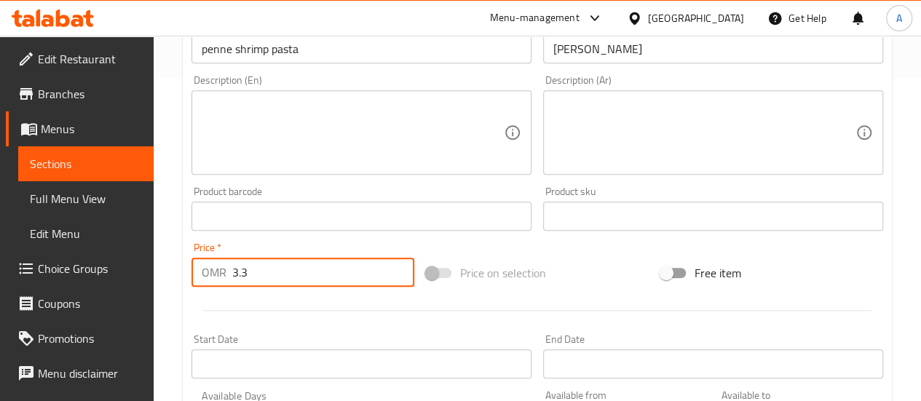
type input "3.3"
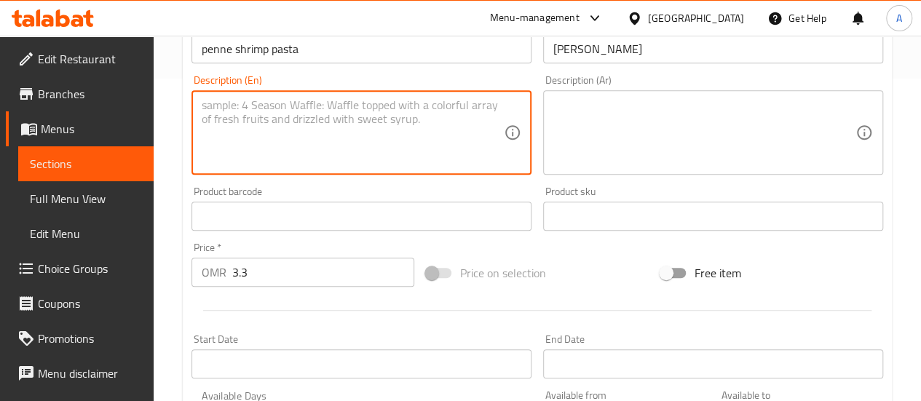
click at [222, 108] on textarea at bounding box center [353, 132] width 302 height 69
click at [719, 132] on textarea at bounding box center [704, 132] width 302 height 69
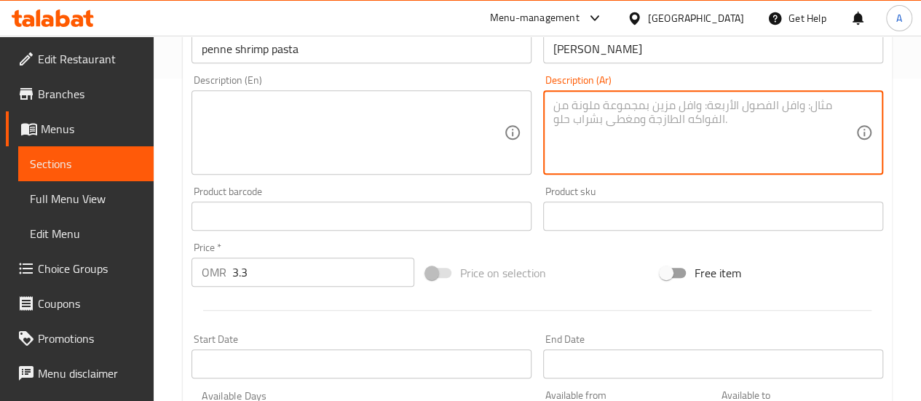
paste textarea "يني باستا بالروبيان معكرونة بيني أمريكية مع صلصة كريمة مطبوخة مع روبيان أو خضار"
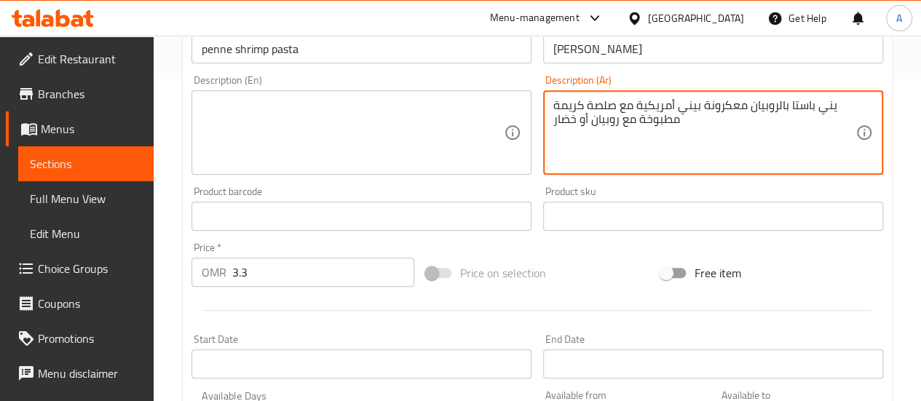
type textarea "يني باستا بالروبيان معكرونة بيني أمريكية مع صلصة كريمة مطبوخة مع روبيان أو خضار"
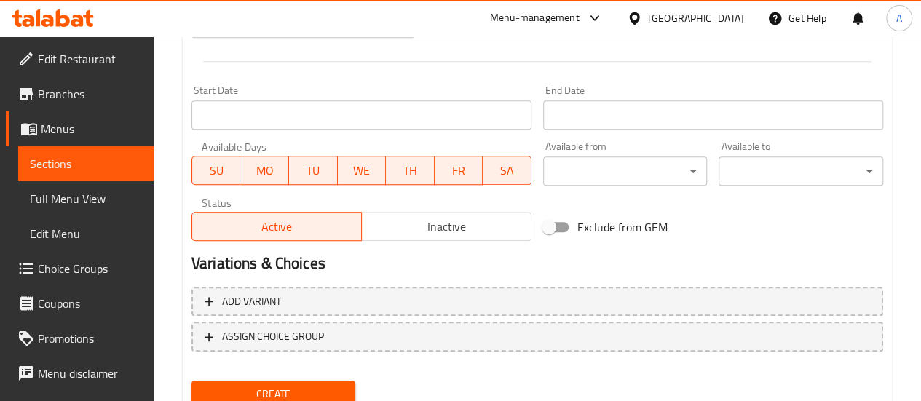
scroll to position [584, 0]
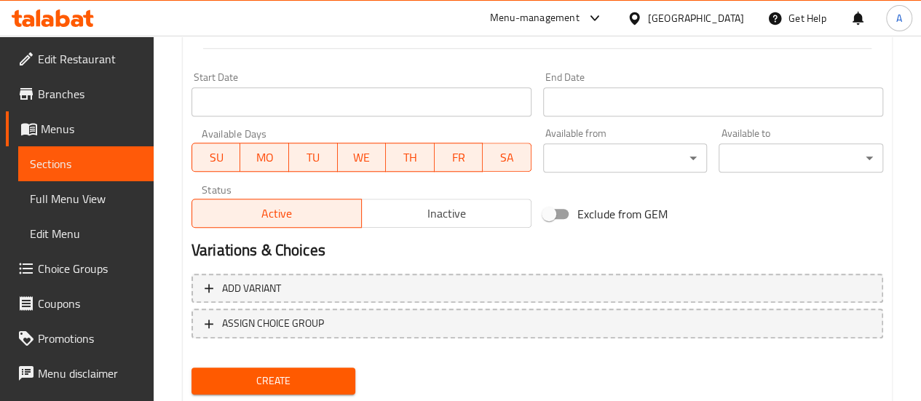
click at [309, 379] on span "Create" at bounding box center [273, 381] width 141 height 18
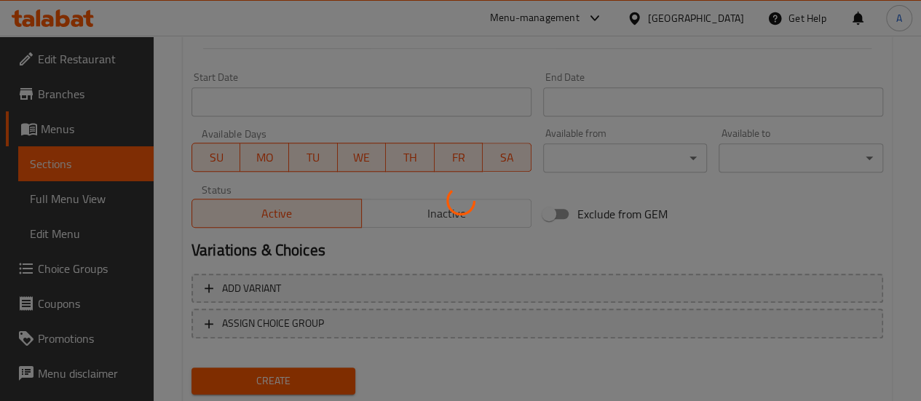
type input "0"
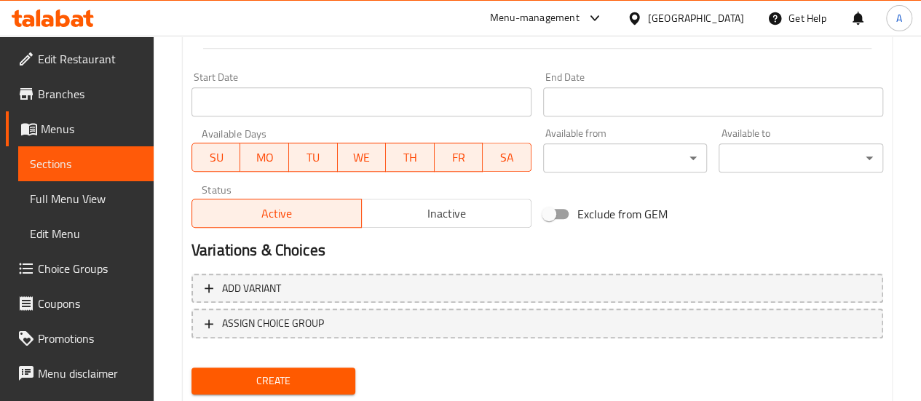
scroll to position [582, 0]
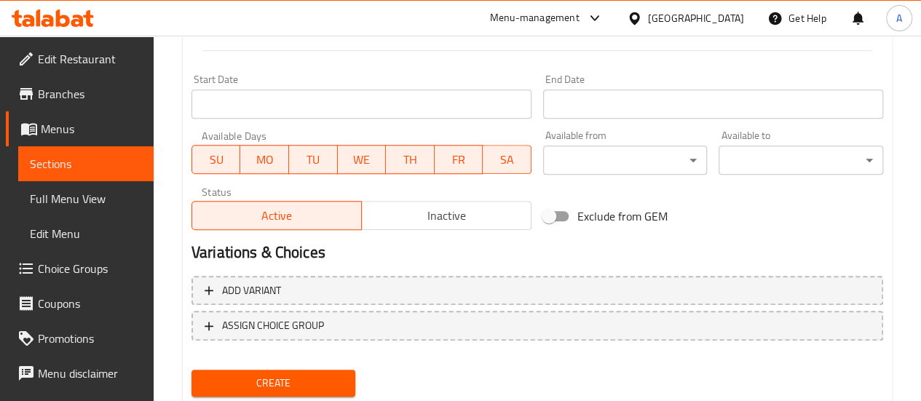
click at [101, 172] on link "Sections" at bounding box center [85, 163] width 135 height 35
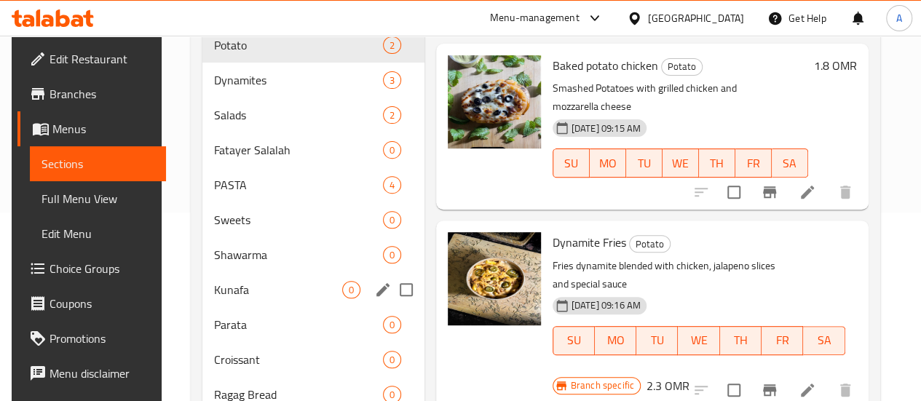
scroll to position [204, 0]
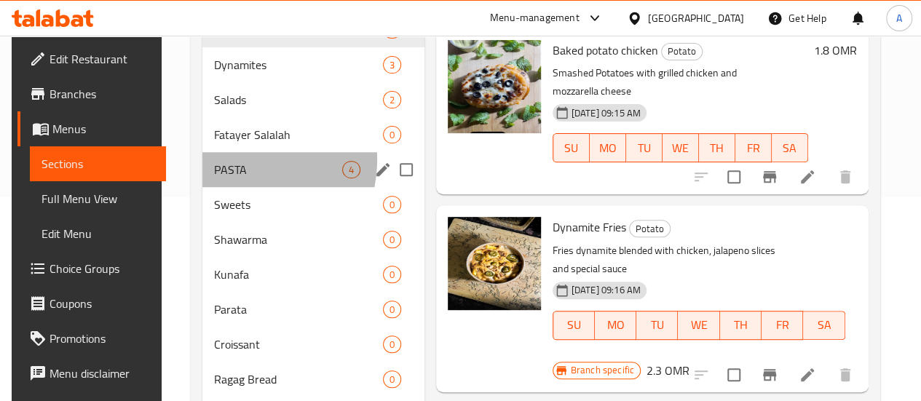
click at [229, 181] on div "PASTA 4" at bounding box center [313, 169] width 222 height 35
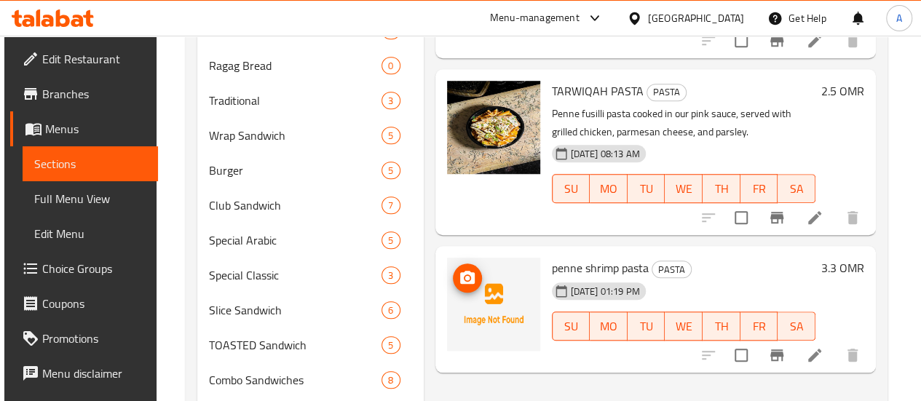
scroll to position [518, 0]
click at [460, 270] on icon "upload picture" at bounding box center [467, 276] width 15 height 13
